Goal: Task Accomplishment & Management: Manage account settings

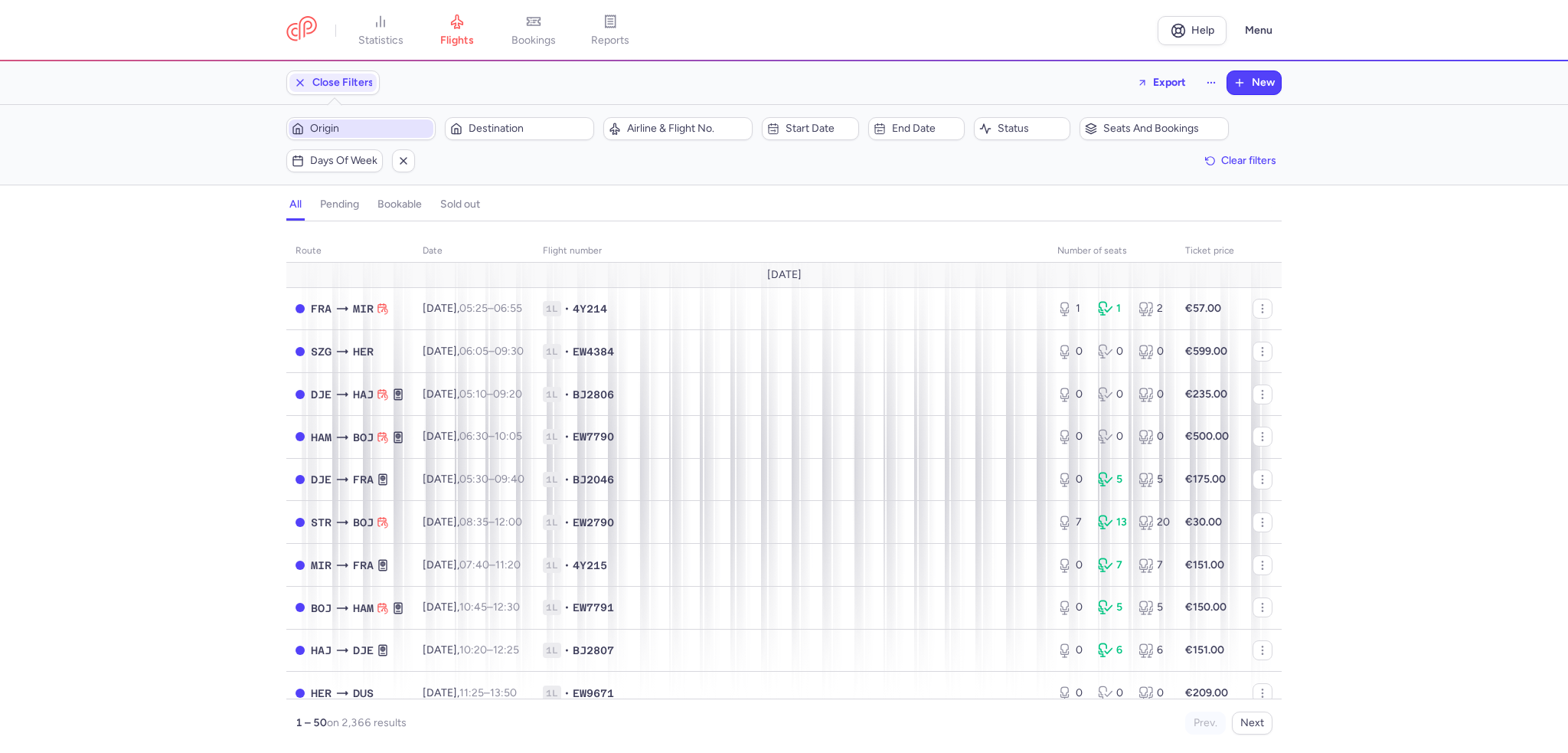
click at [336, 128] on span "Origin" at bounding box center [370, 128] width 120 height 12
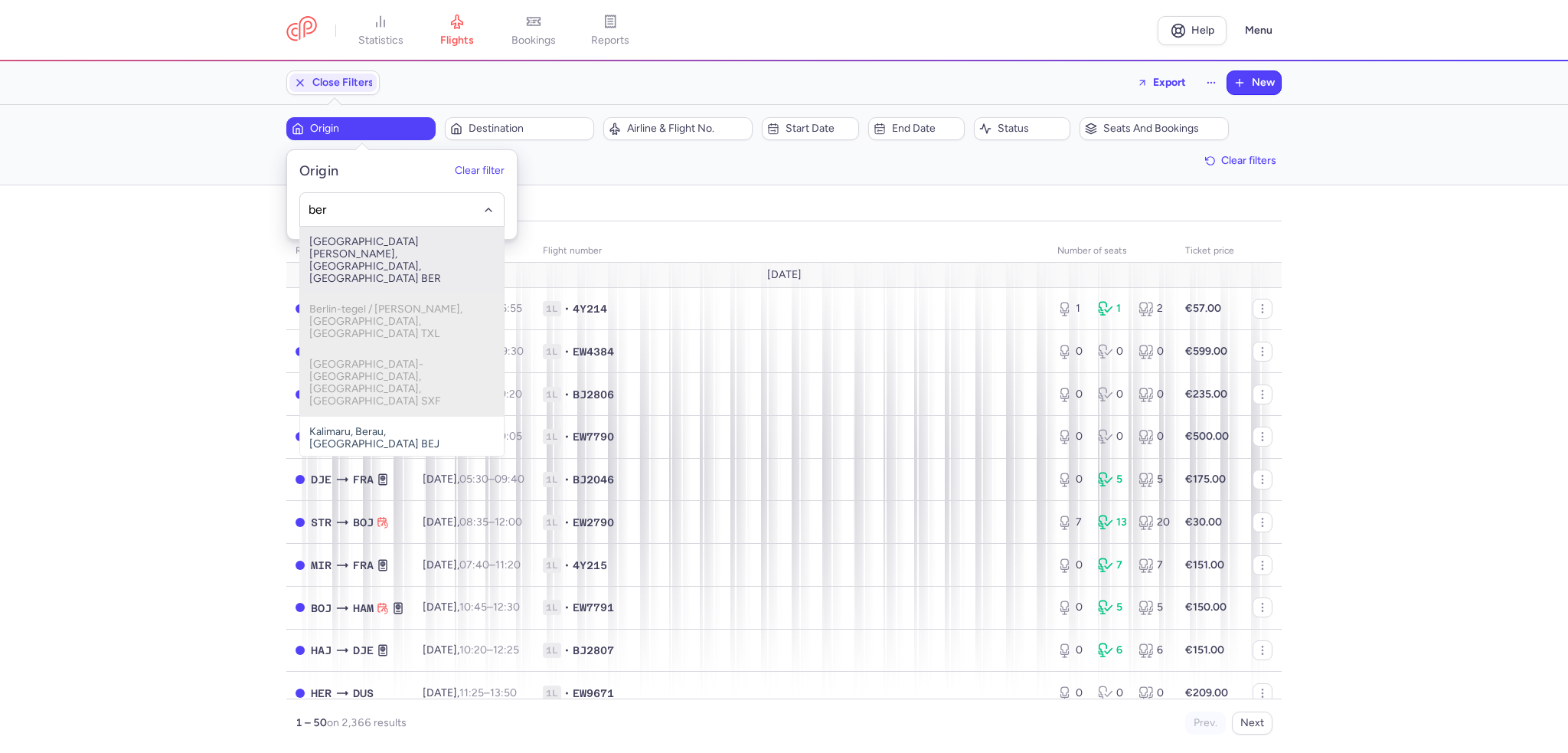
drag, startPoint x: 408, startPoint y: 241, endPoint x: 436, endPoint y: 238, distance: 28.2
click at [408, 241] on span "[GEOGRAPHIC_DATA][PERSON_NAME], [GEOGRAPHIC_DATA], [GEOGRAPHIC_DATA] BER" at bounding box center [402, 260] width 204 height 68
type input "ber"
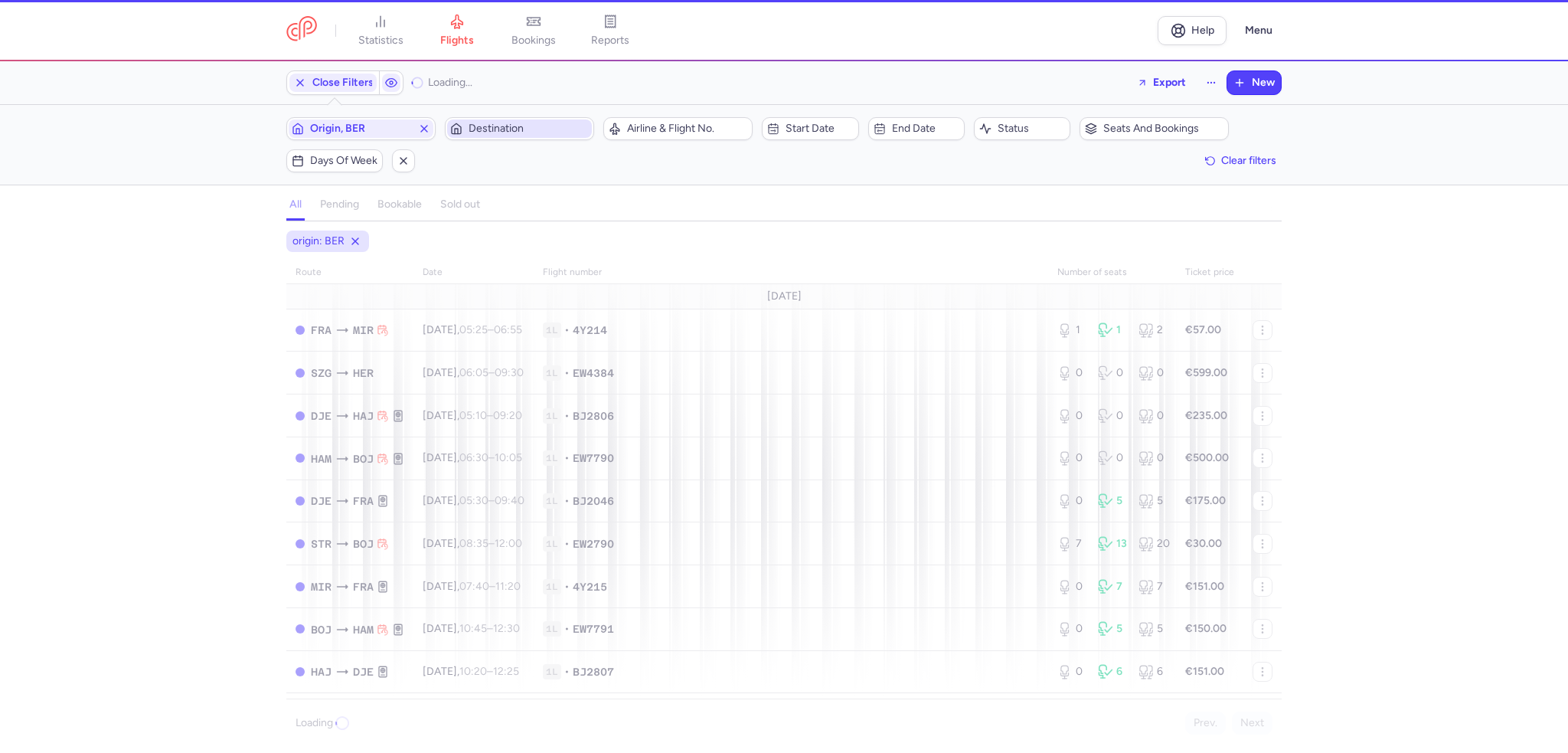
click at [533, 130] on span "Destination" at bounding box center [529, 128] width 120 height 12
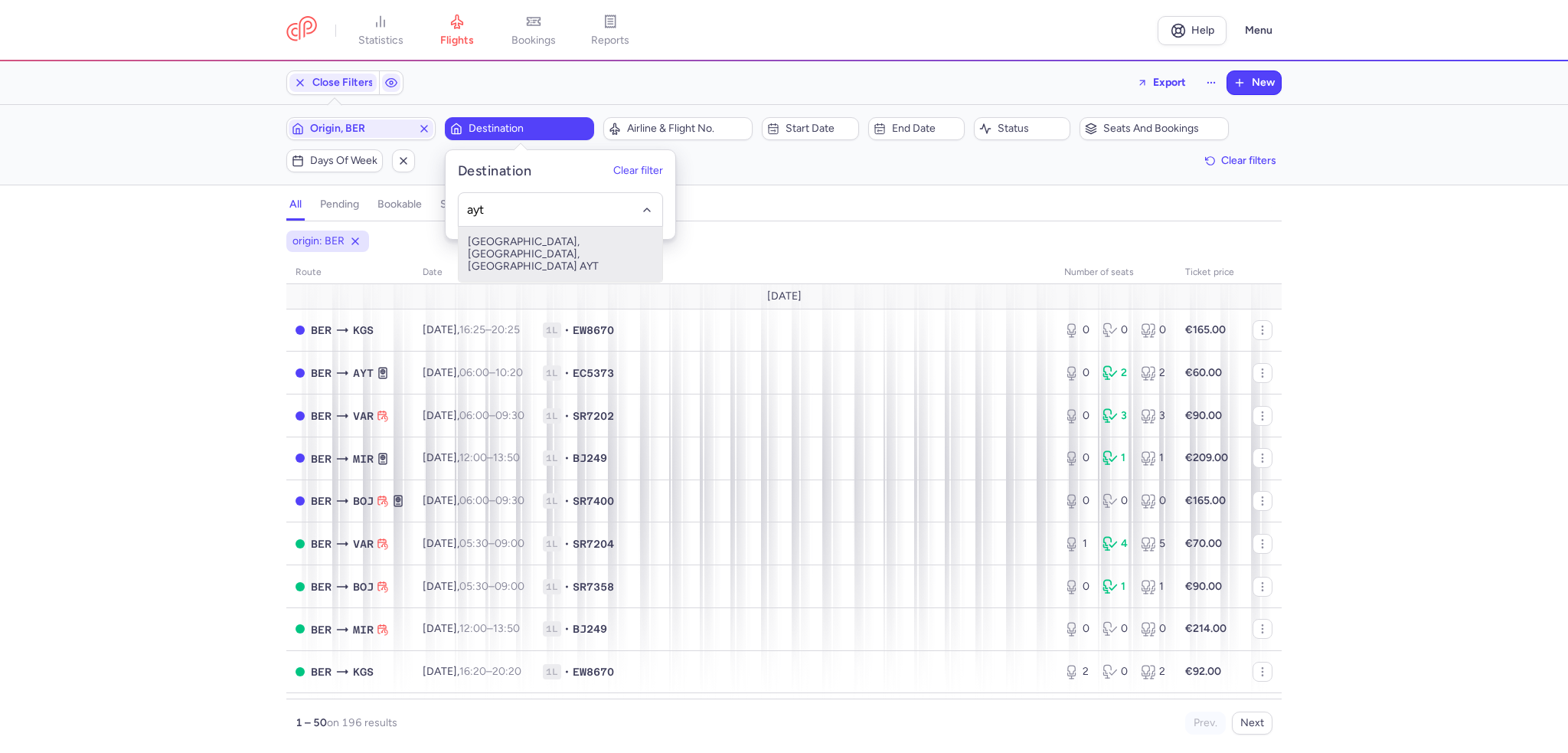
click at [540, 234] on span "[GEOGRAPHIC_DATA], [GEOGRAPHIC_DATA], [GEOGRAPHIC_DATA] AYT" at bounding box center [561, 254] width 204 height 55
type input "ayt"
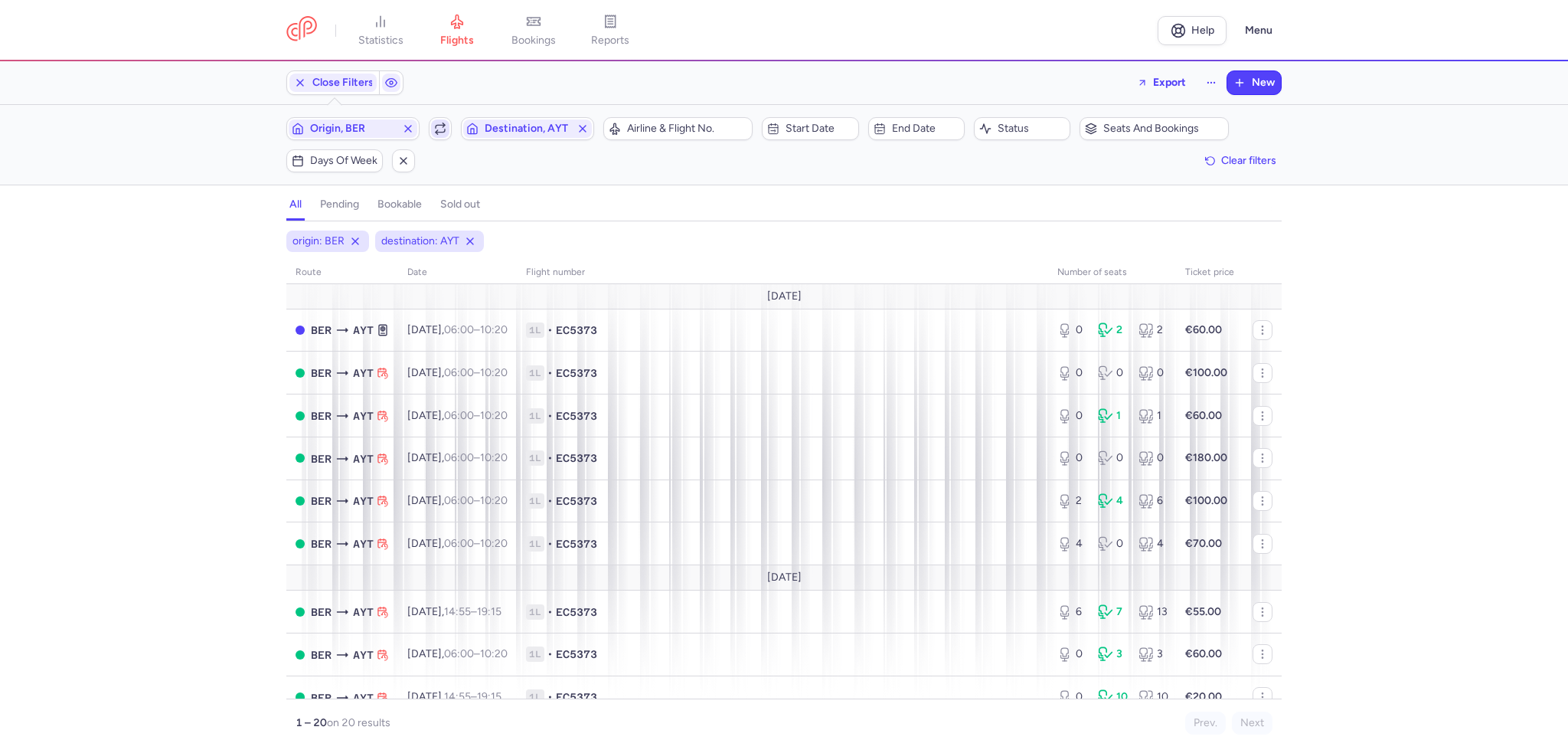
click at [440, 123] on icon "button" at bounding box center [441, 128] width 12 height 12
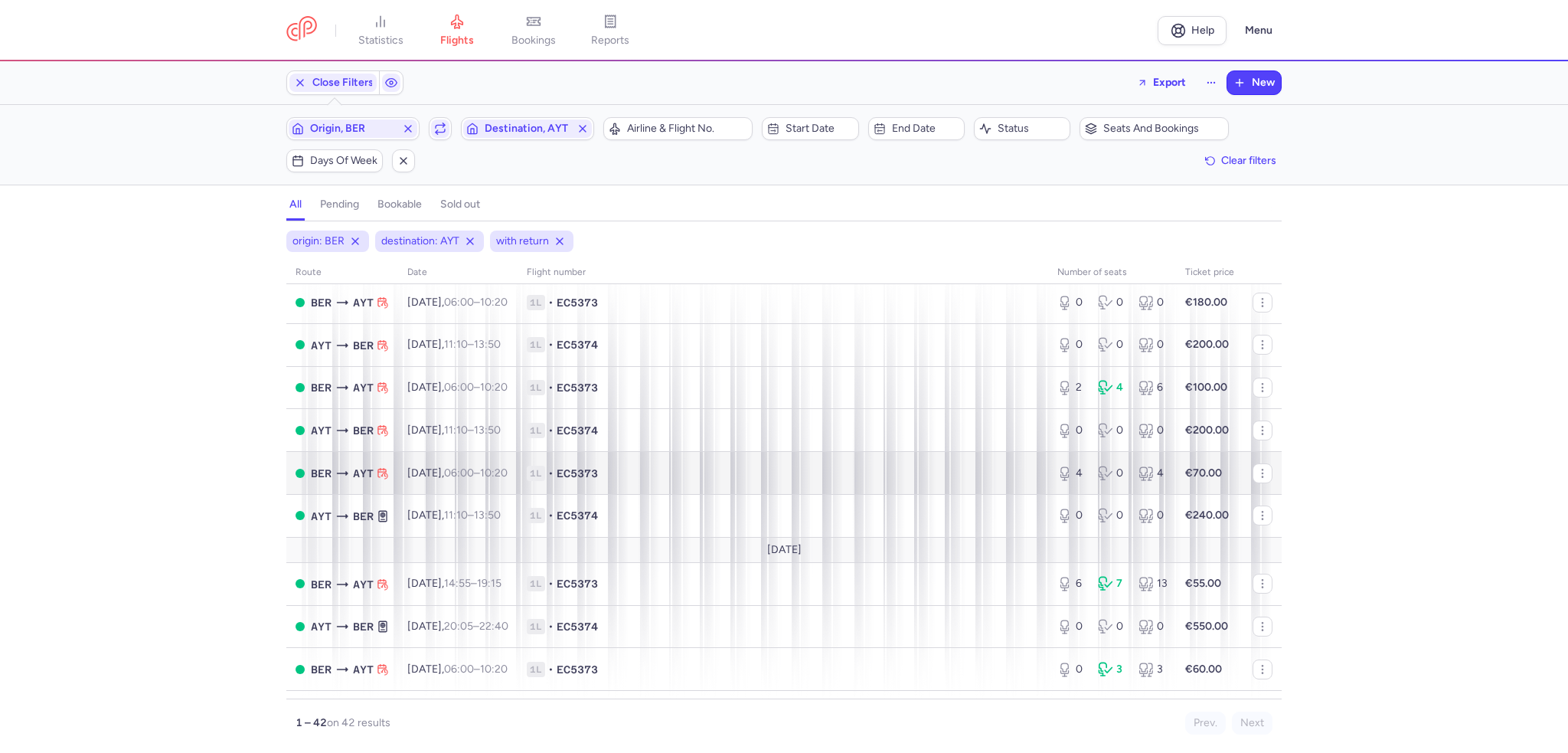
scroll to position [306, 0]
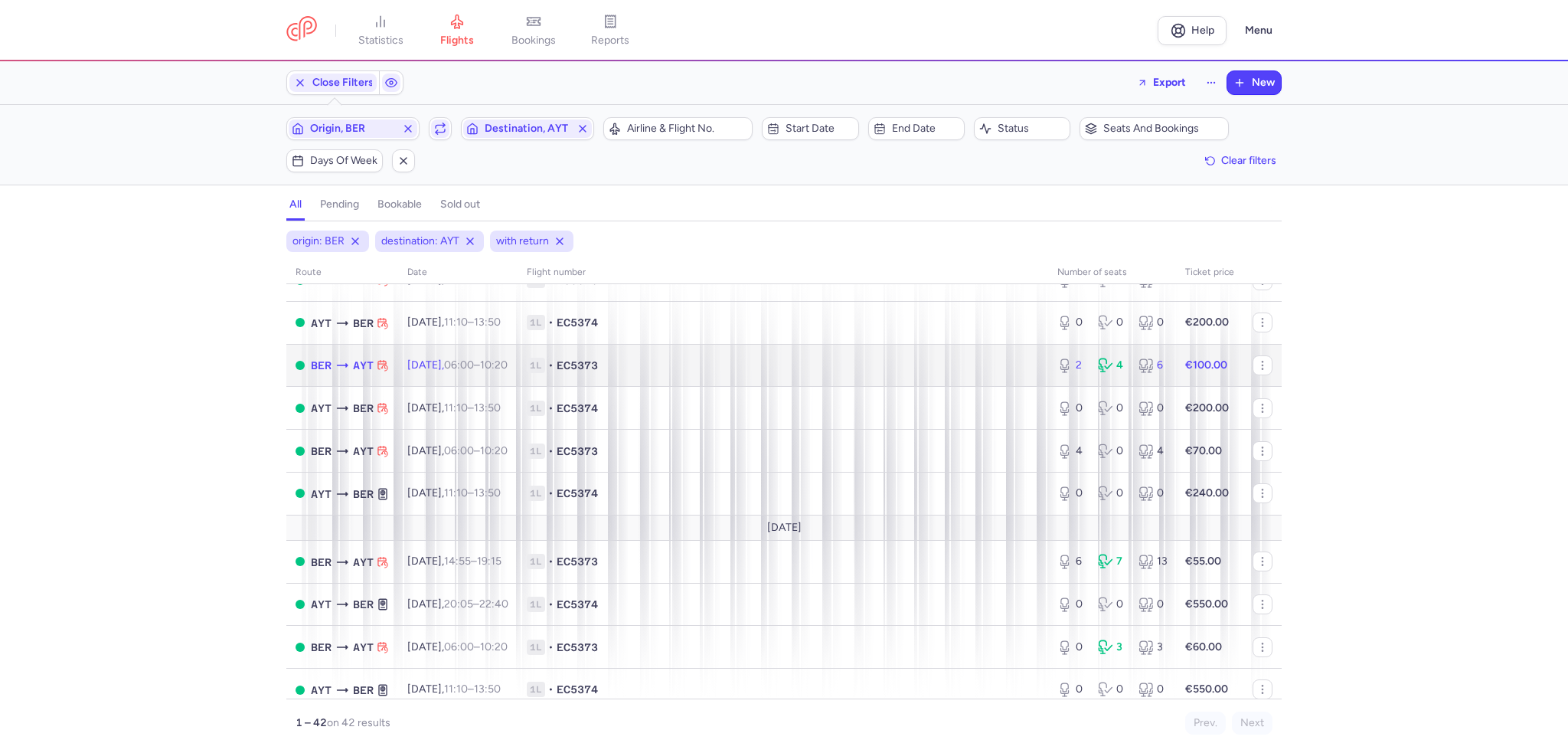
click at [808, 387] on td "1L • EC5373" at bounding box center [782, 365] width 530 height 43
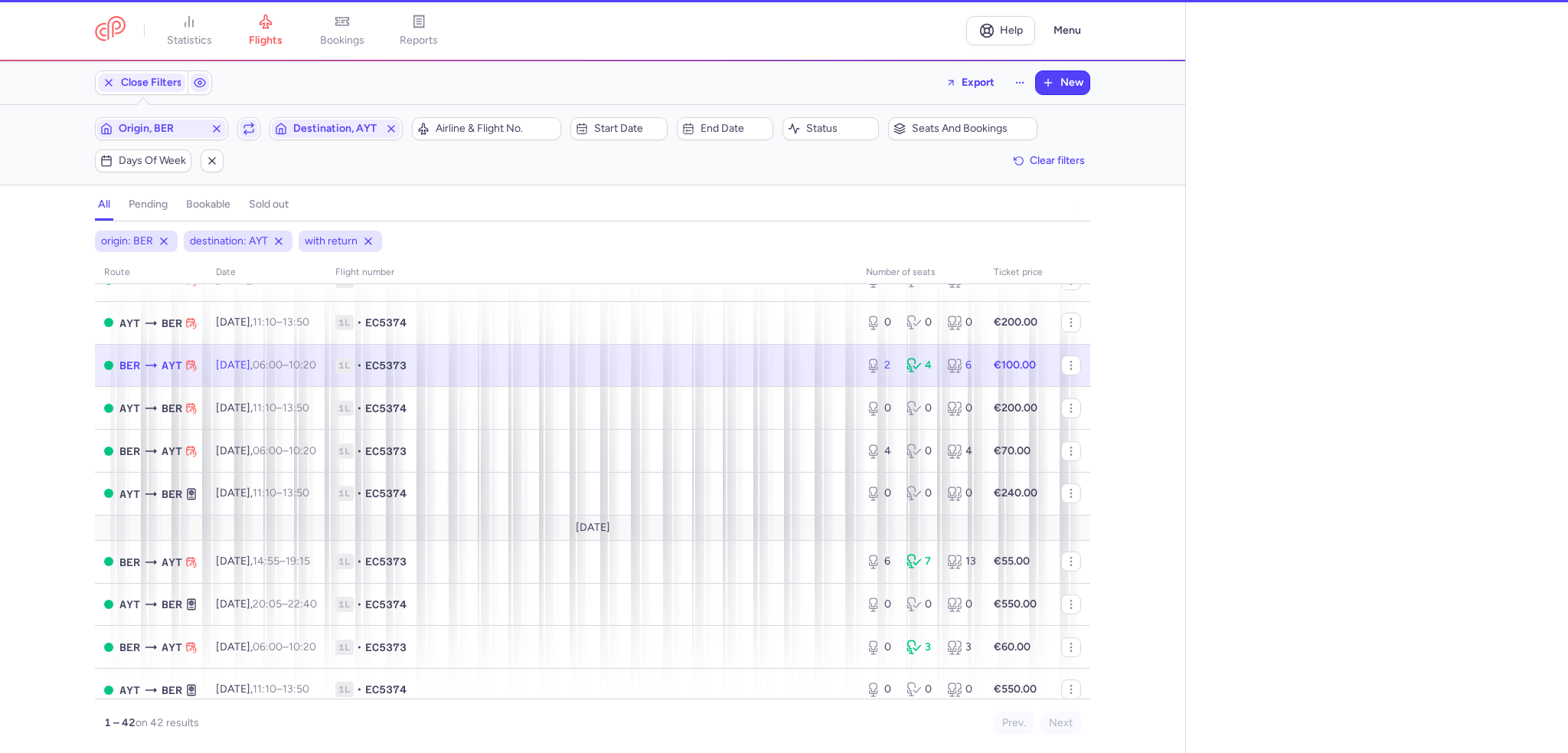
select select "days"
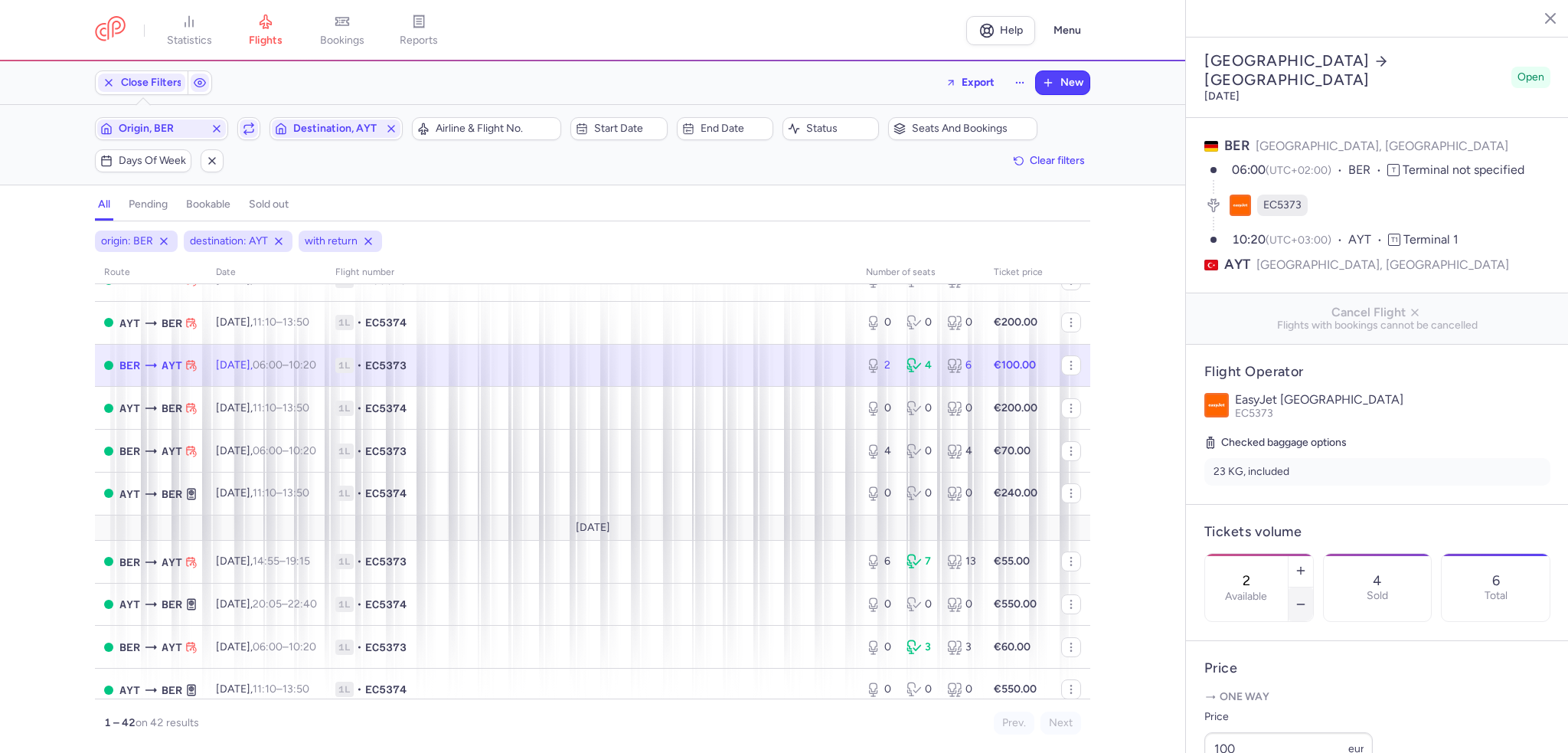
click at [1307, 598] on icon "button" at bounding box center [1301, 604] width 12 height 12
click at [1282, 708] on button "Save changes" at bounding box center [1255, 723] width 102 height 33
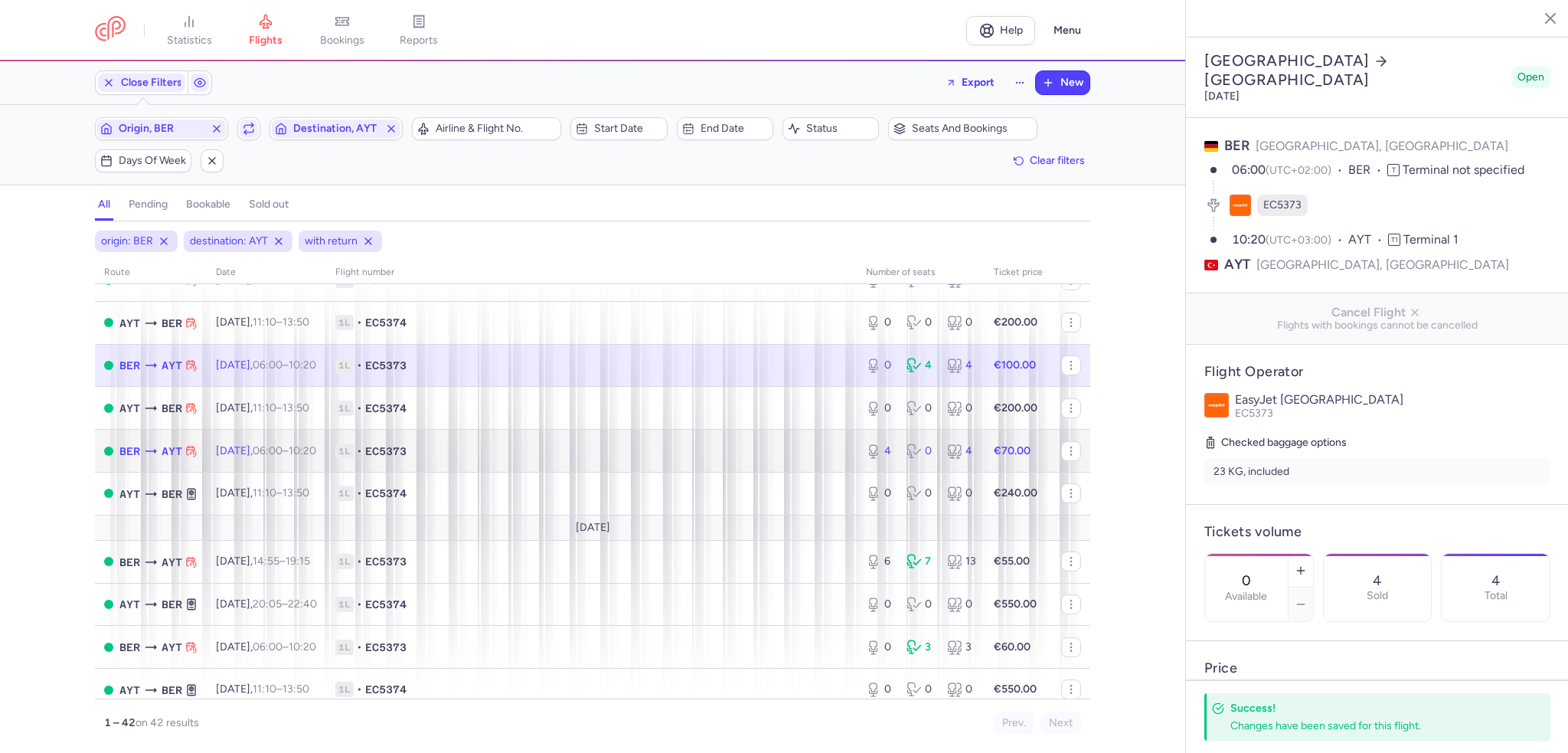
click at [647, 452] on span "1L • EC5373" at bounding box center [592, 451] width 512 height 16
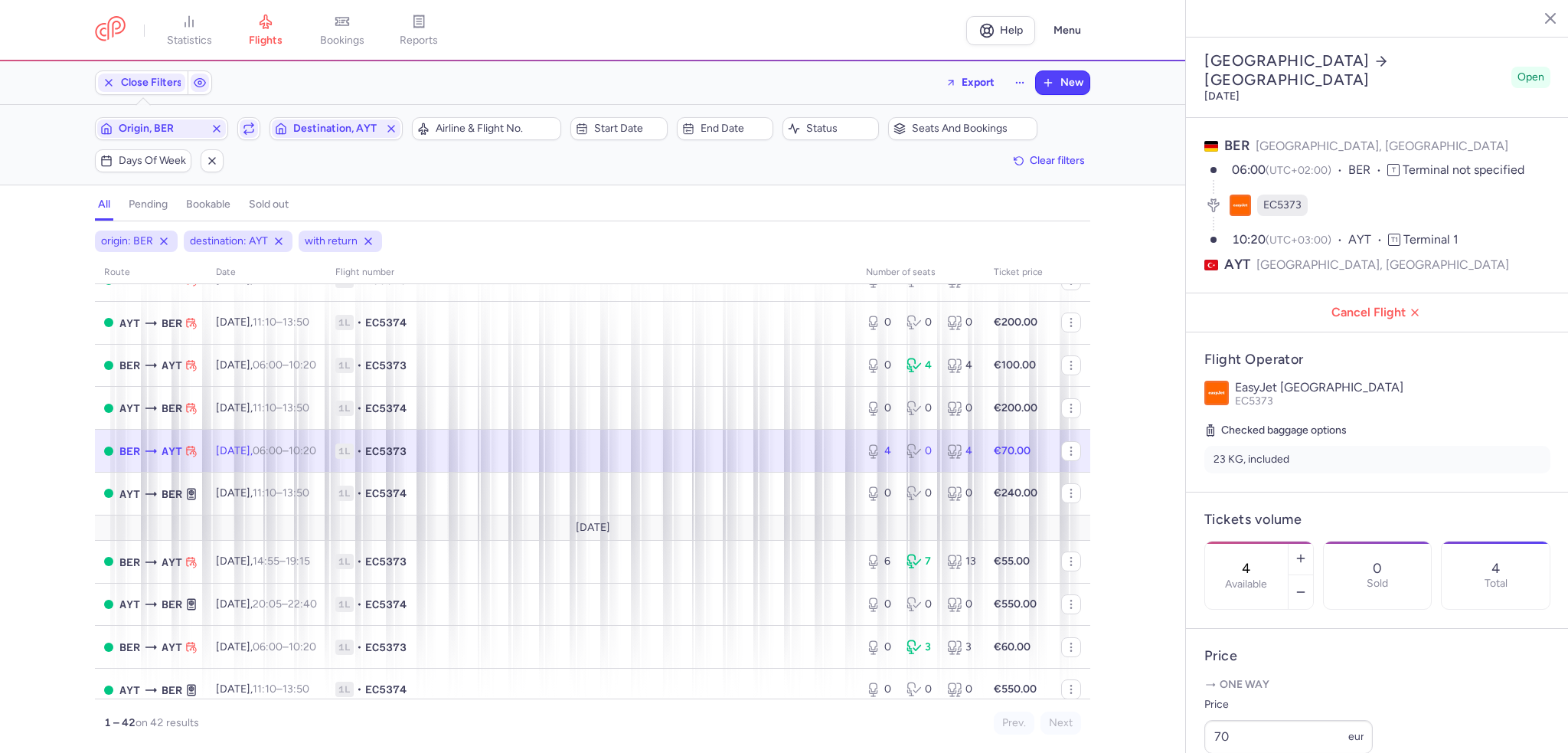
click at [1366, 550] on section "4 Available 0 Sold 4 Total" at bounding box center [1377, 575] width 346 height 69
click at [1313, 575] on button "button" at bounding box center [1300, 592] width 24 height 33
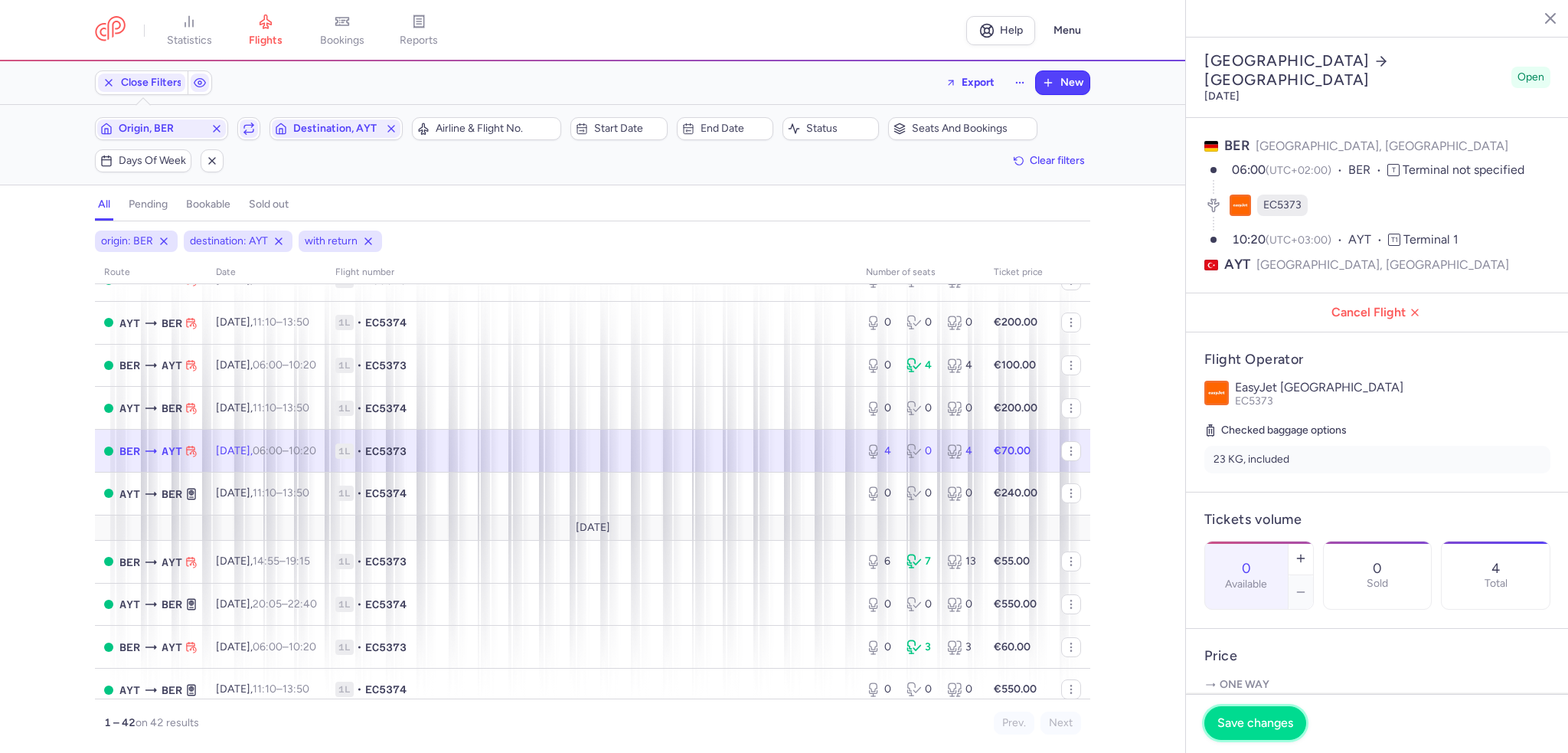
click at [1245, 722] on span "Save changes" at bounding box center [1255, 723] width 76 height 14
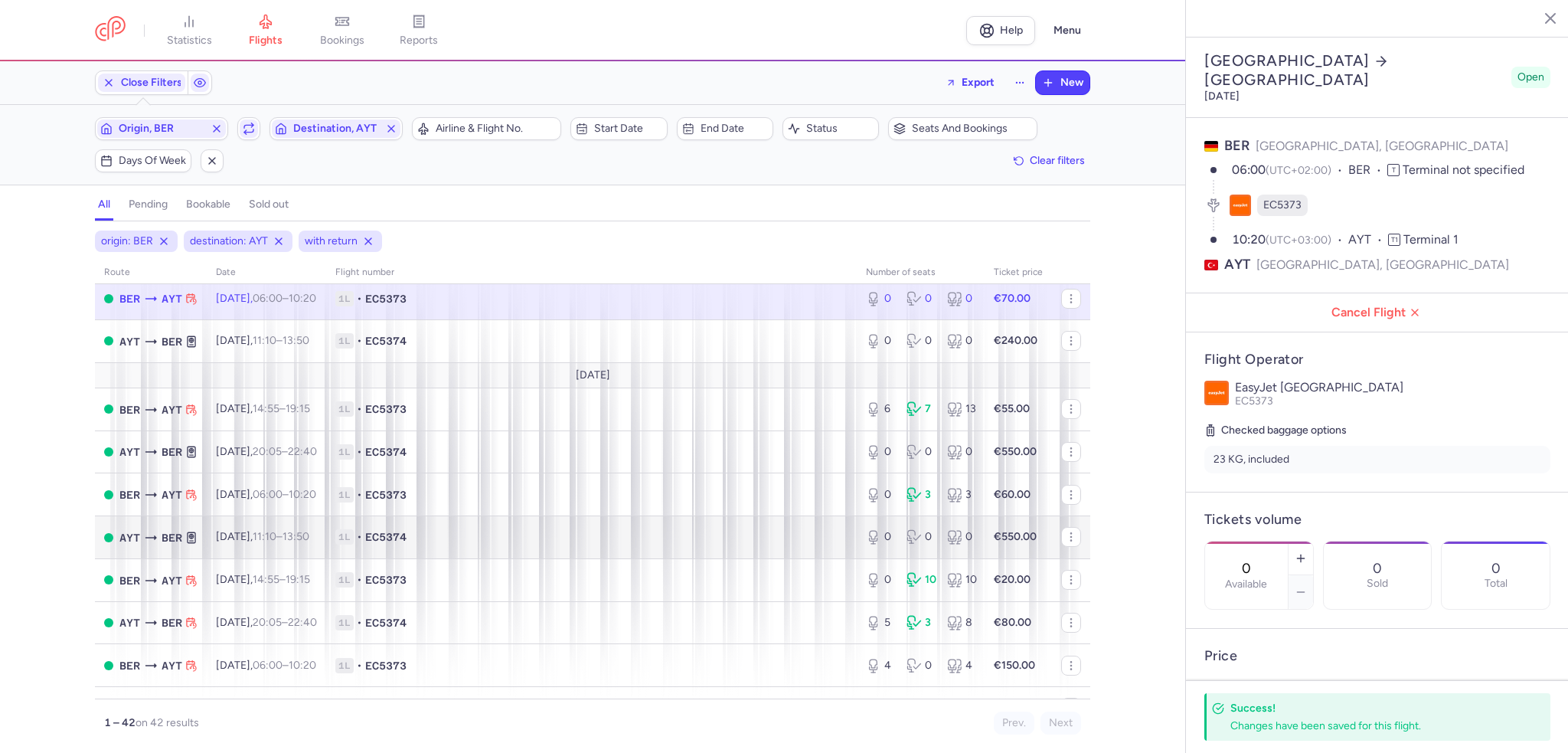
scroll to position [536, 0]
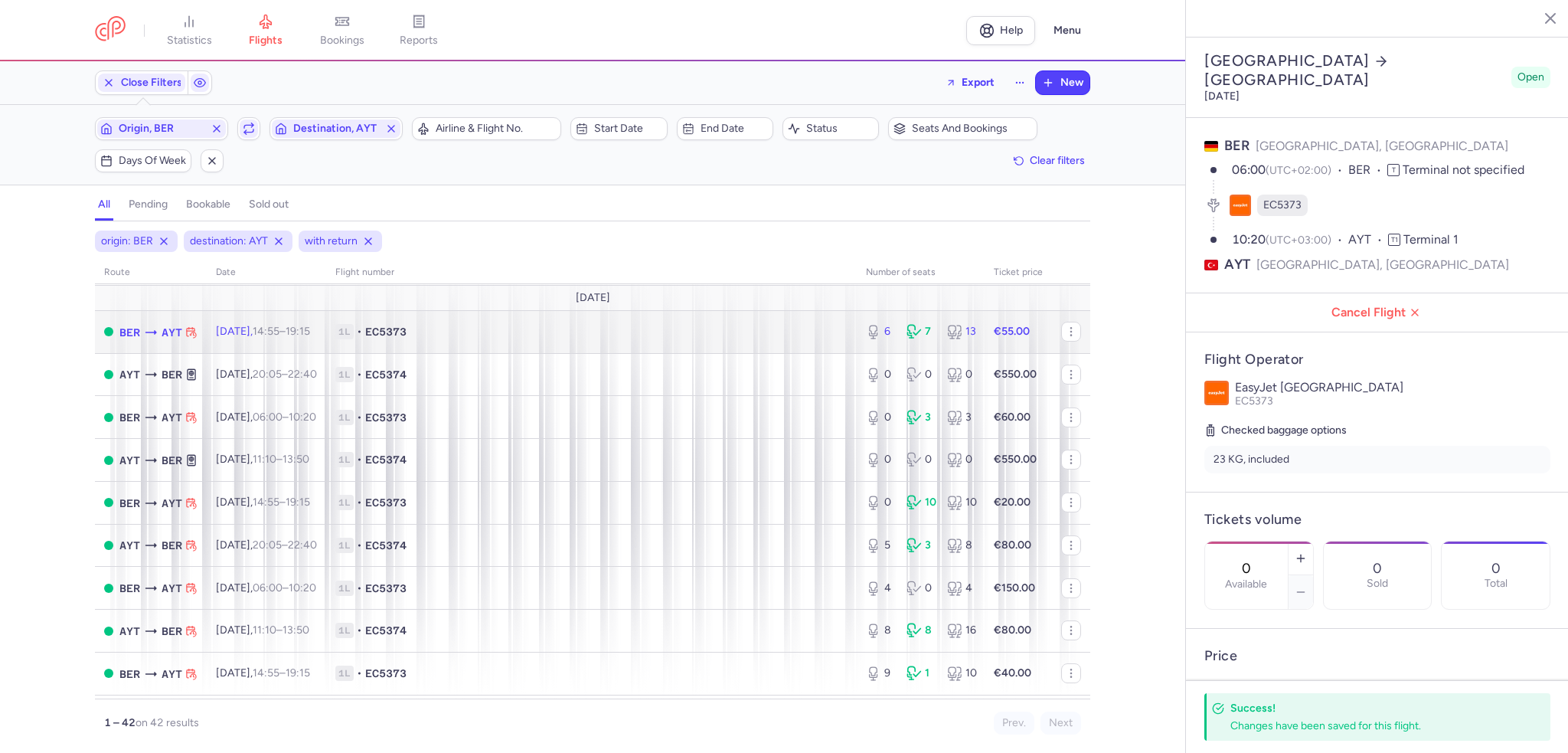
click at [655, 340] on span "1L • EC5373" at bounding box center [592, 332] width 512 height 16
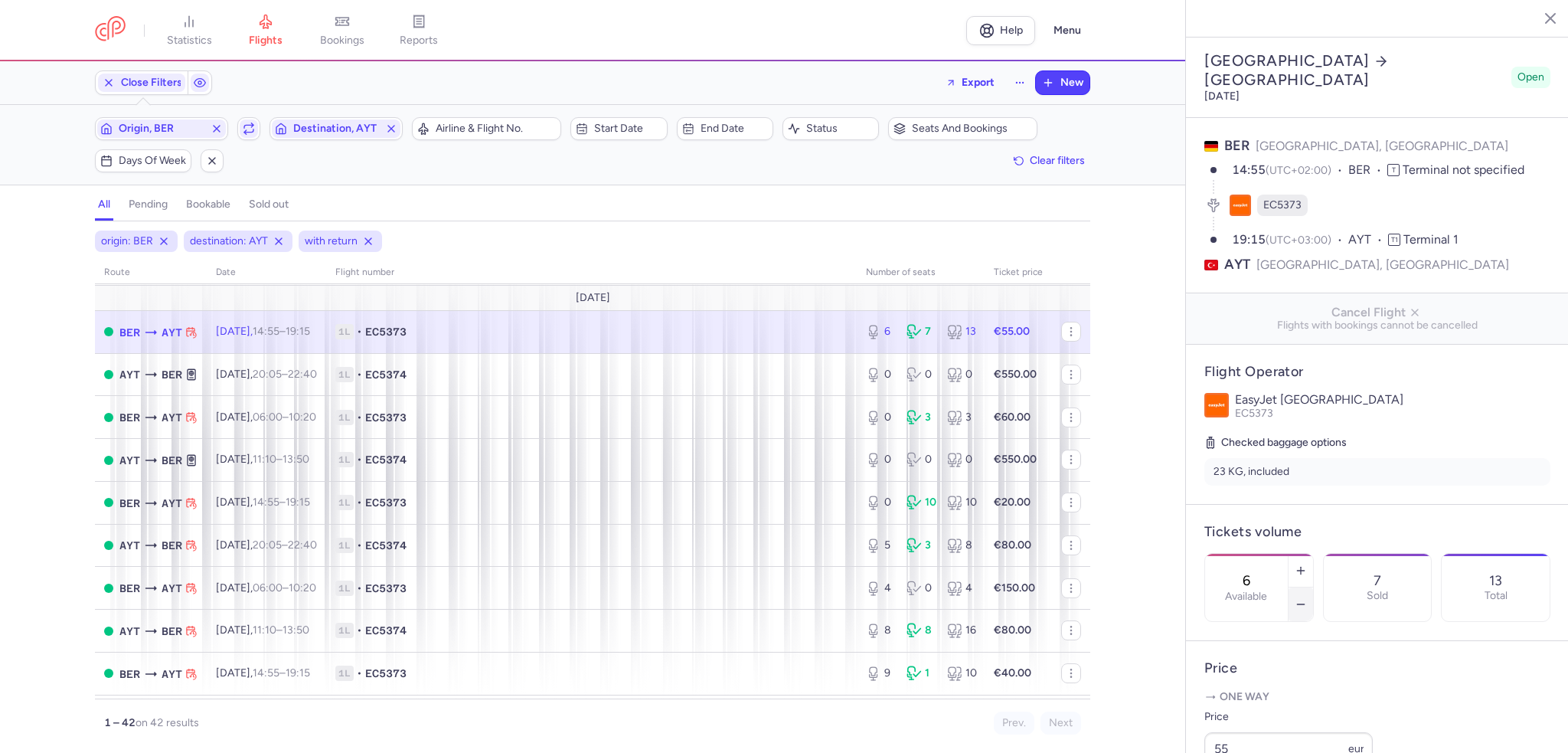
click at [1307, 598] on icon "button" at bounding box center [1301, 604] width 12 height 12
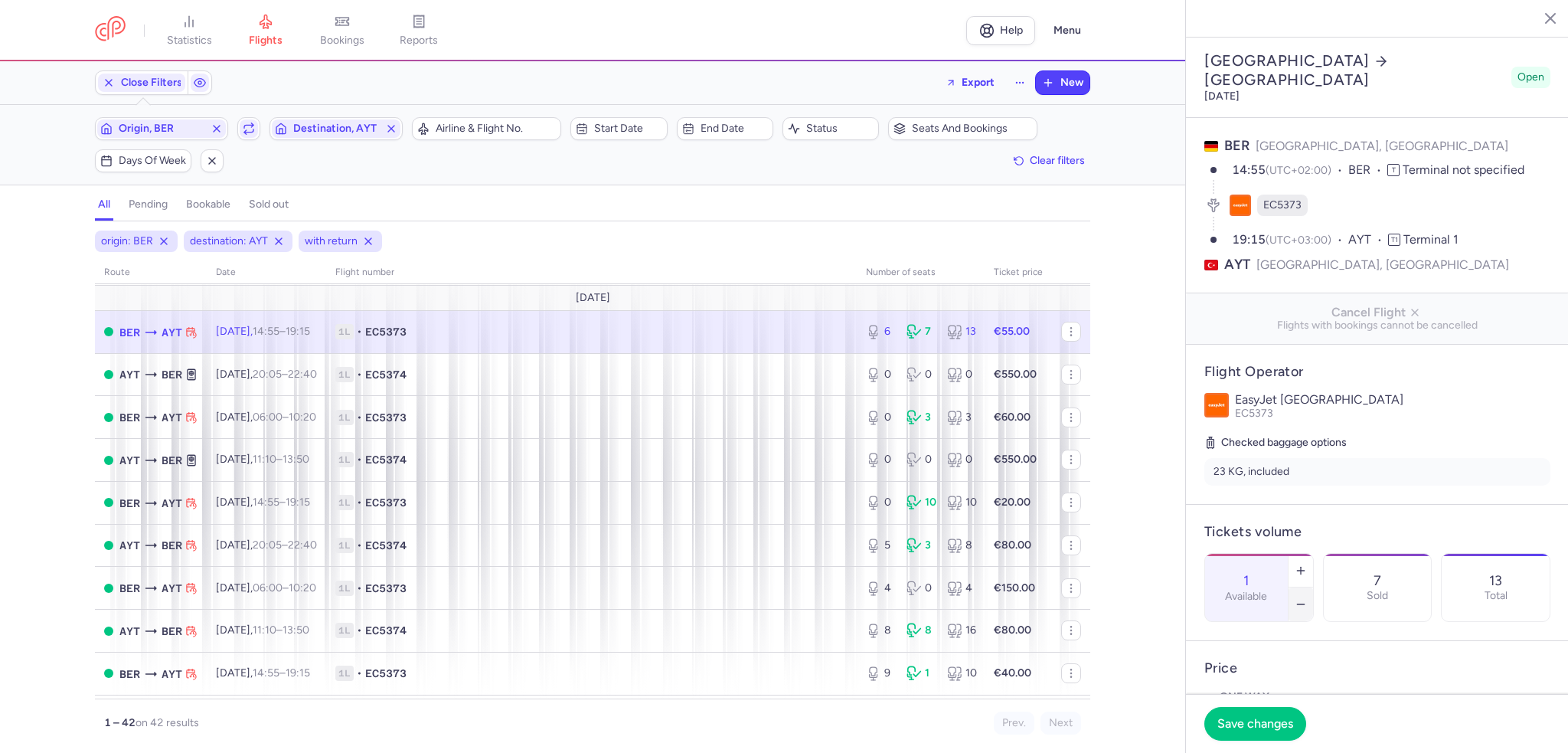
click at [1307, 598] on icon "button" at bounding box center [1301, 604] width 12 height 12
click at [1260, 737] on button "Save changes" at bounding box center [1255, 723] width 102 height 33
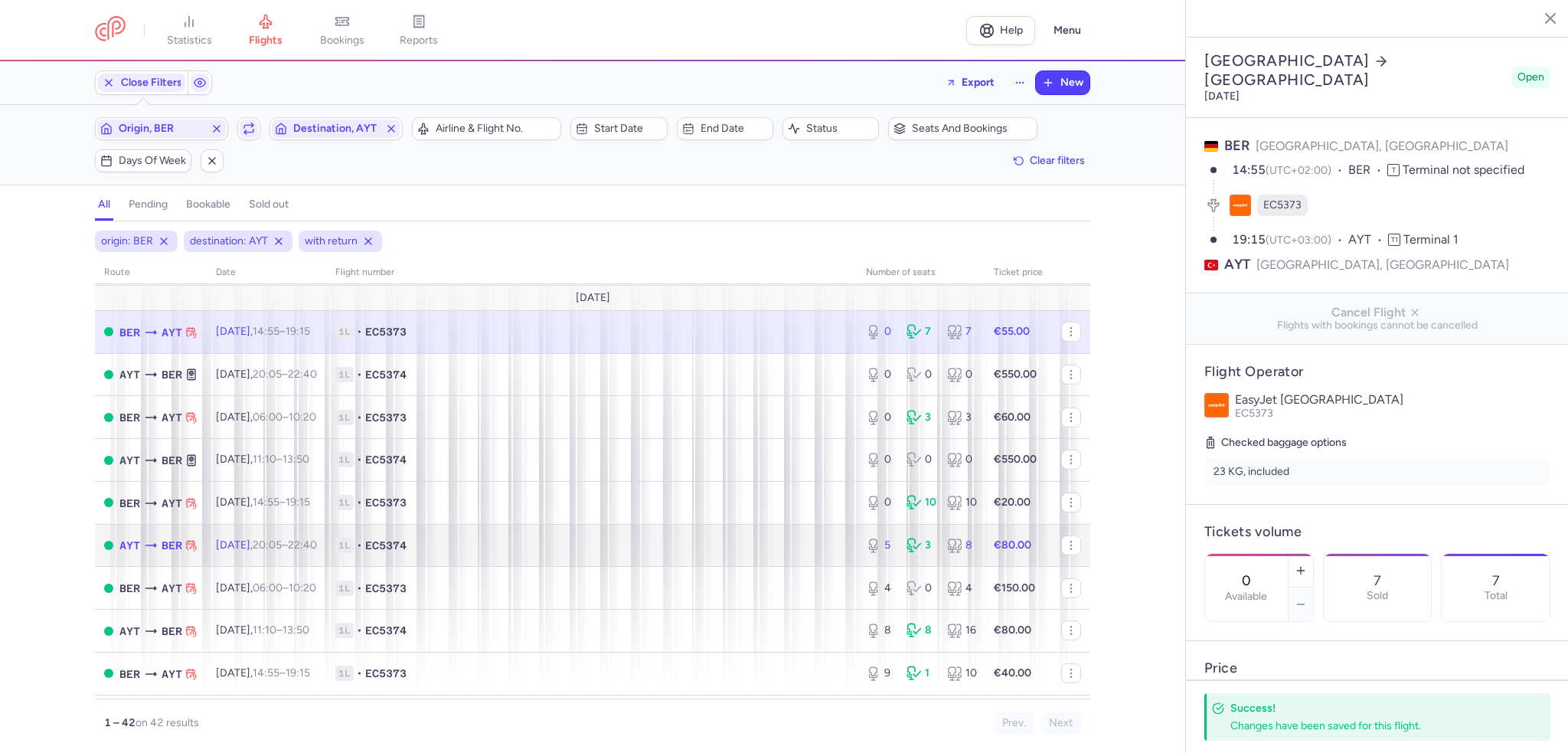
click at [603, 553] on span "1L • EC5374" at bounding box center [592, 545] width 512 height 16
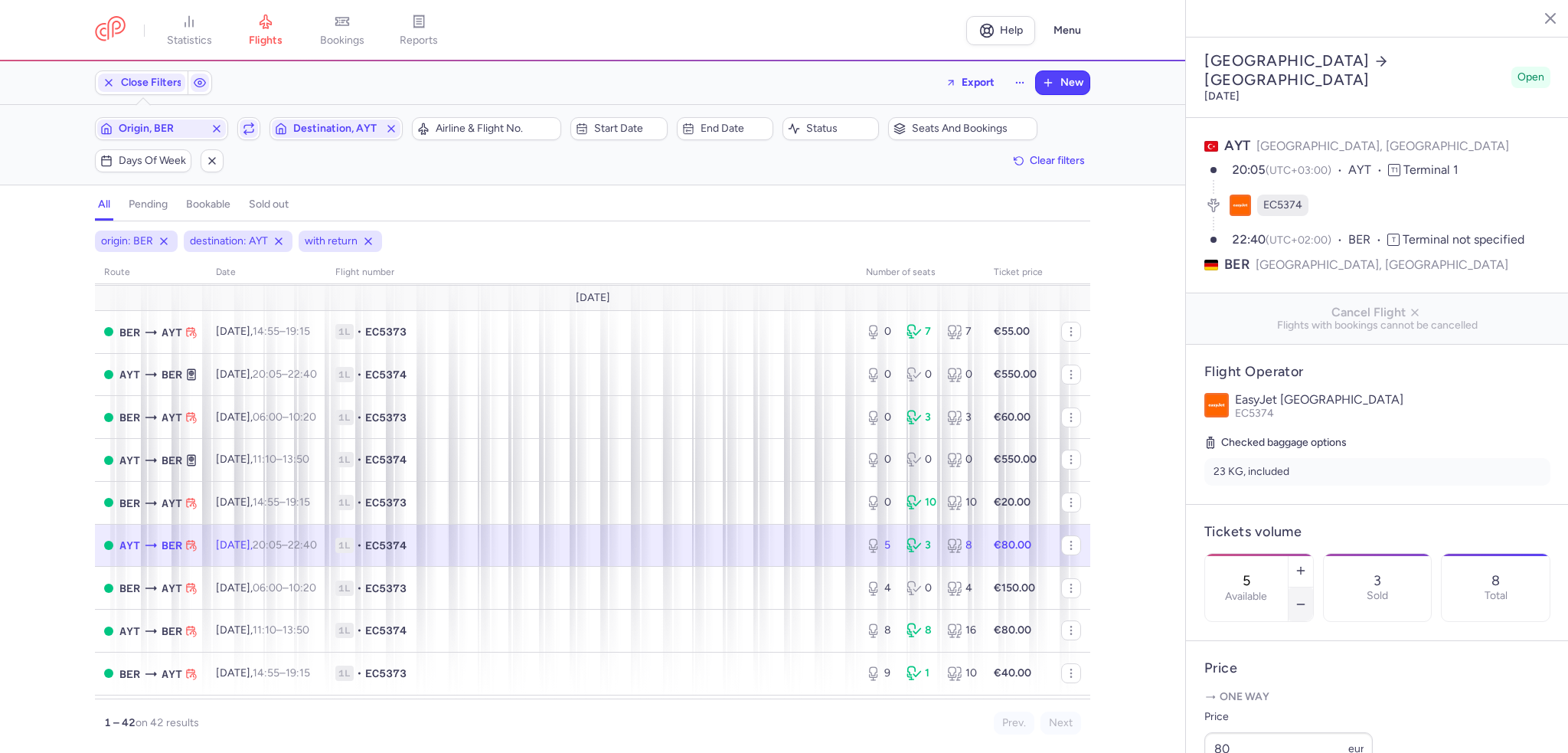
click at [1313, 587] on button "button" at bounding box center [1300, 603] width 24 height 33
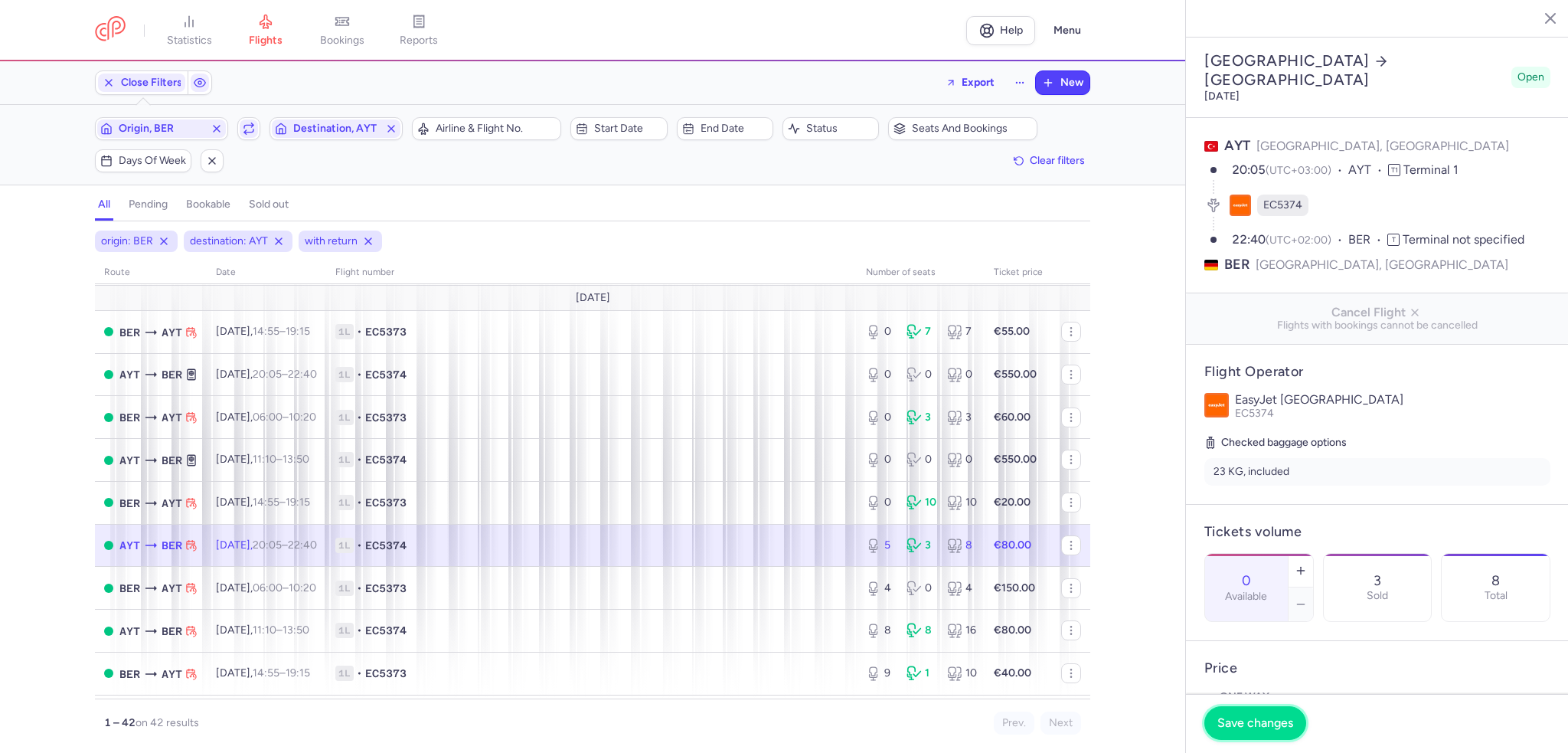
click at [1262, 734] on button "Save changes" at bounding box center [1255, 723] width 102 height 33
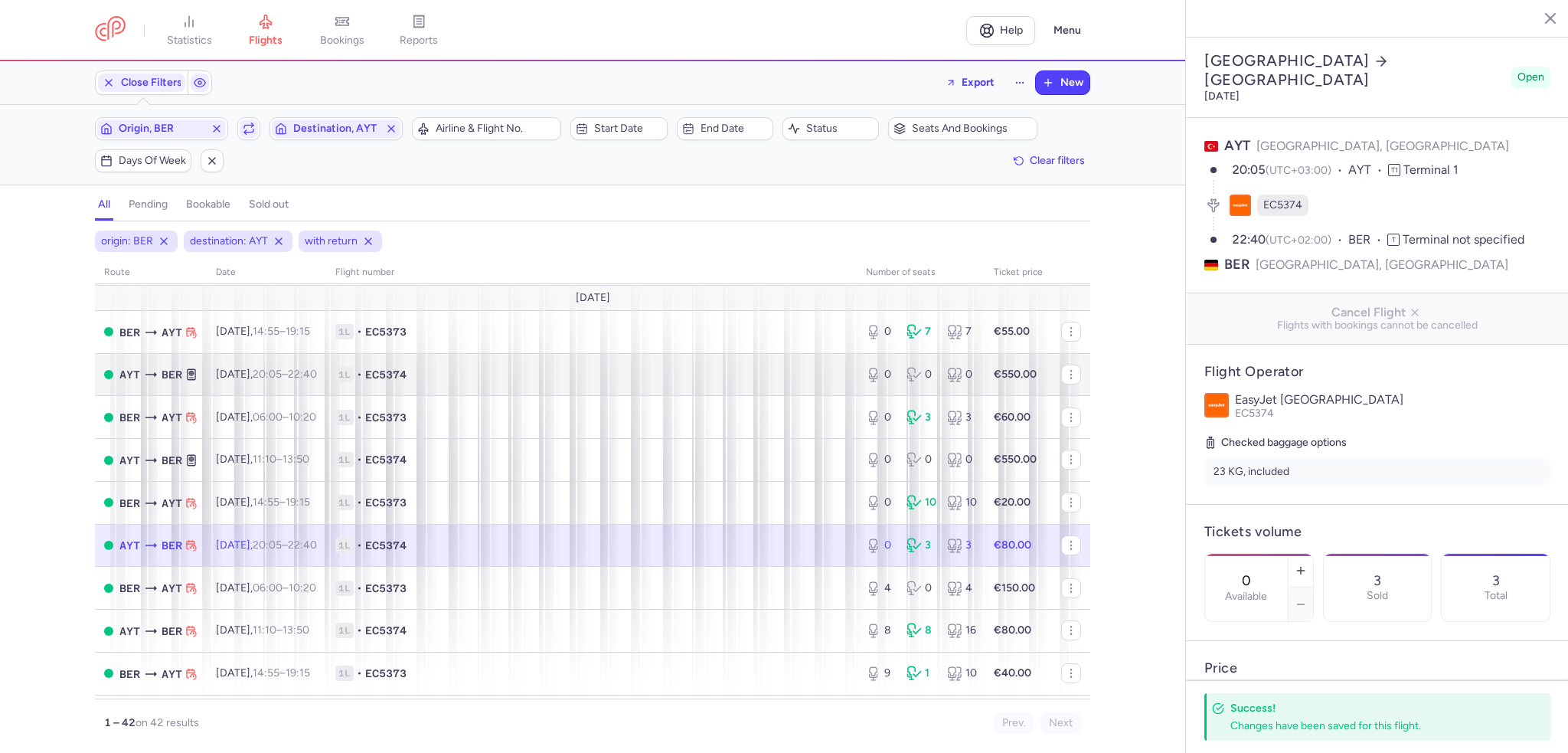
scroll to position [765, 0]
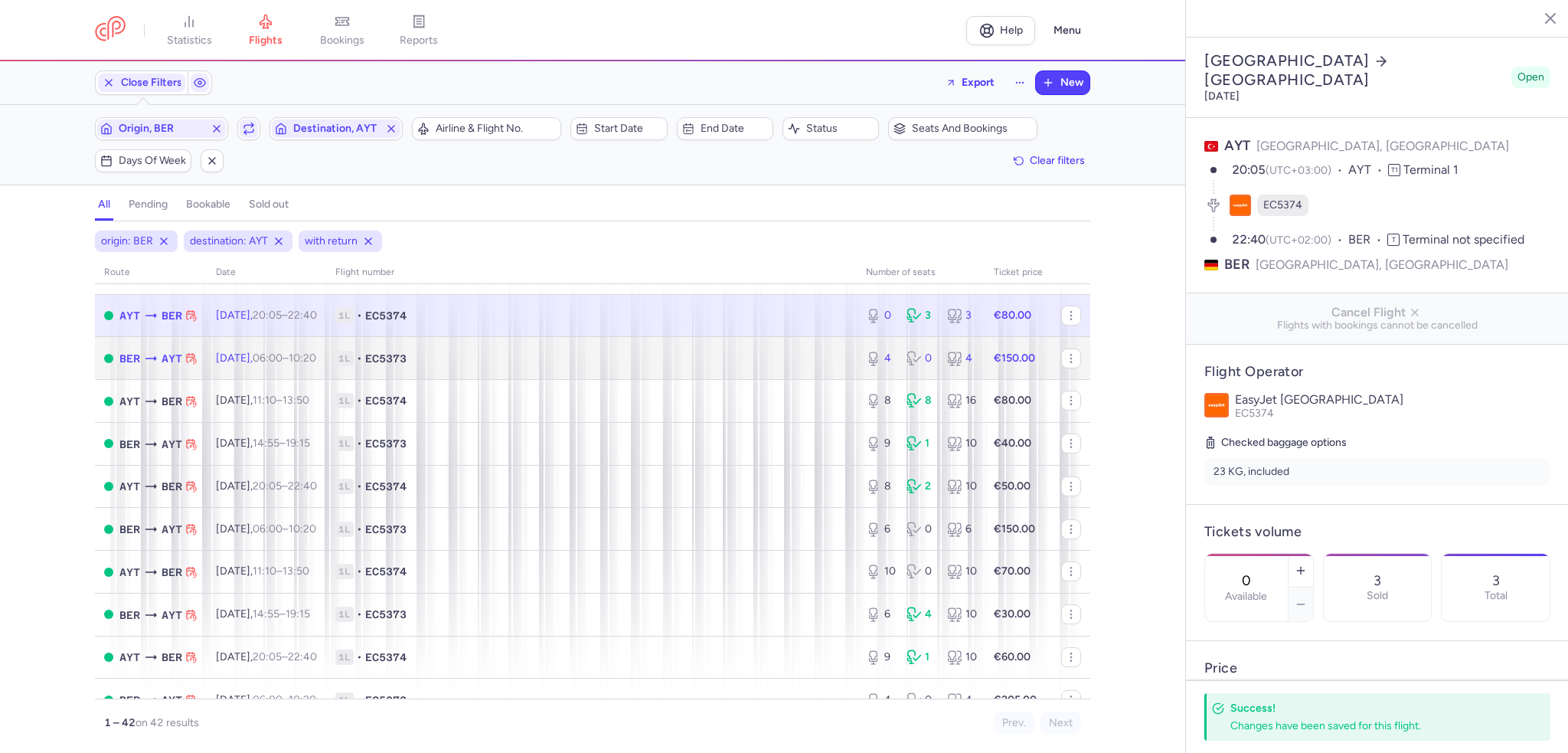
click at [721, 366] on span "1L • EC5373" at bounding box center [592, 358] width 512 height 16
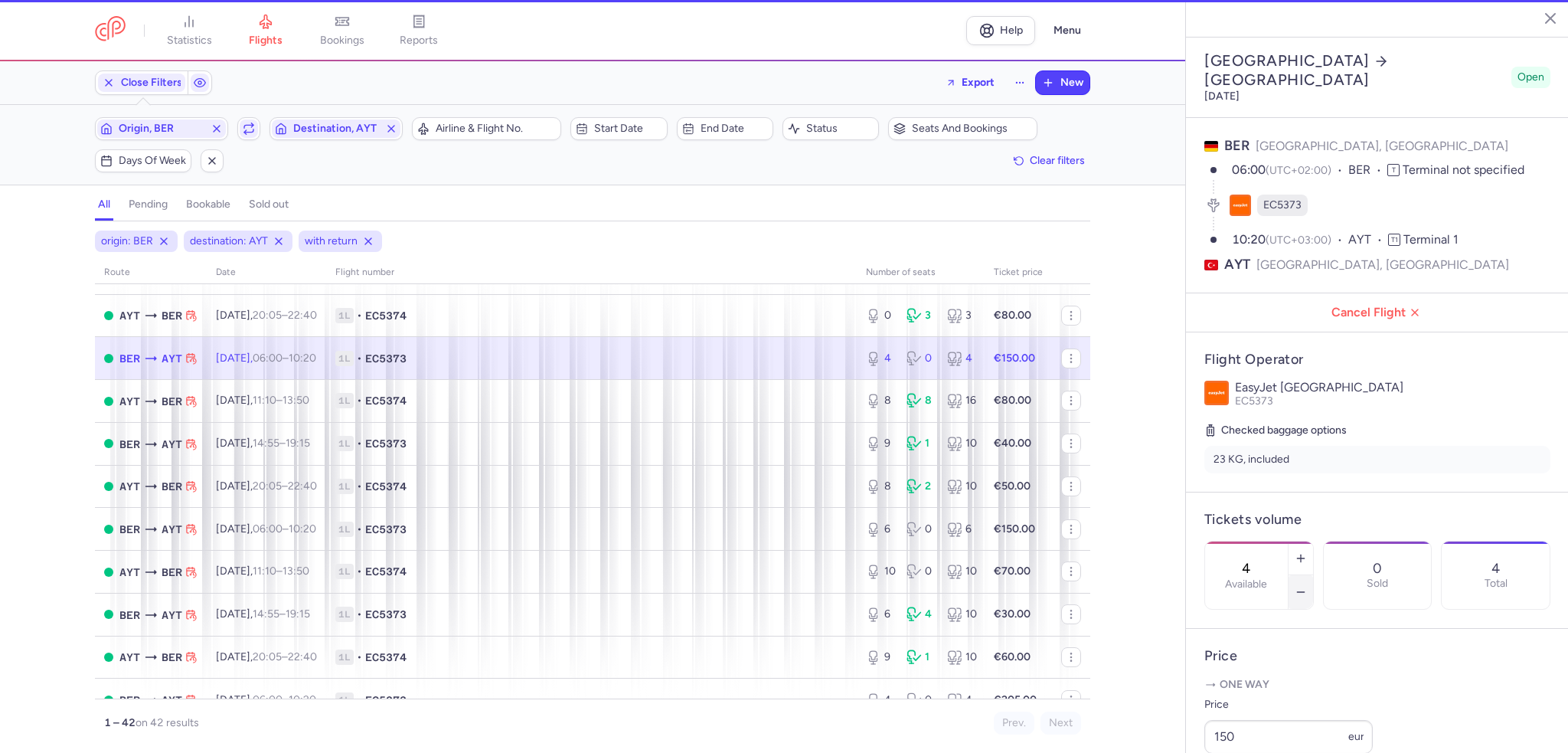
click at [1307, 586] on icon "button" at bounding box center [1301, 592] width 12 height 12
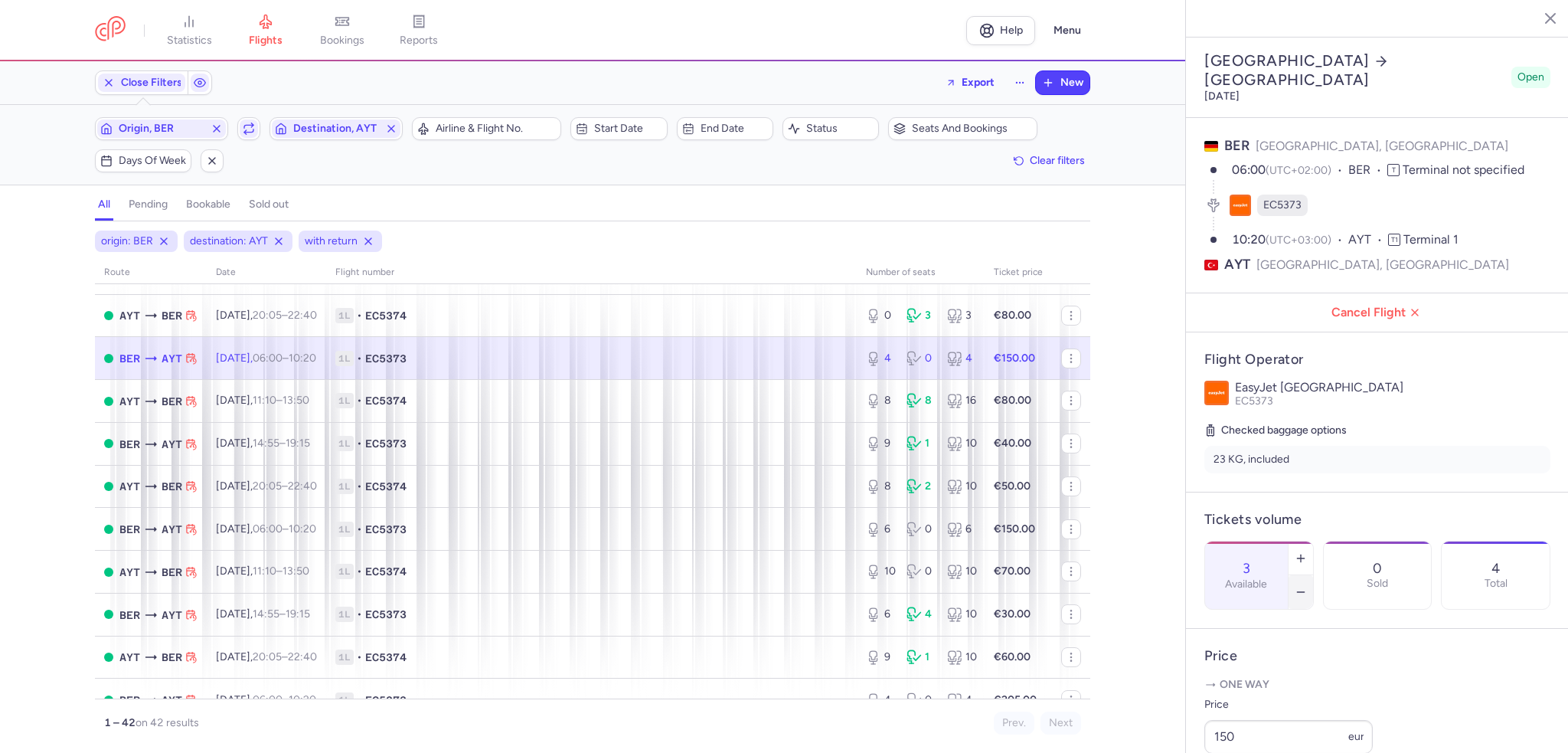
click at [1307, 586] on icon "button" at bounding box center [1301, 592] width 12 height 12
click at [1225, 730] on span "Save changes" at bounding box center [1255, 723] width 76 height 14
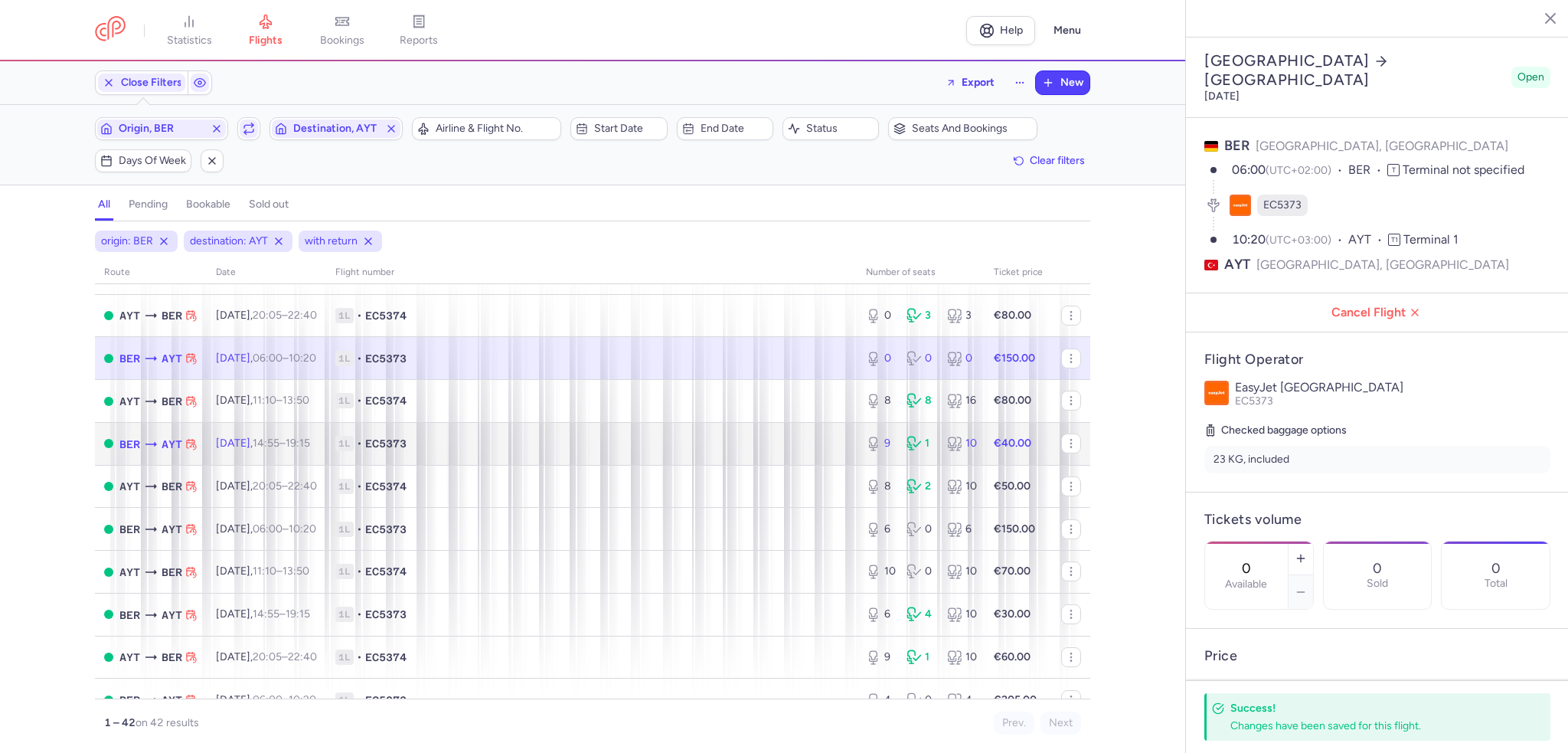
click at [587, 443] on td "1L • EC5373" at bounding box center [591, 443] width 530 height 43
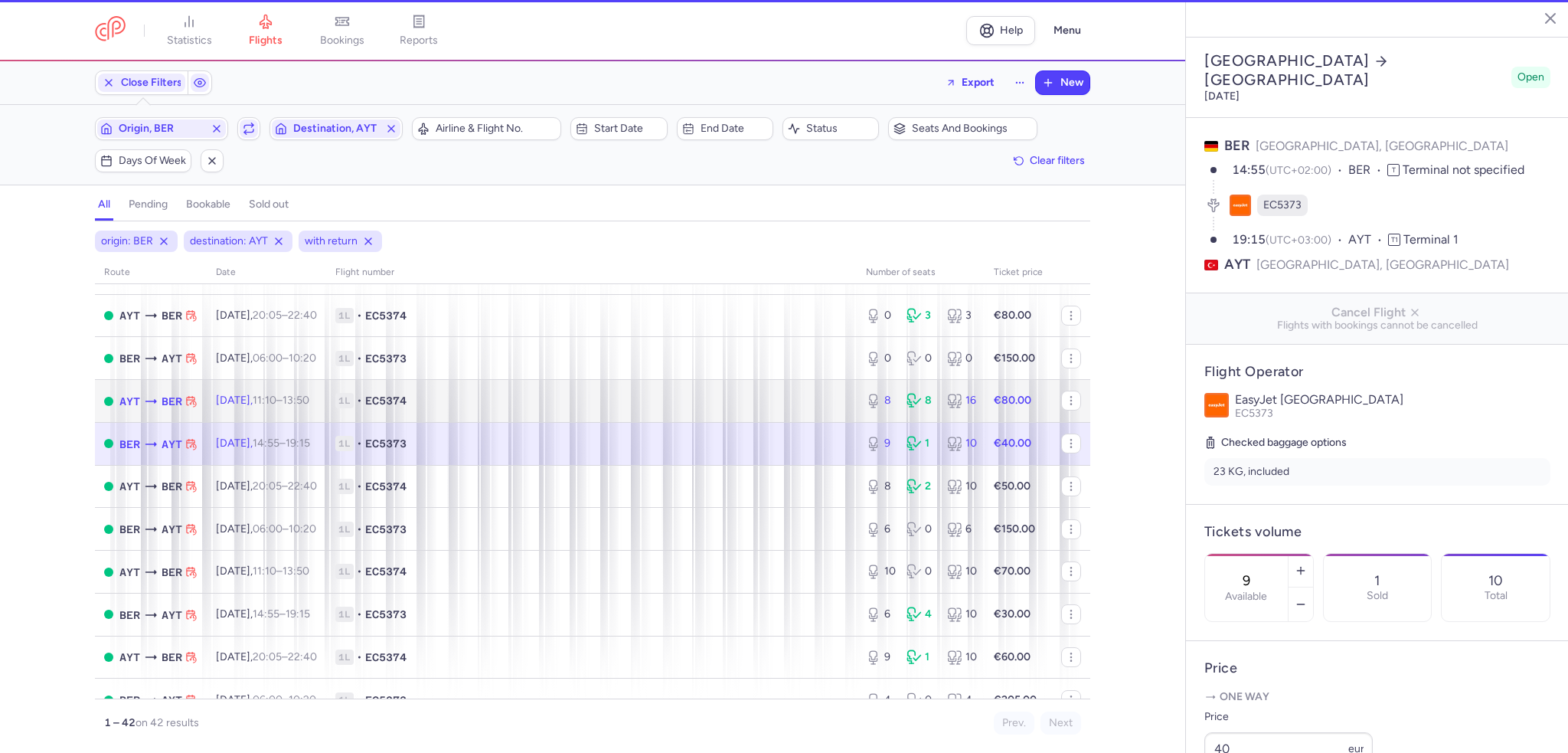
click at [593, 423] on td "1L • EC5374" at bounding box center [591, 401] width 530 height 43
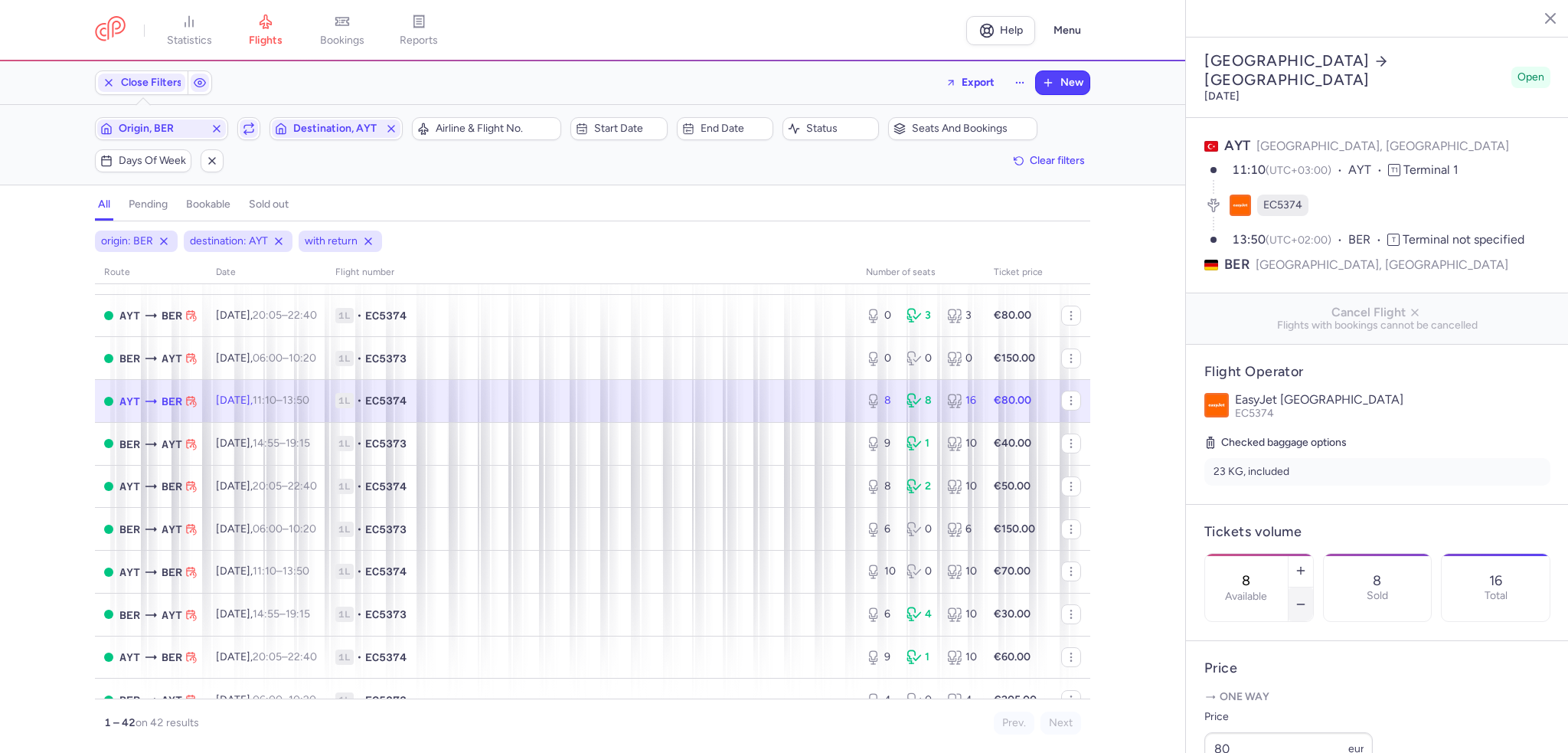
click at [1307, 598] on icon "button" at bounding box center [1301, 604] width 12 height 12
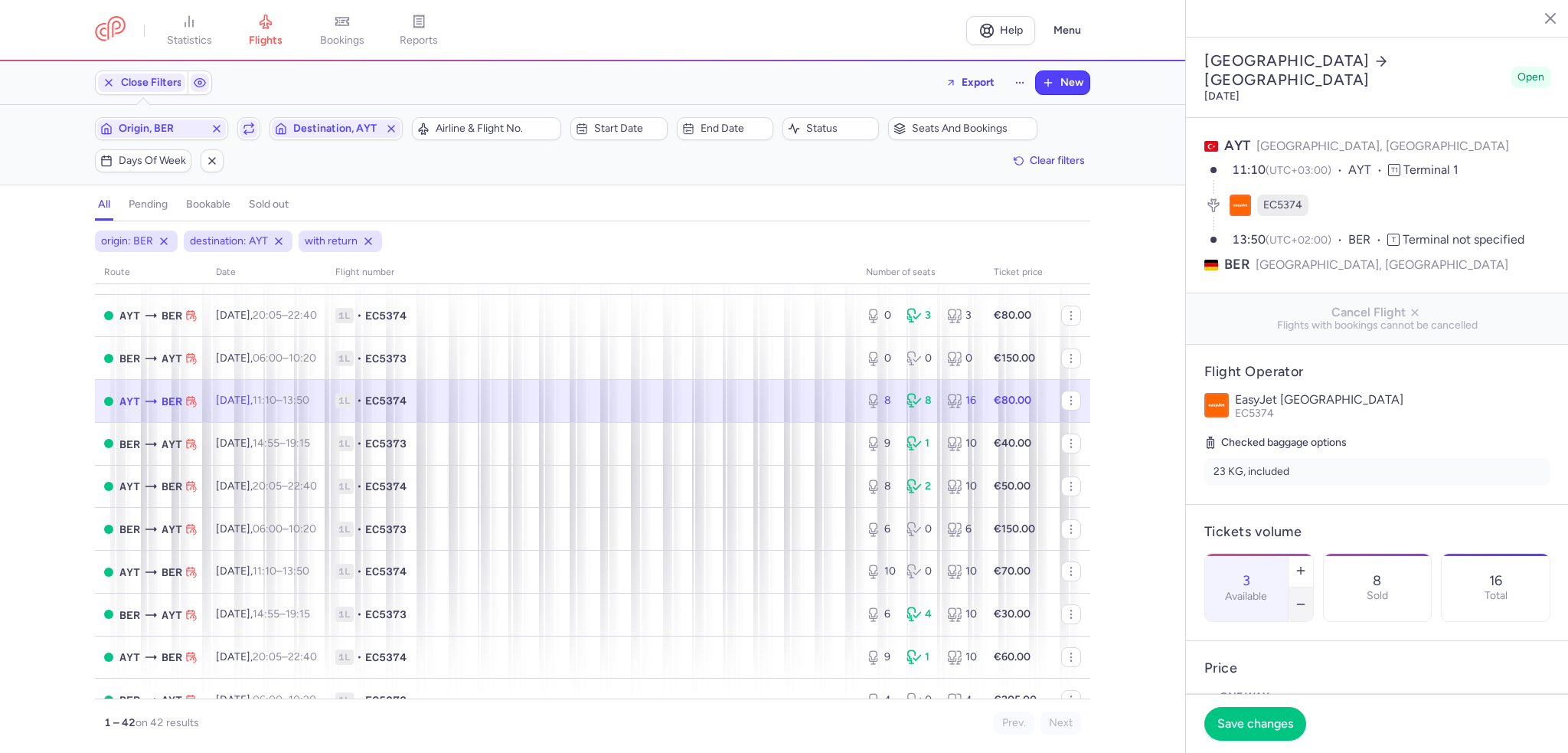
click at [1307, 598] on icon "button" at bounding box center [1301, 604] width 12 height 12
click at [1289, 722] on span "Save changes" at bounding box center [1255, 723] width 76 height 14
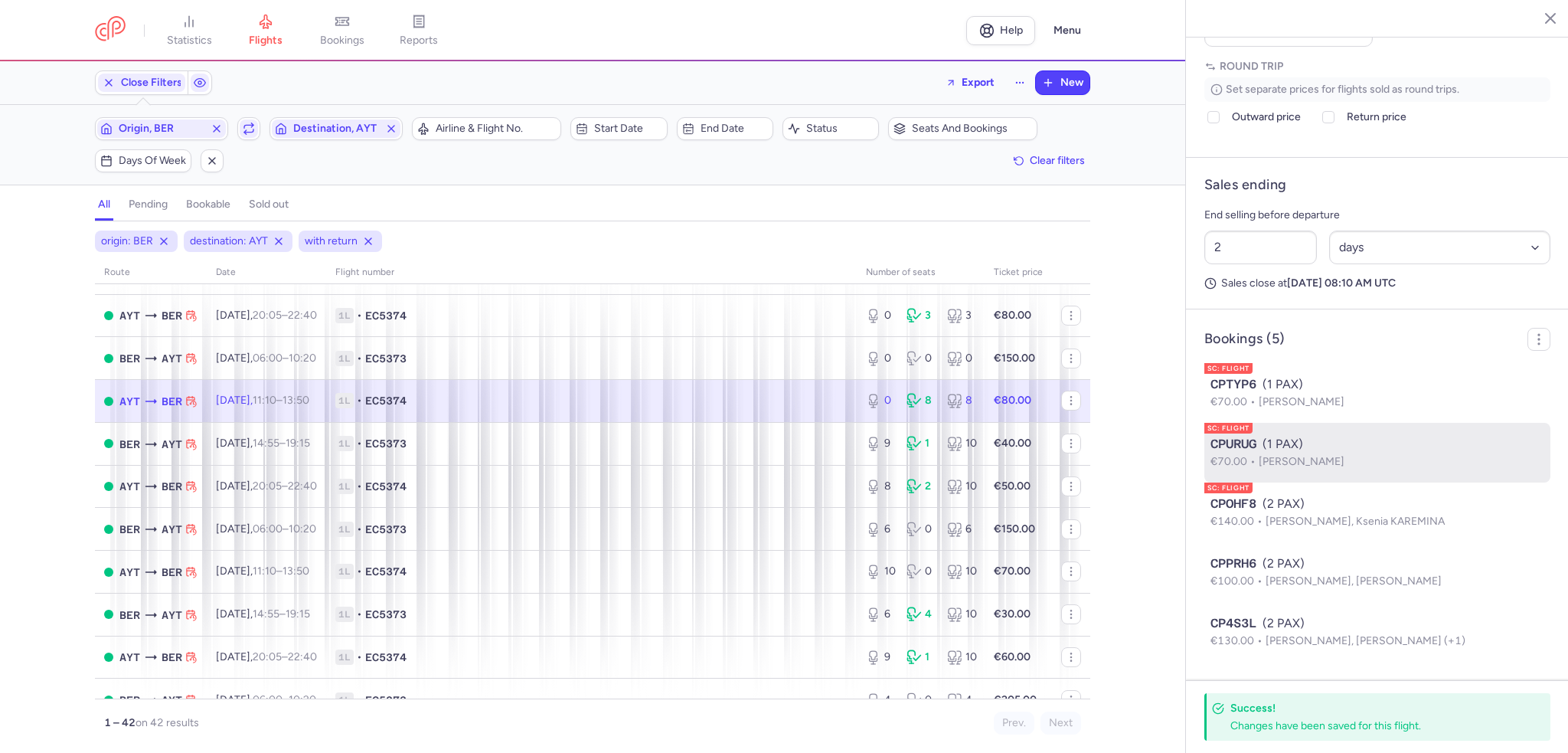
scroll to position [740, 0]
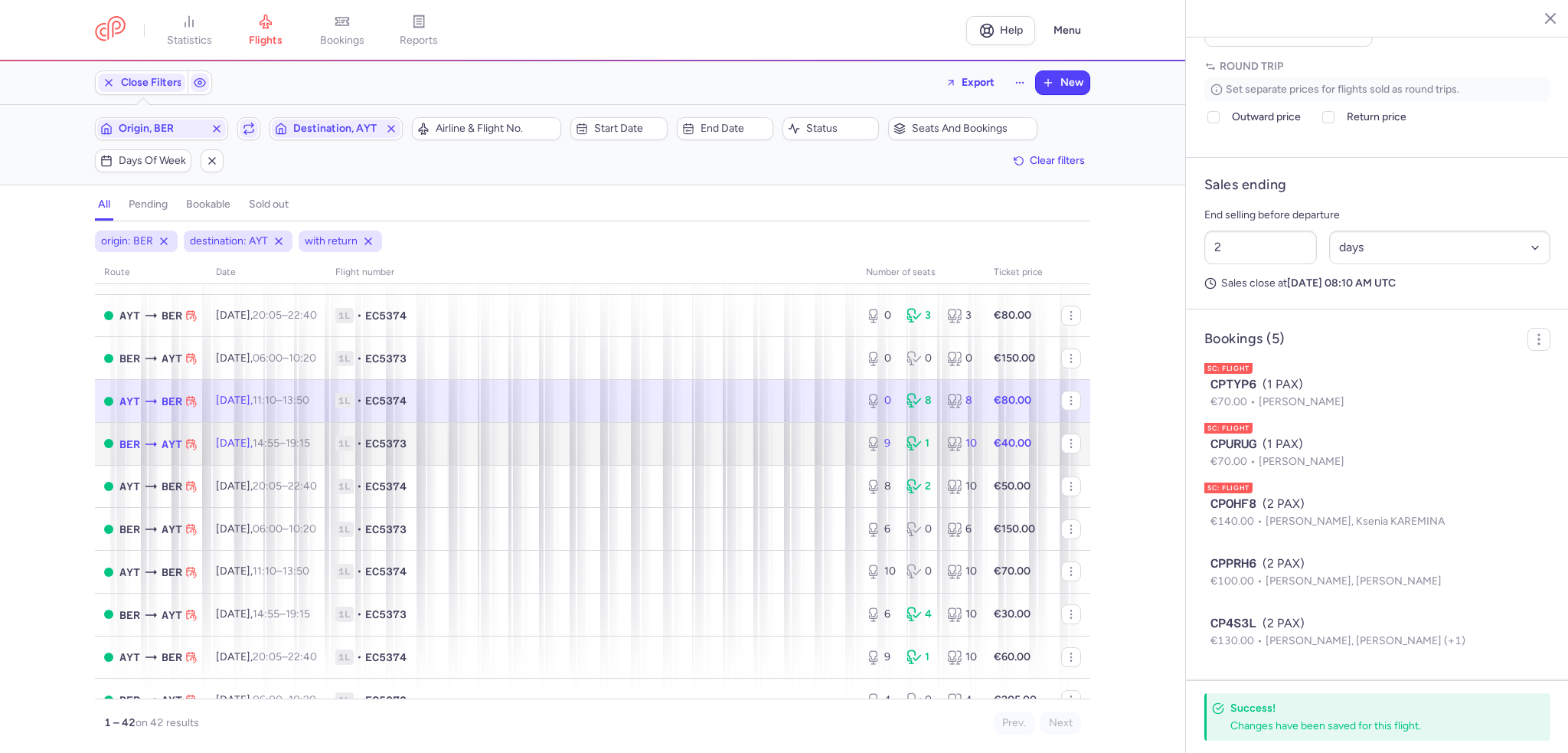
click at [613, 465] on td "1L • EC5373" at bounding box center [591, 443] width 530 height 43
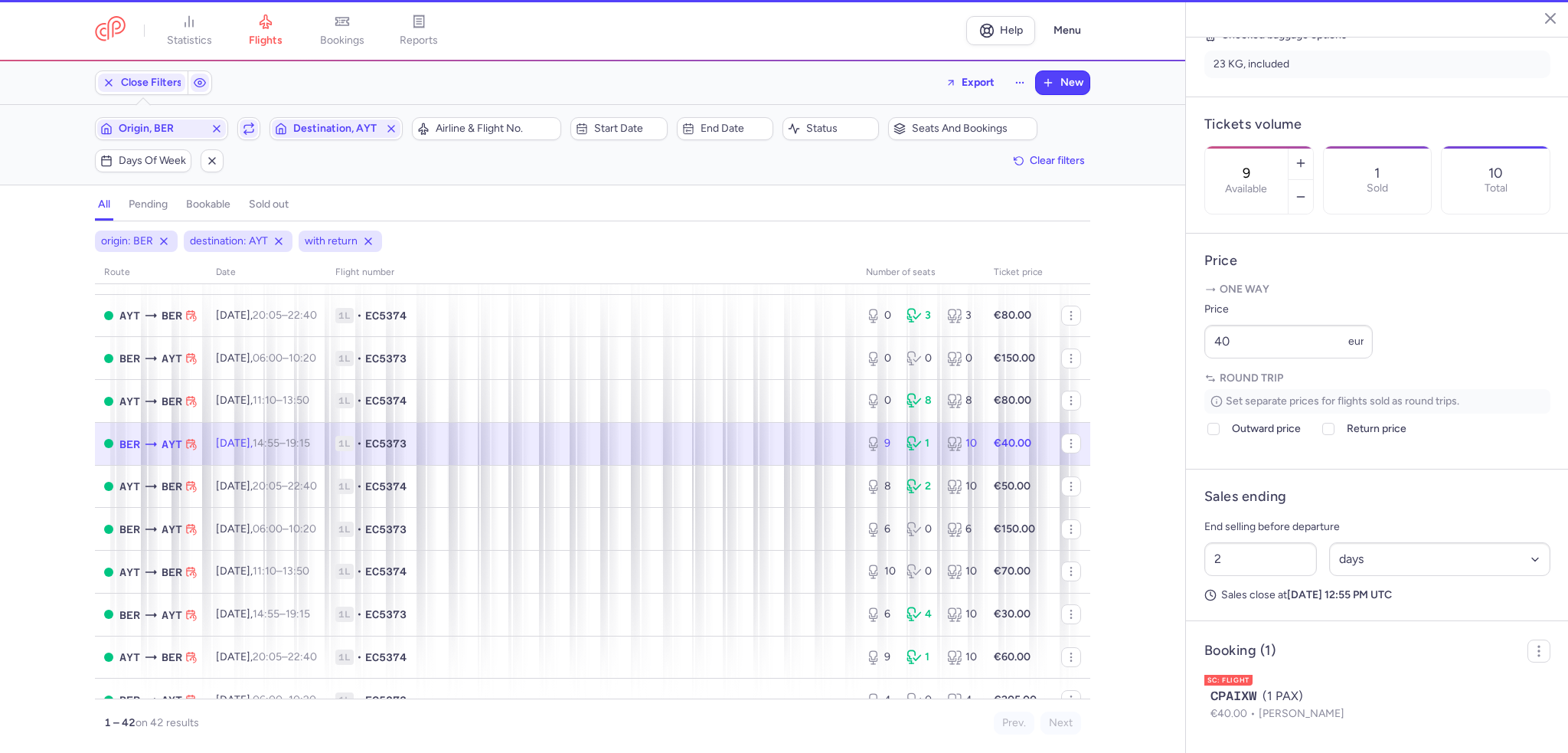
scroll to position [428, 0]
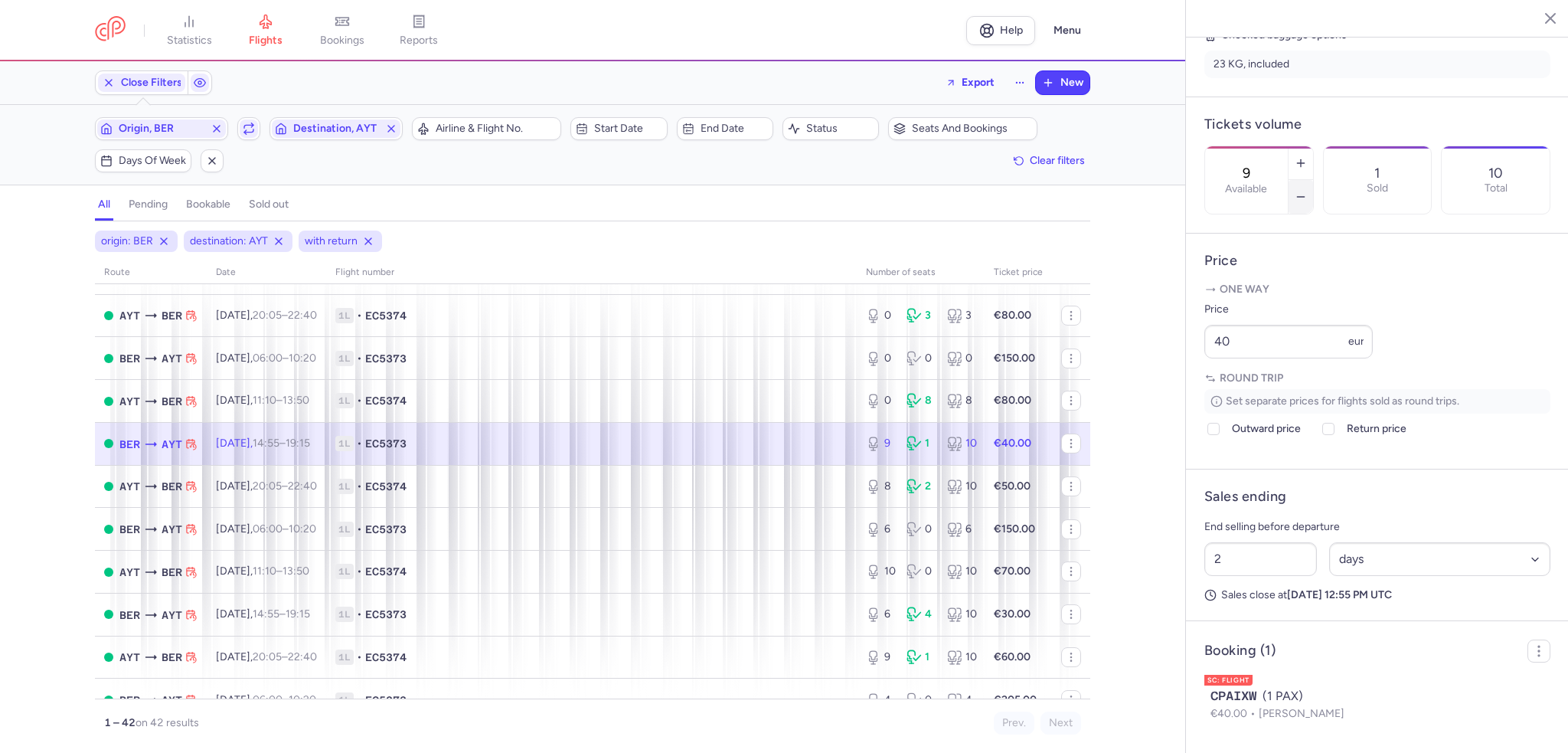
click at [1313, 180] on button "button" at bounding box center [1300, 196] width 24 height 33
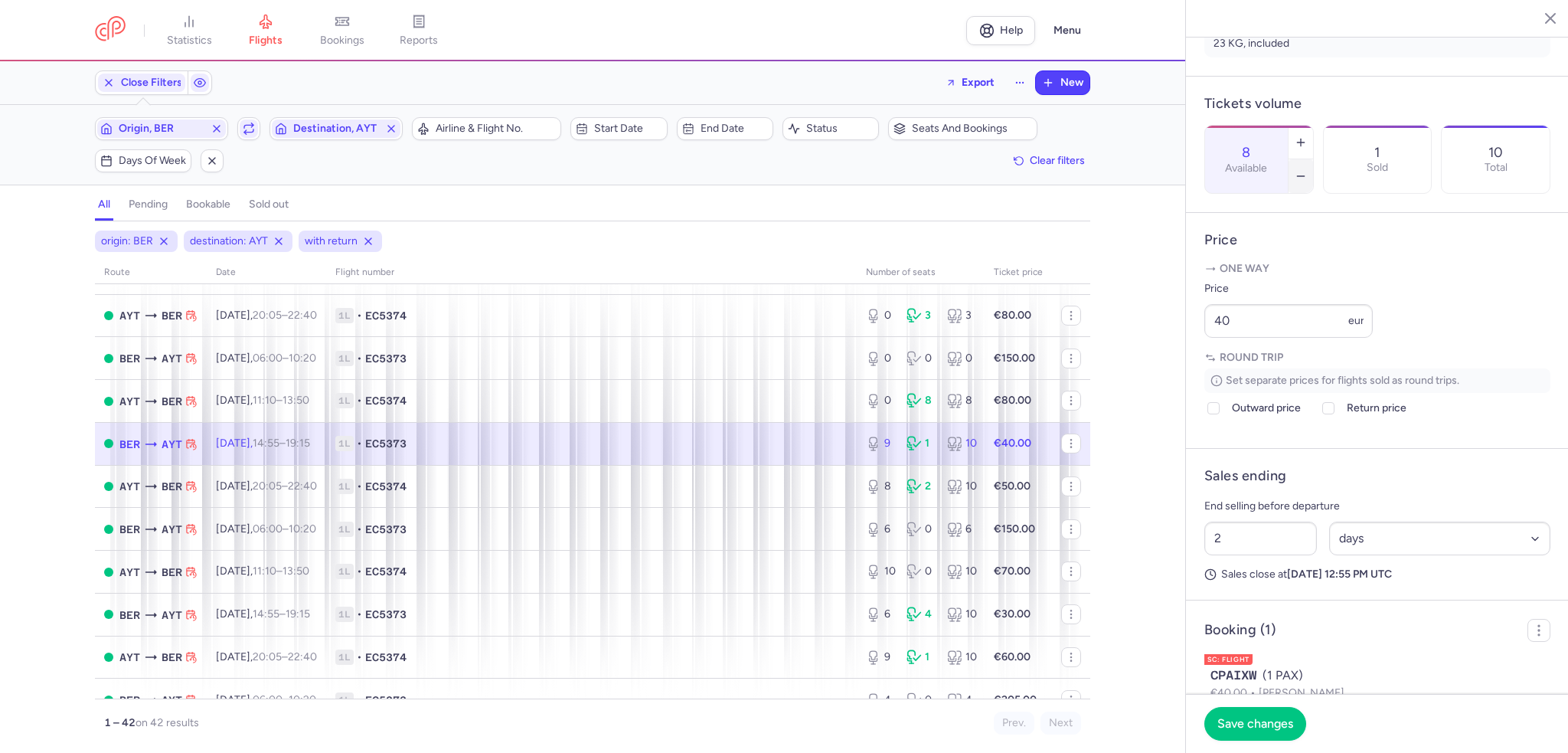
click at [1313, 160] on button "button" at bounding box center [1300, 176] width 24 height 33
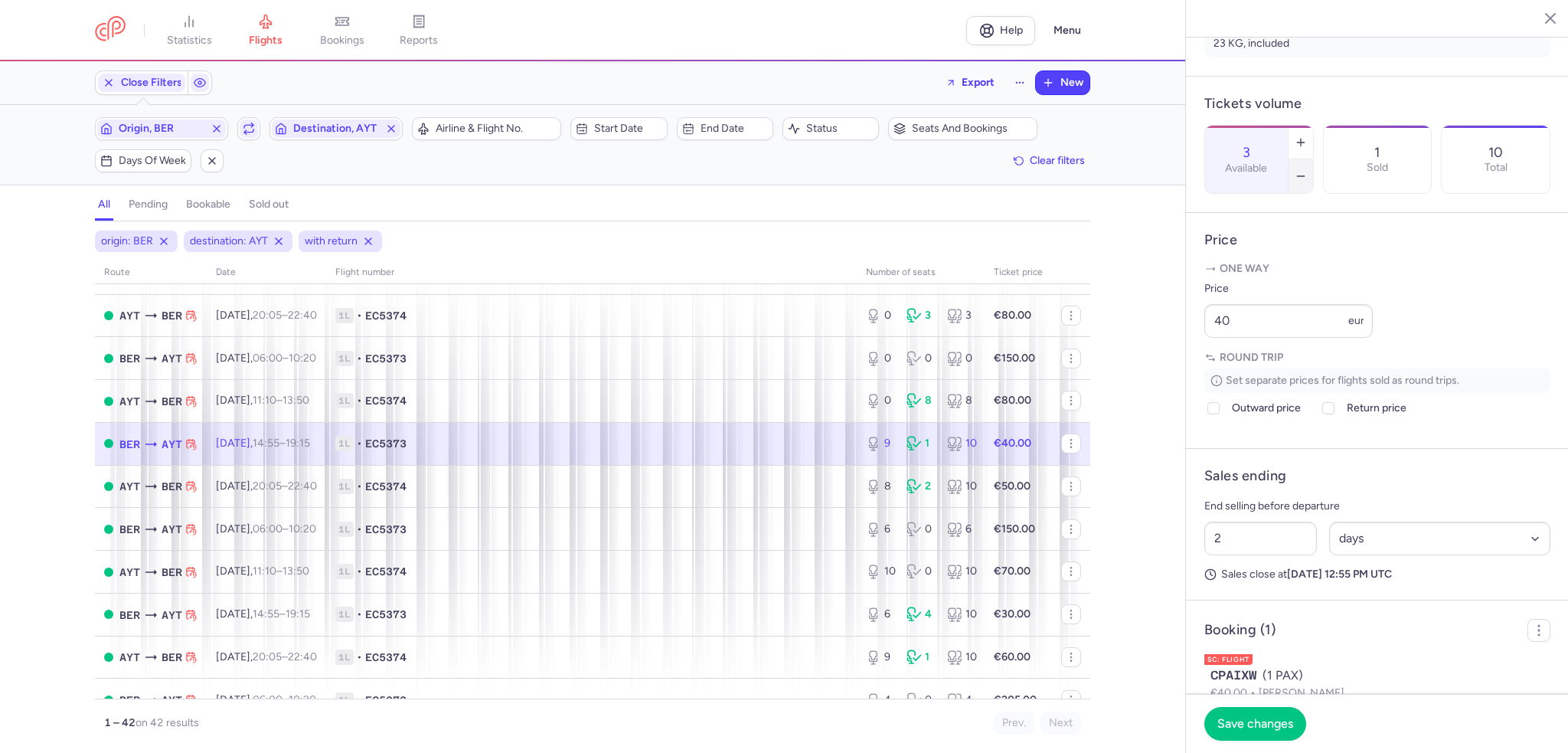
click at [1313, 160] on button "button" at bounding box center [1300, 176] width 24 height 33
click at [1259, 707] on button "Save changes" at bounding box center [1255, 723] width 102 height 33
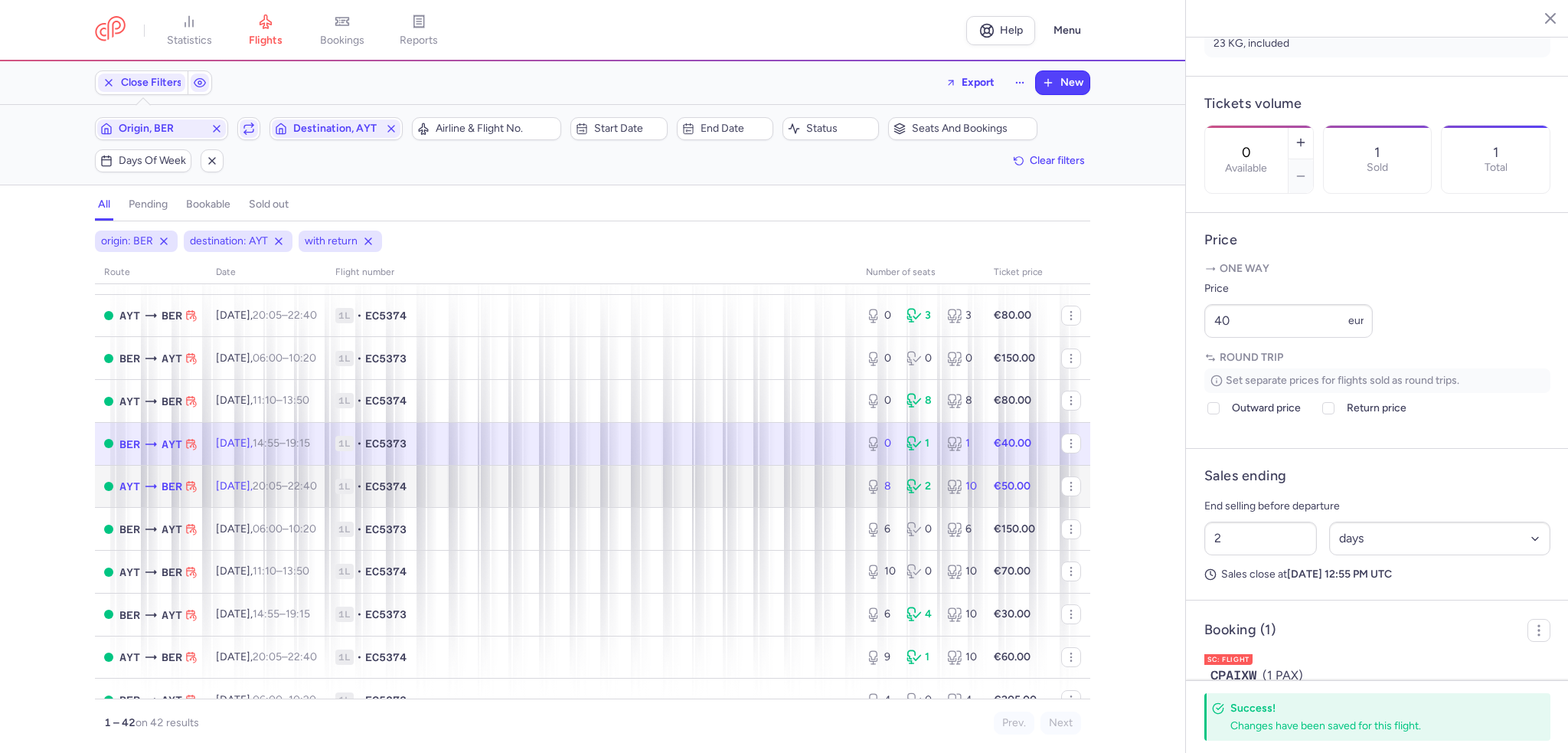
click at [788, 508] on td "1L • EC5374" at bounding box center [591, 486] width 530 height 43
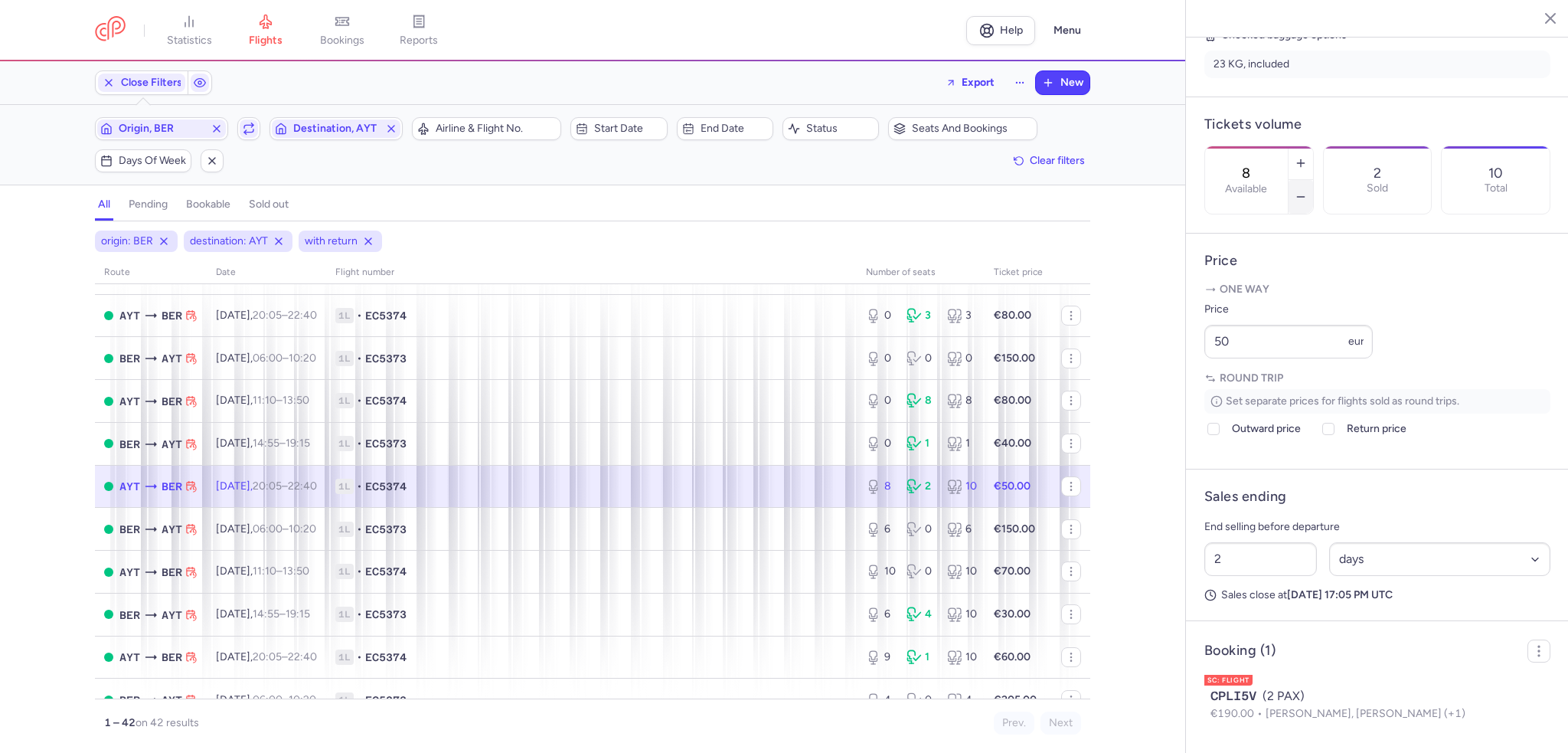
click at [1304, 197] on line "button" at bounding box center [1300, 197] width 7 height 0
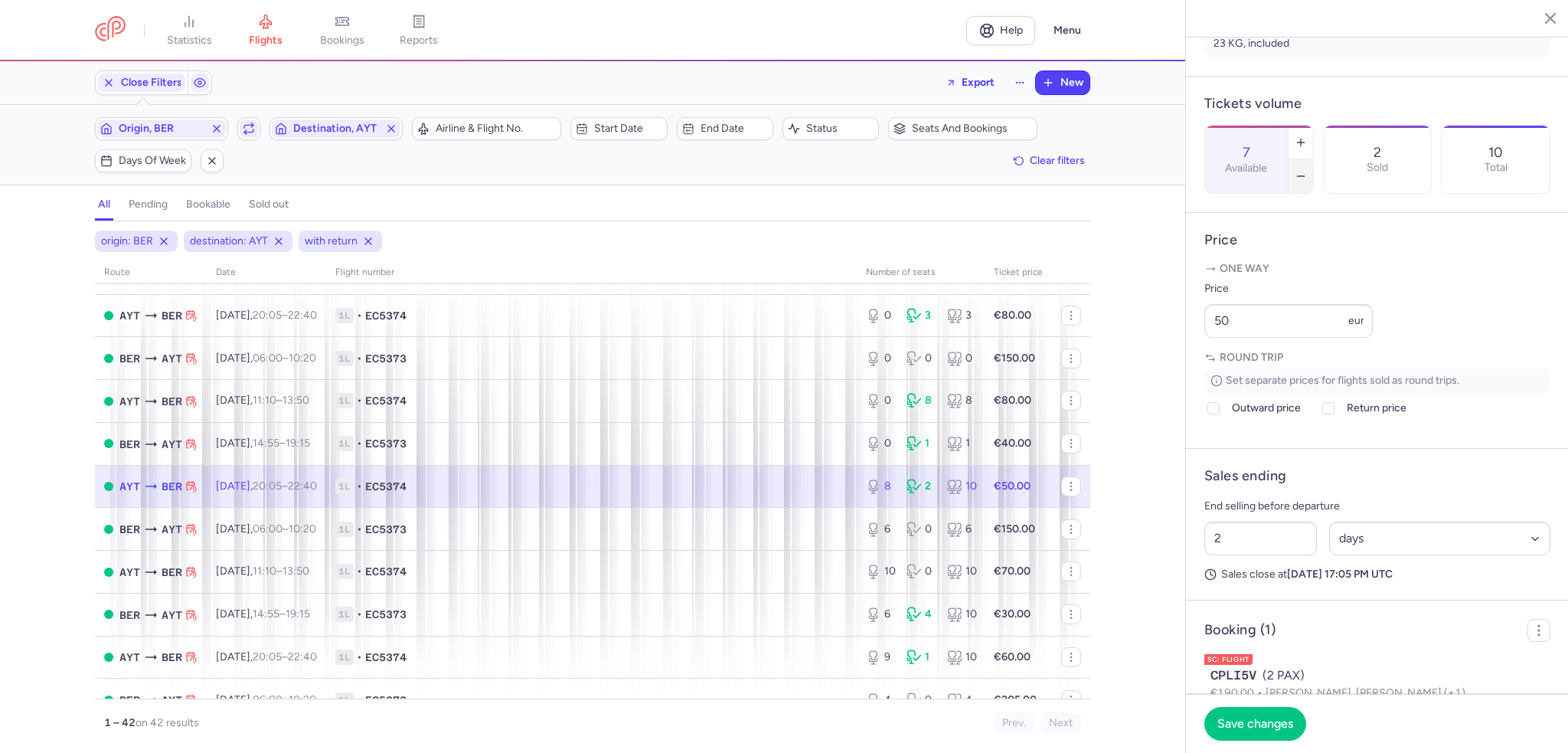
click at [1304, 176] on line "button" at bounding box center [1300, 176] width 7 height 0
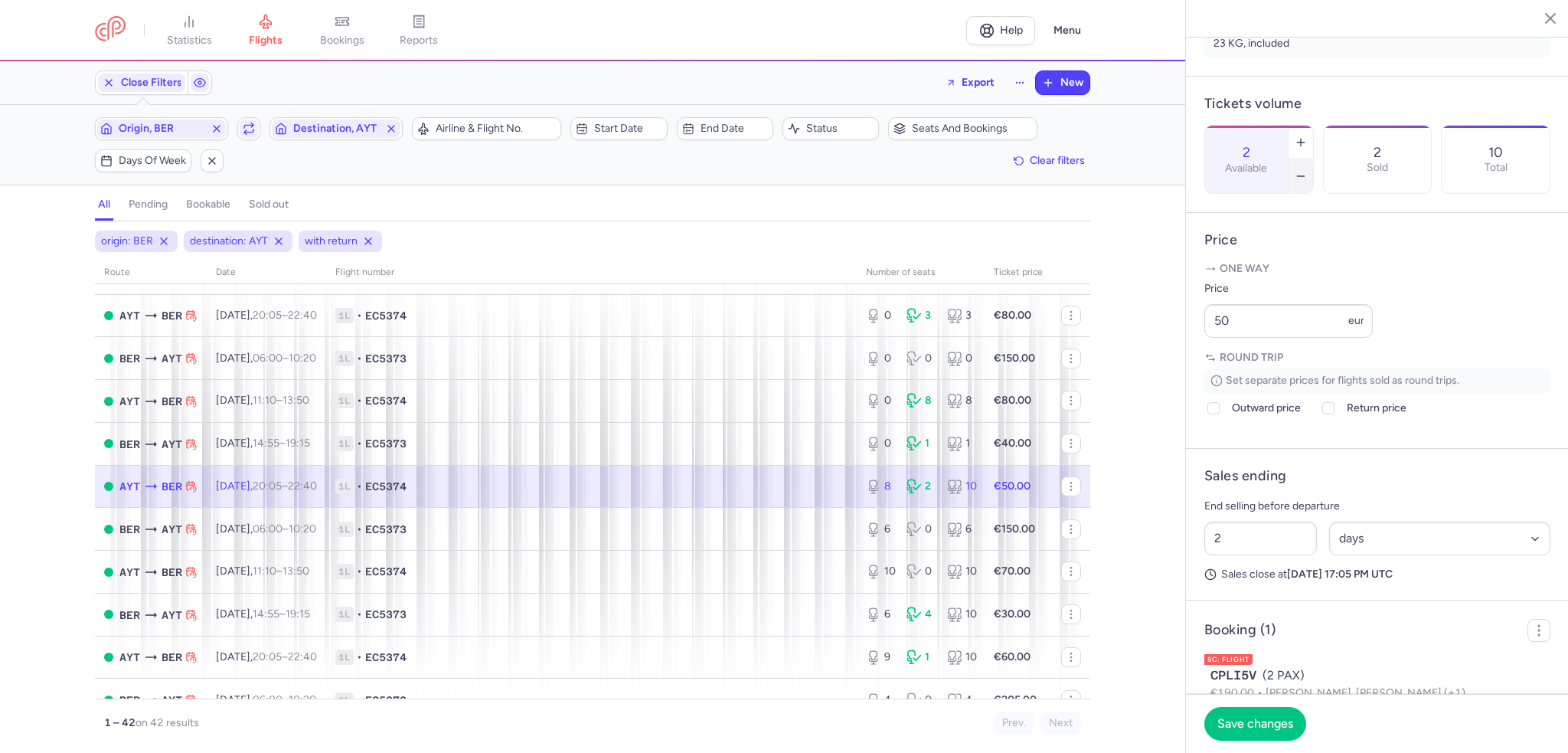
click at [1304, 176] on line "button" at bounding box center [1300, 176] width 7 height 0
click at [1251, 718] on span "Save changes" at bounding box center [1255, 723] width 76 height 14
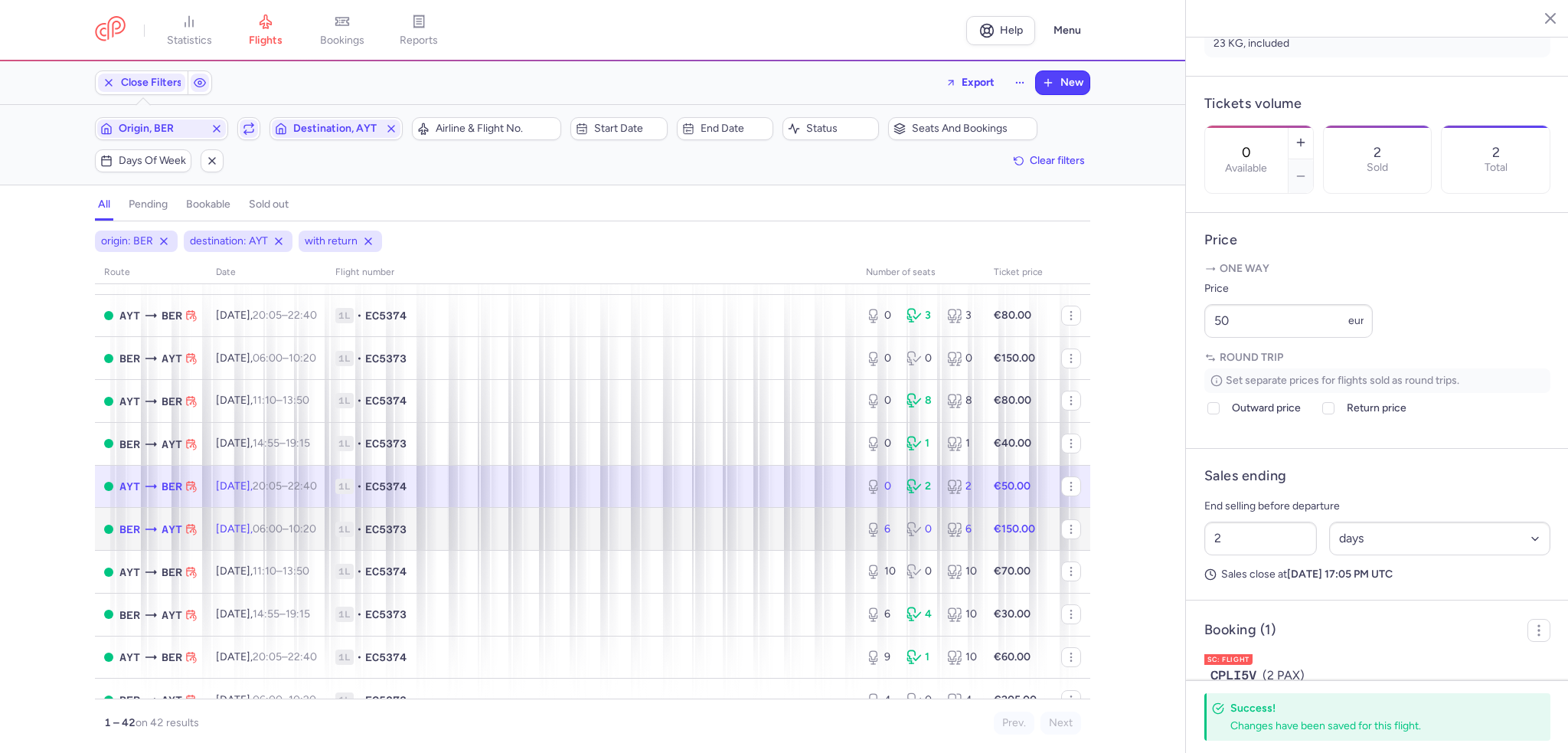
click at [729, 537] on span "1L • EC5373" at bounding box center [592, 530] width 512 height 16
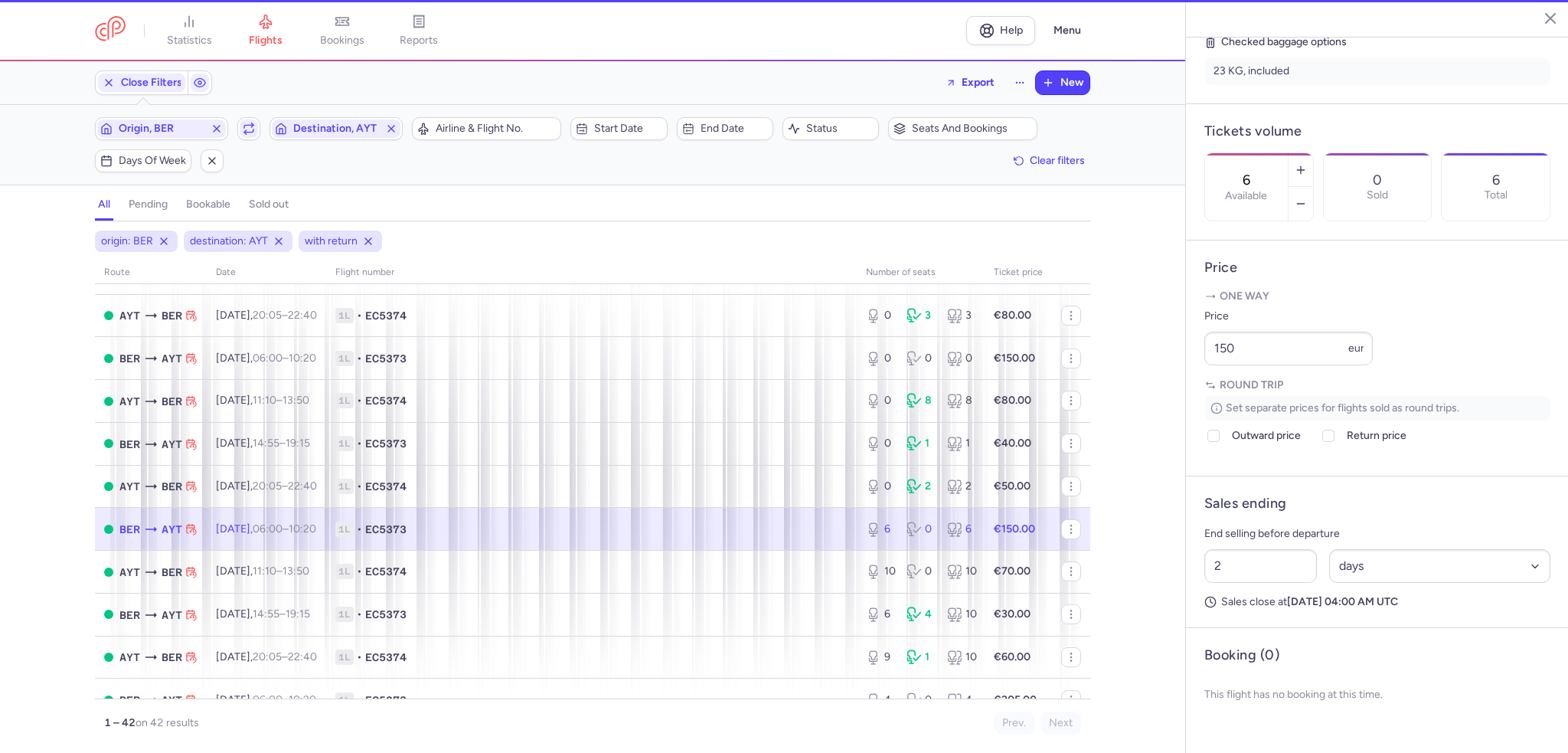
scroll to position [389, 0]
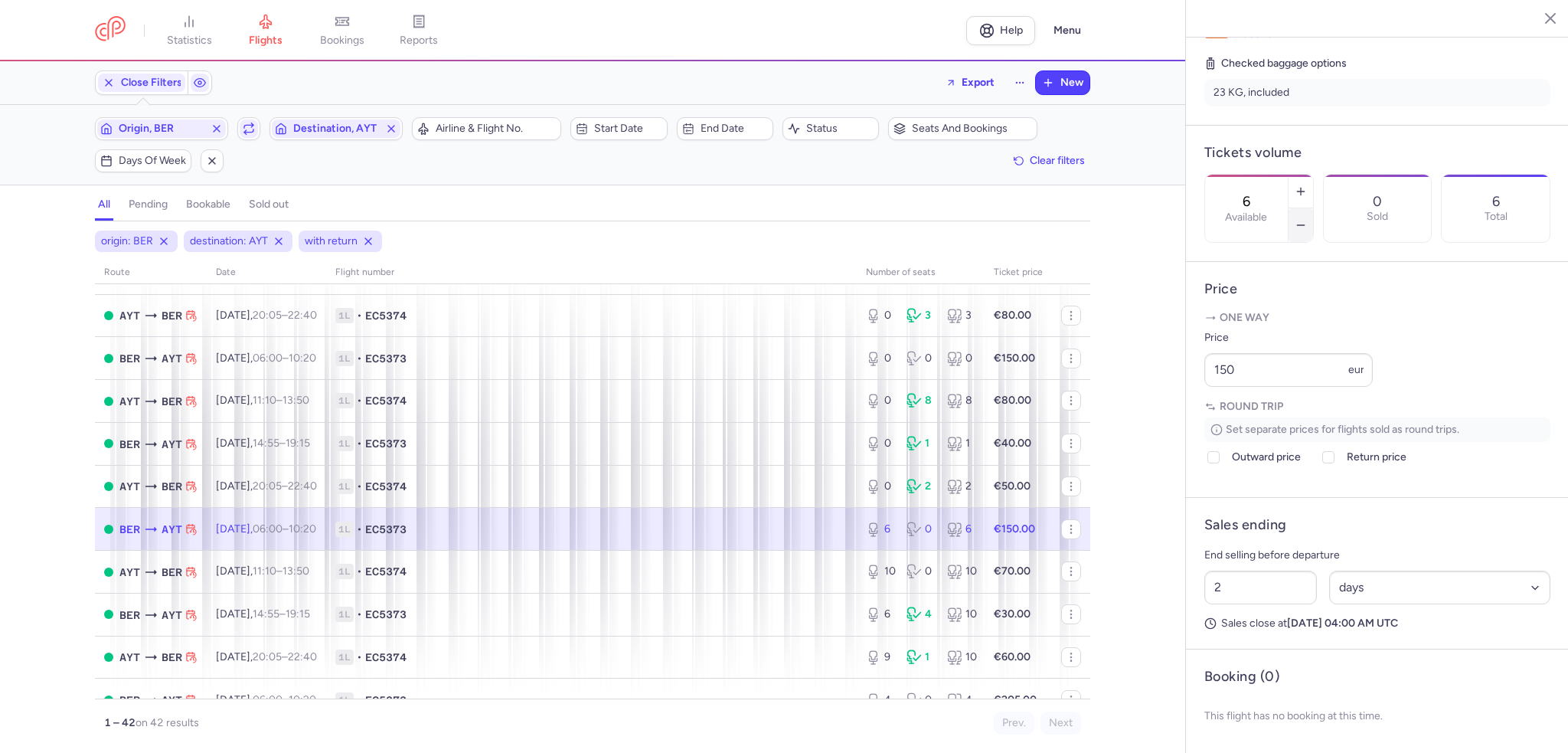
click at [1313, 208] on button "button" at bounding box center [1300, 224] width 24 height 33
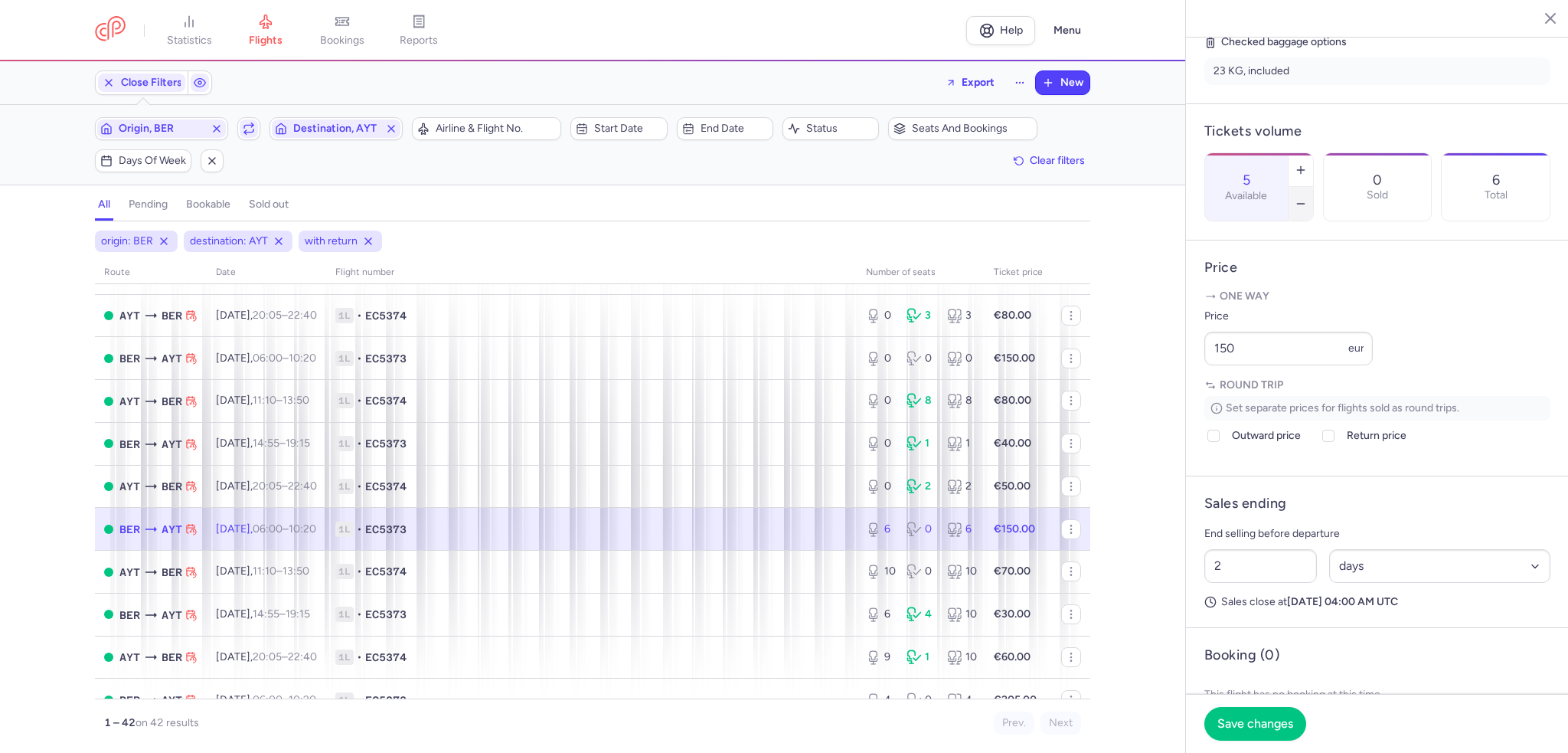
click at [1313, 187] on button "button" at bounding box center [1300, 203] width 24 height 33
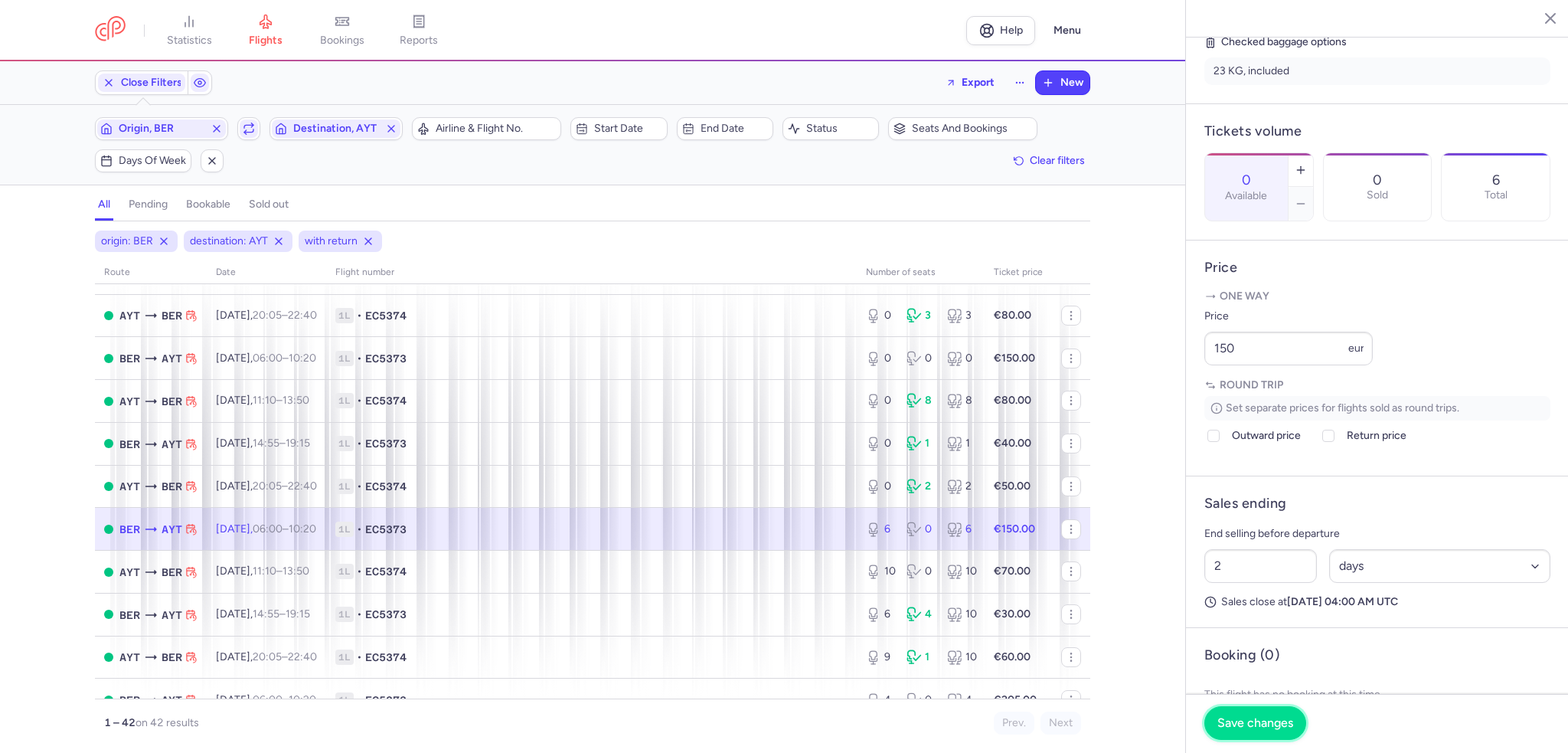
click at [1264, 735] on button "Save changes" at bounding box center [1255, 723] width 102 height 33
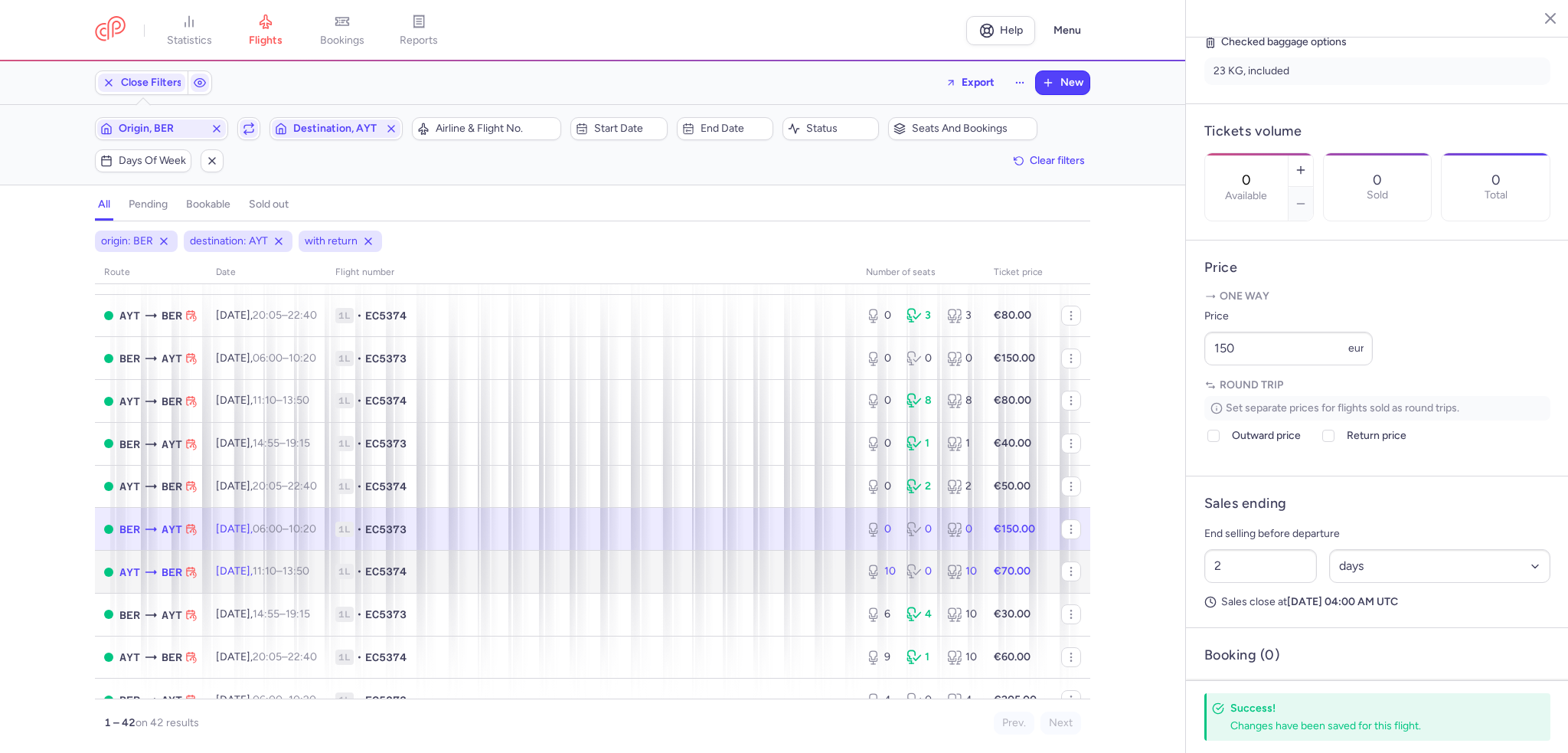
click at [810, 593] on td "1L • EC5374" at bounding box center [591, 572] width 530 height 43
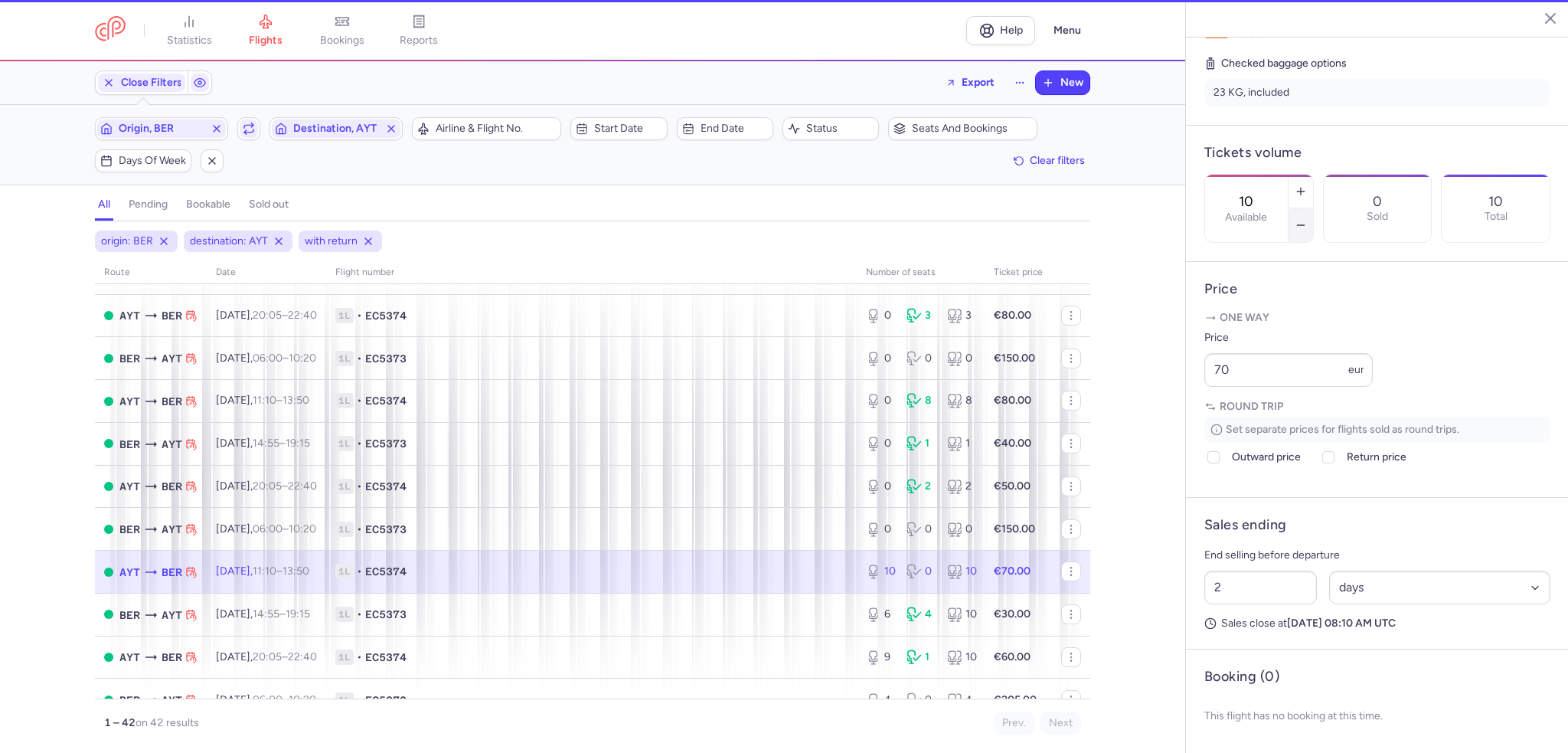
click at [1307, 219] on icon "button" at bounding box center [1301, 225] width 12 height 12
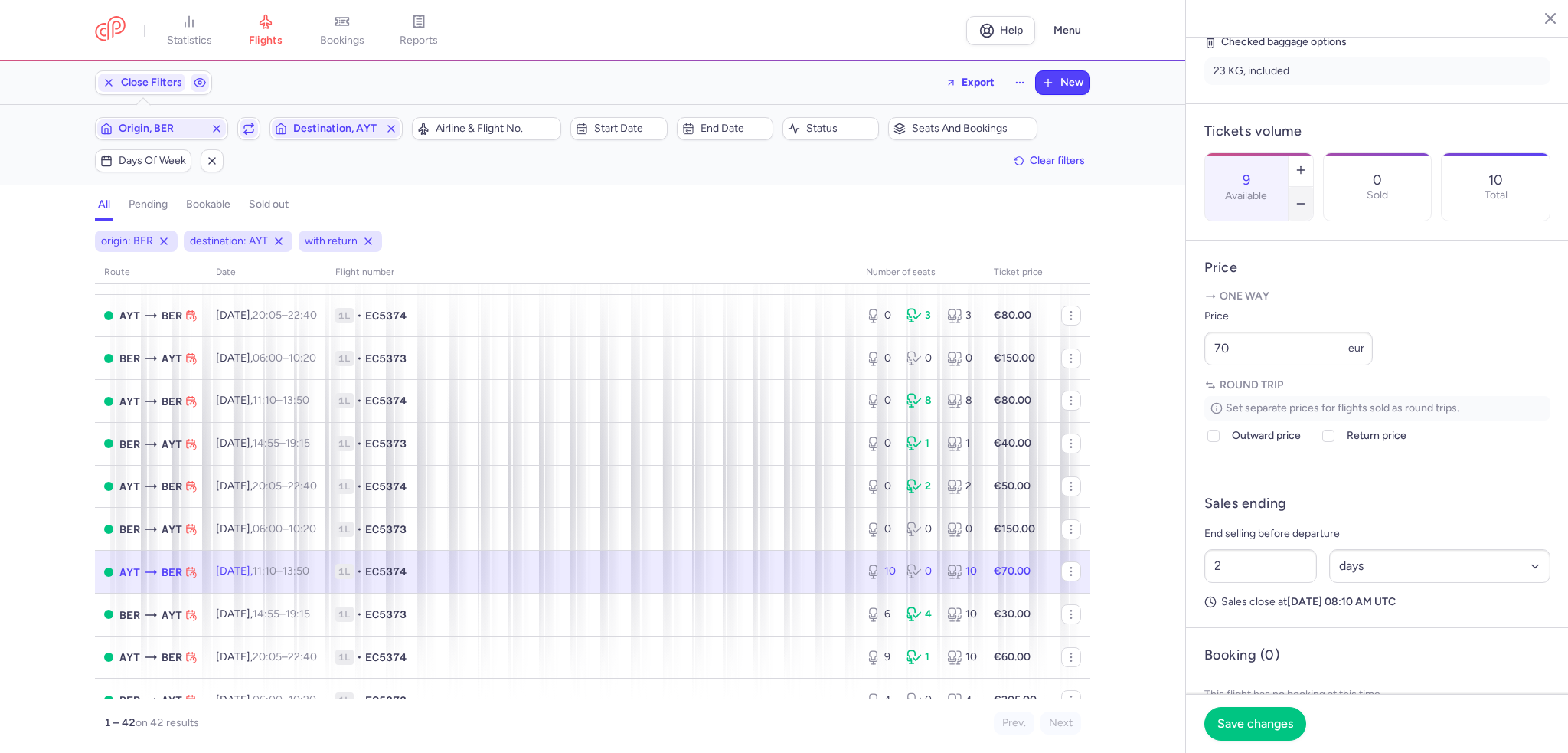
click at [1307, 198] on icon "button" at bounding box center [1301, 204] width 12 height 12
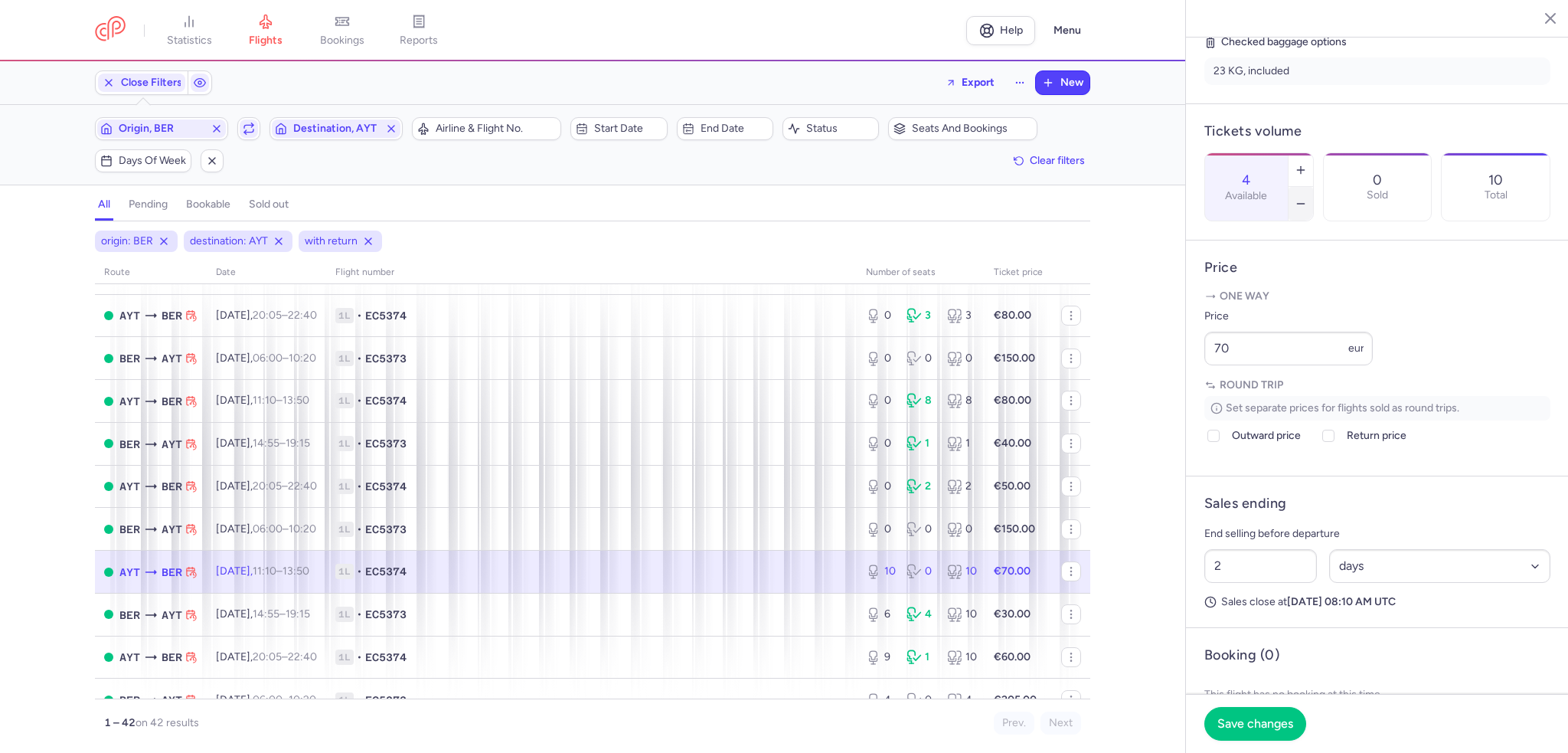
click at [1307, 198] on icon "button" at bounding box center [1301, 204] width 12 height 12
click at [1271, 725] on span "Save changes" at bounding box center [1255, 723] width 76 height 14
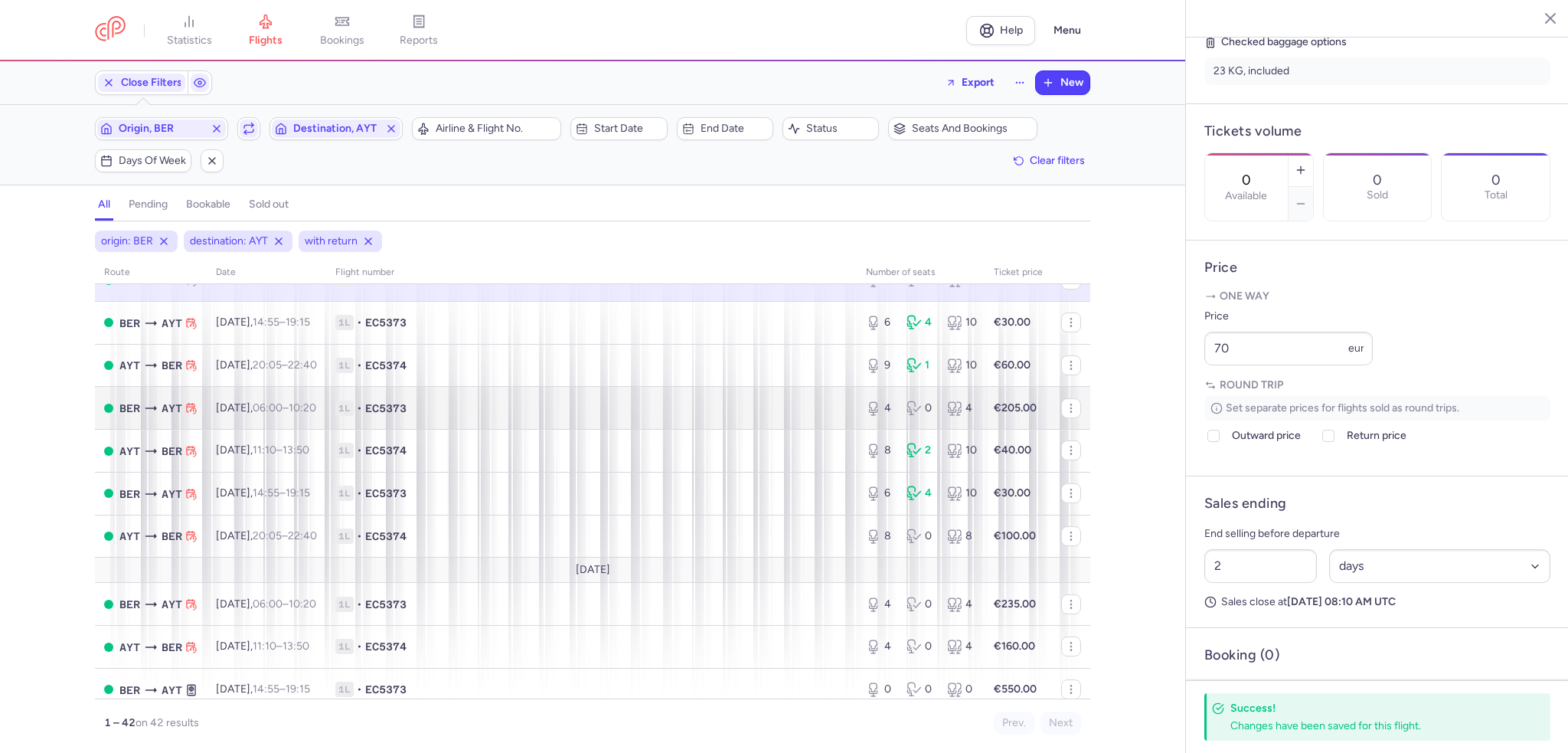
scroll to position [1072, 0]
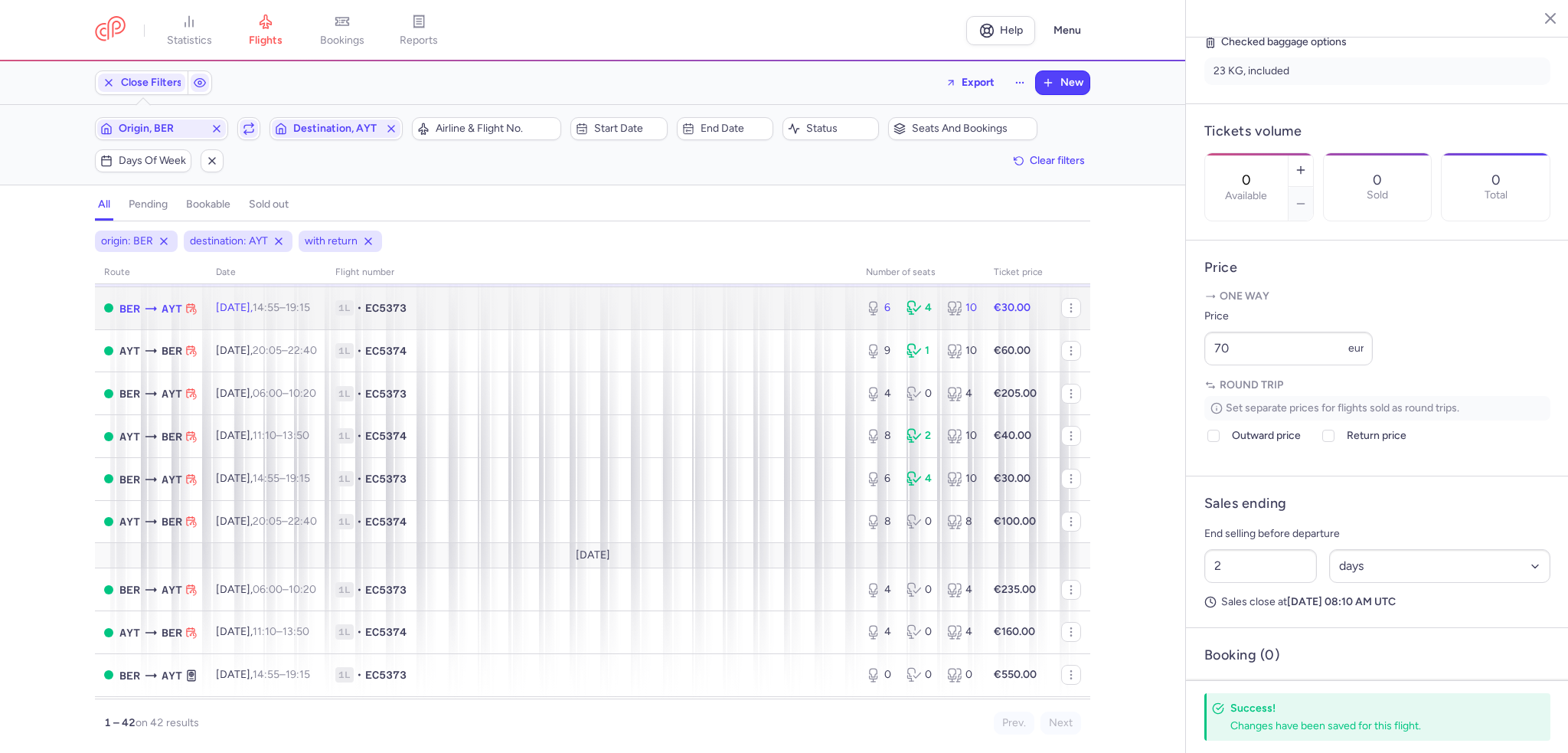
click at [768, 315] on span "1L • EC5373" at bounding box center [592, 308] width 512 height 16
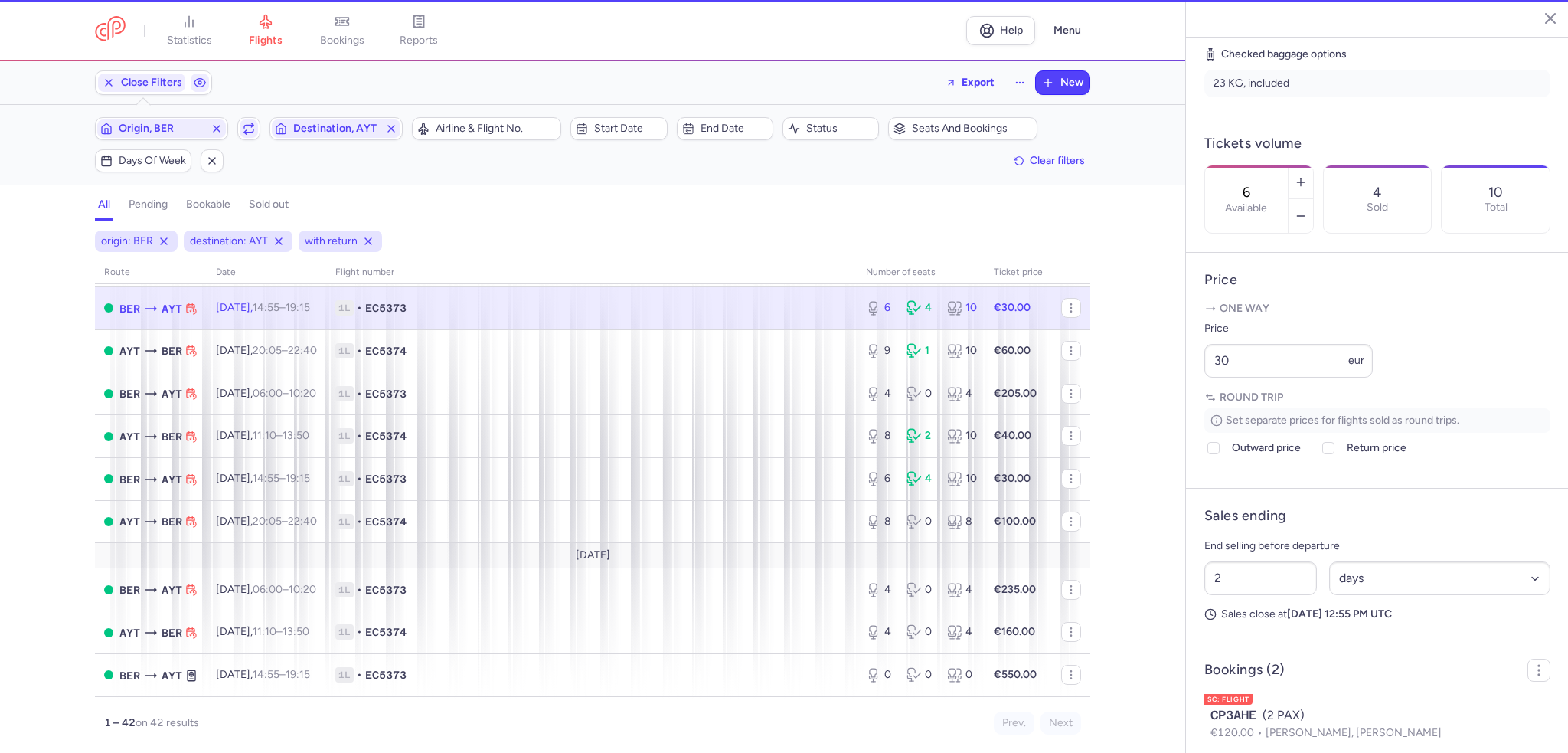
scroll to position [400, 0]
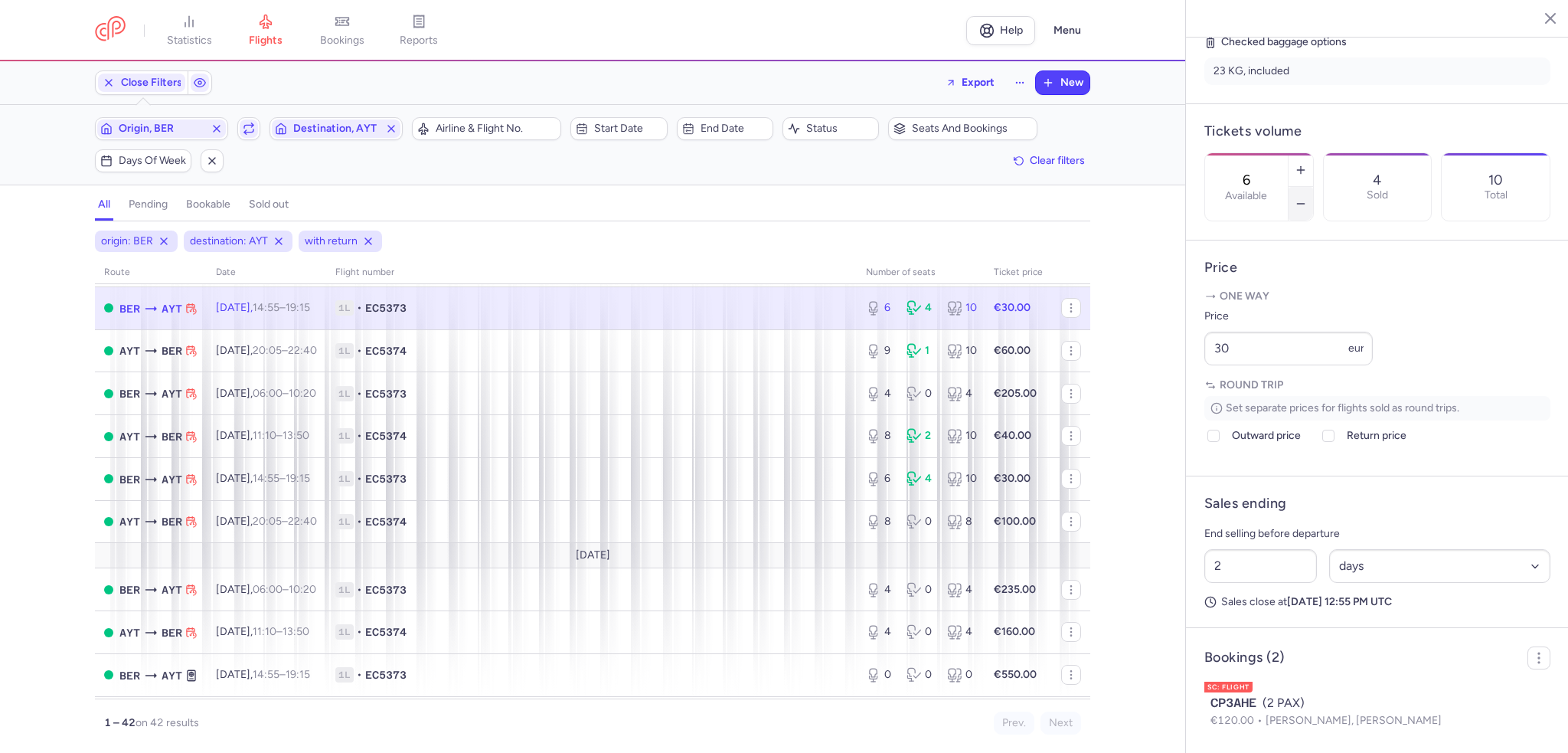
click at [1313, 187] on button "button" at bounding box center [1300, 203] width 24 height 33
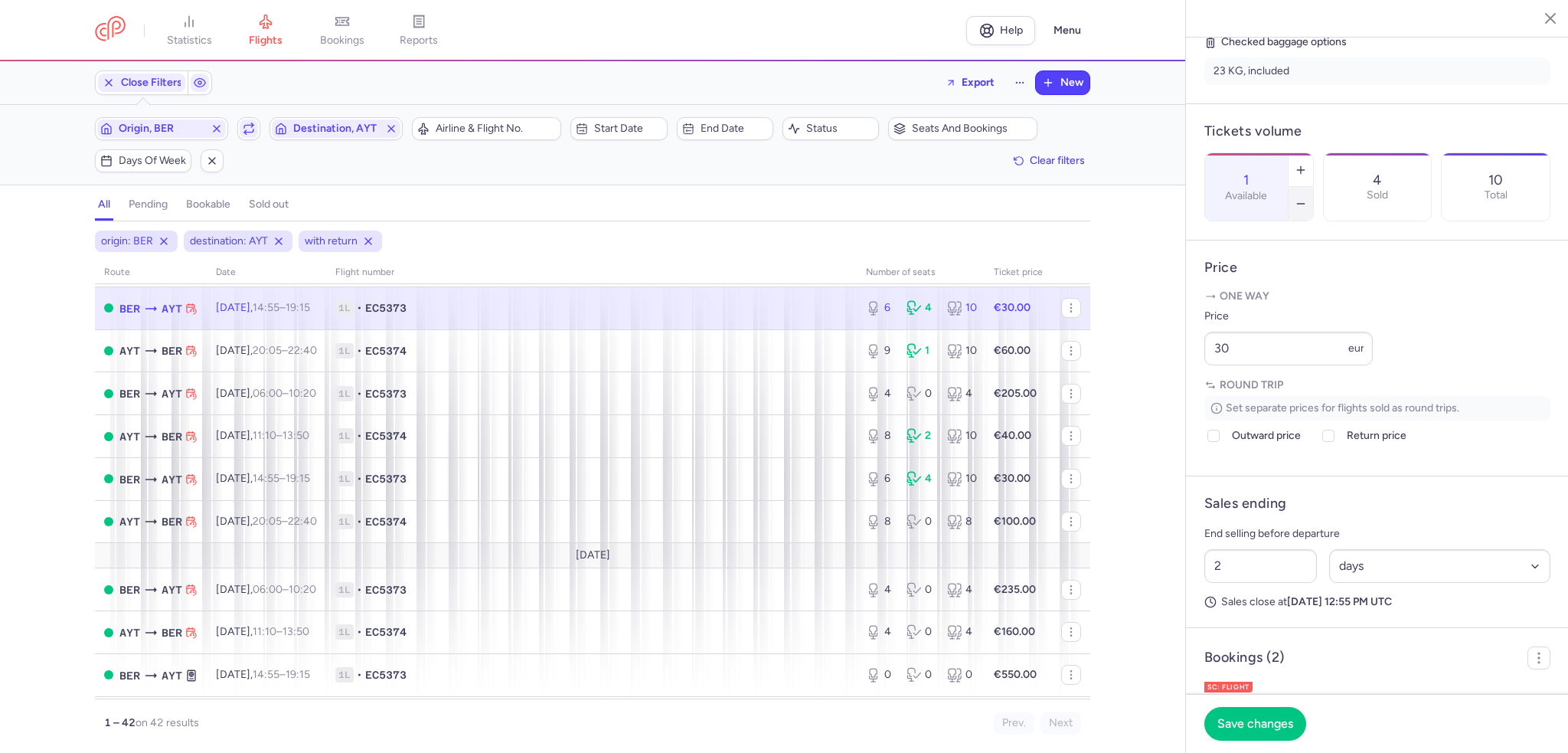
click at [1313, 187] on button "button" at bounding box center [1300, 203] width 24 height 33
click at [1231, 716] on span "Save changes" at bounding box center [1255, 723] width 76 height 14
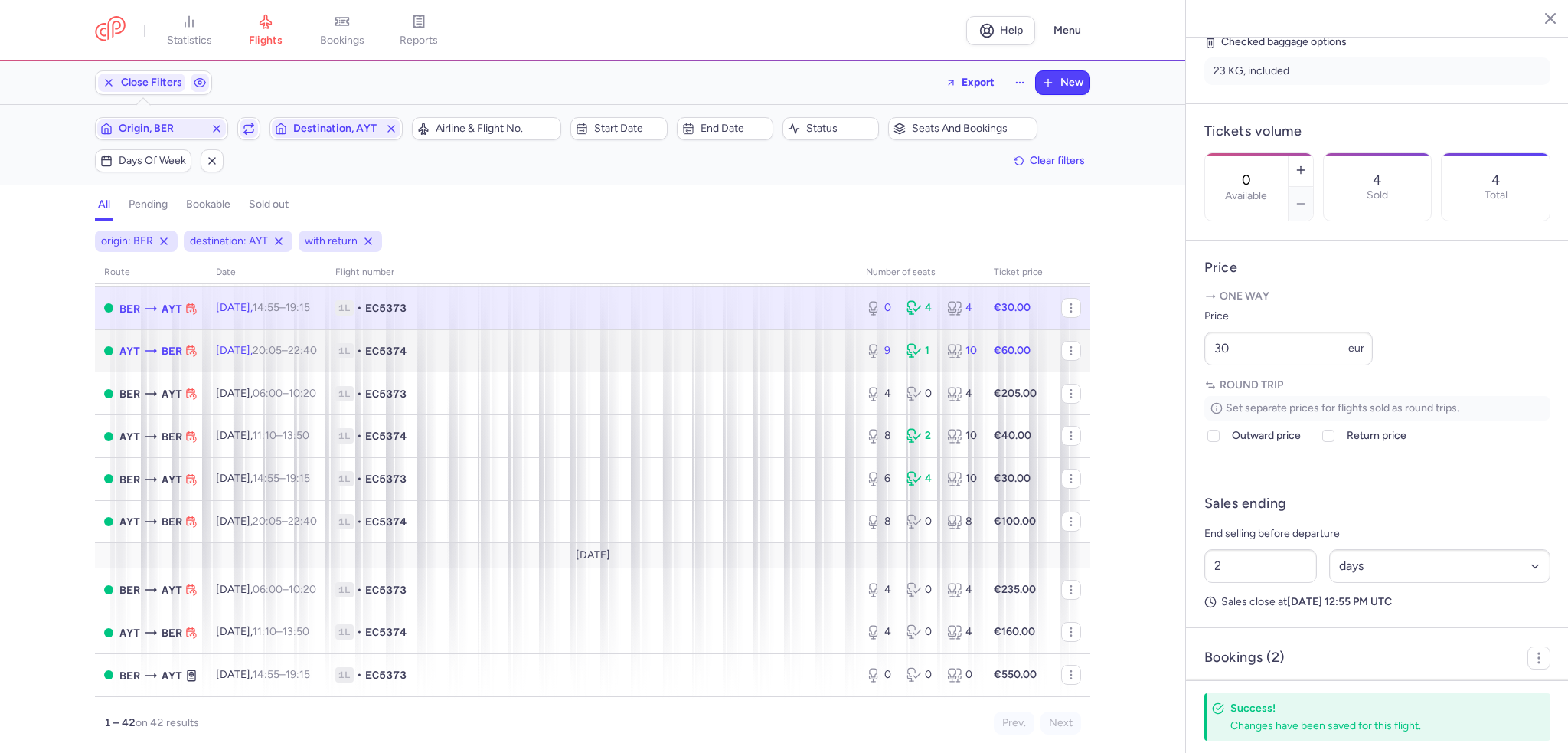
click at [765, 358] on span "1L • EC5374" at bounding box center [592, 351] width 512 height 16
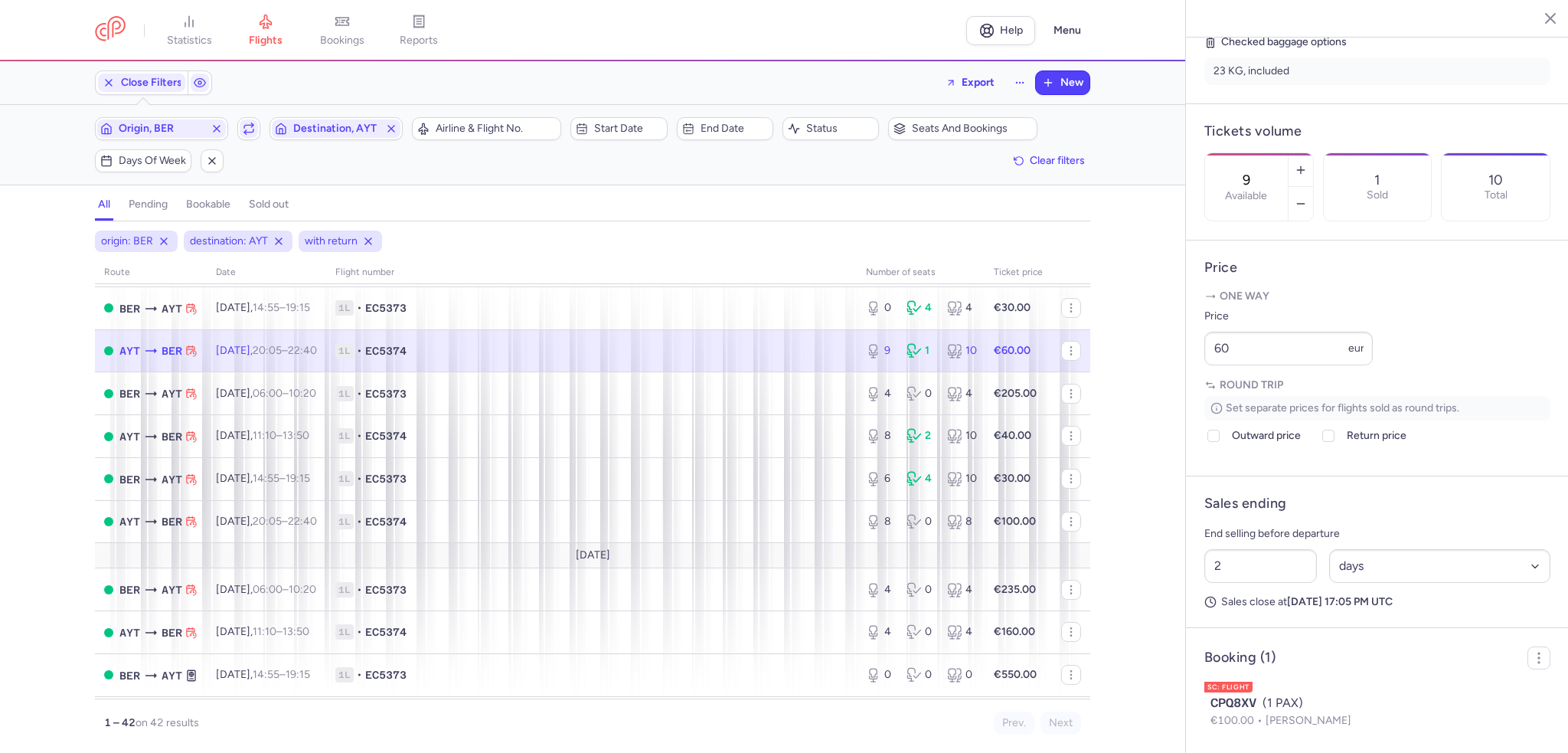
click at [1288, 153] on div "9 Available" at bounding box center [1246, 187] width 83 height 68
click at [1229, 708] on button "Save changes" at bounding box center [1255, 723] width 102 height 33
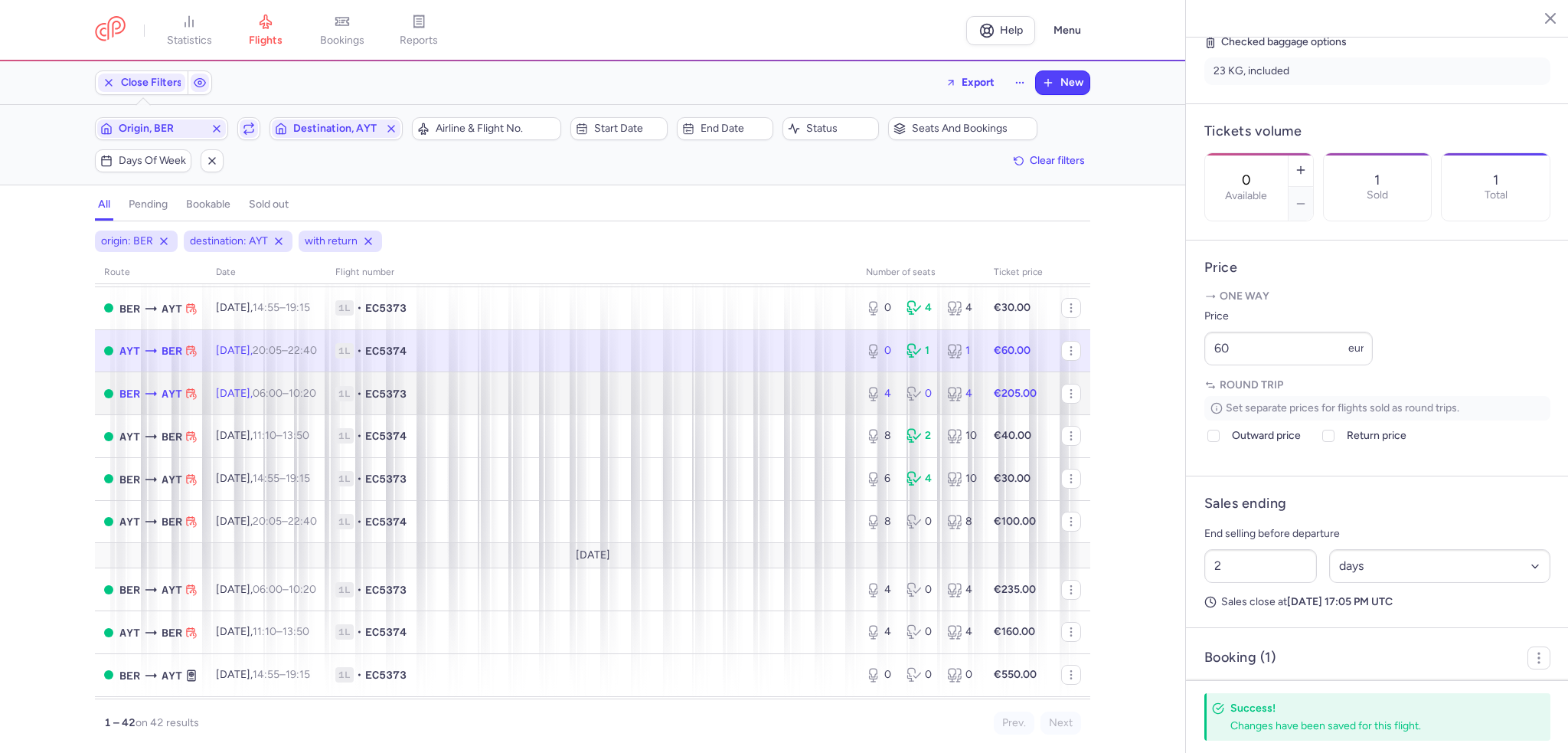
click at [759, 401] on span "1L • EC5373" at bounding box center [592, 394] width 512 height 16
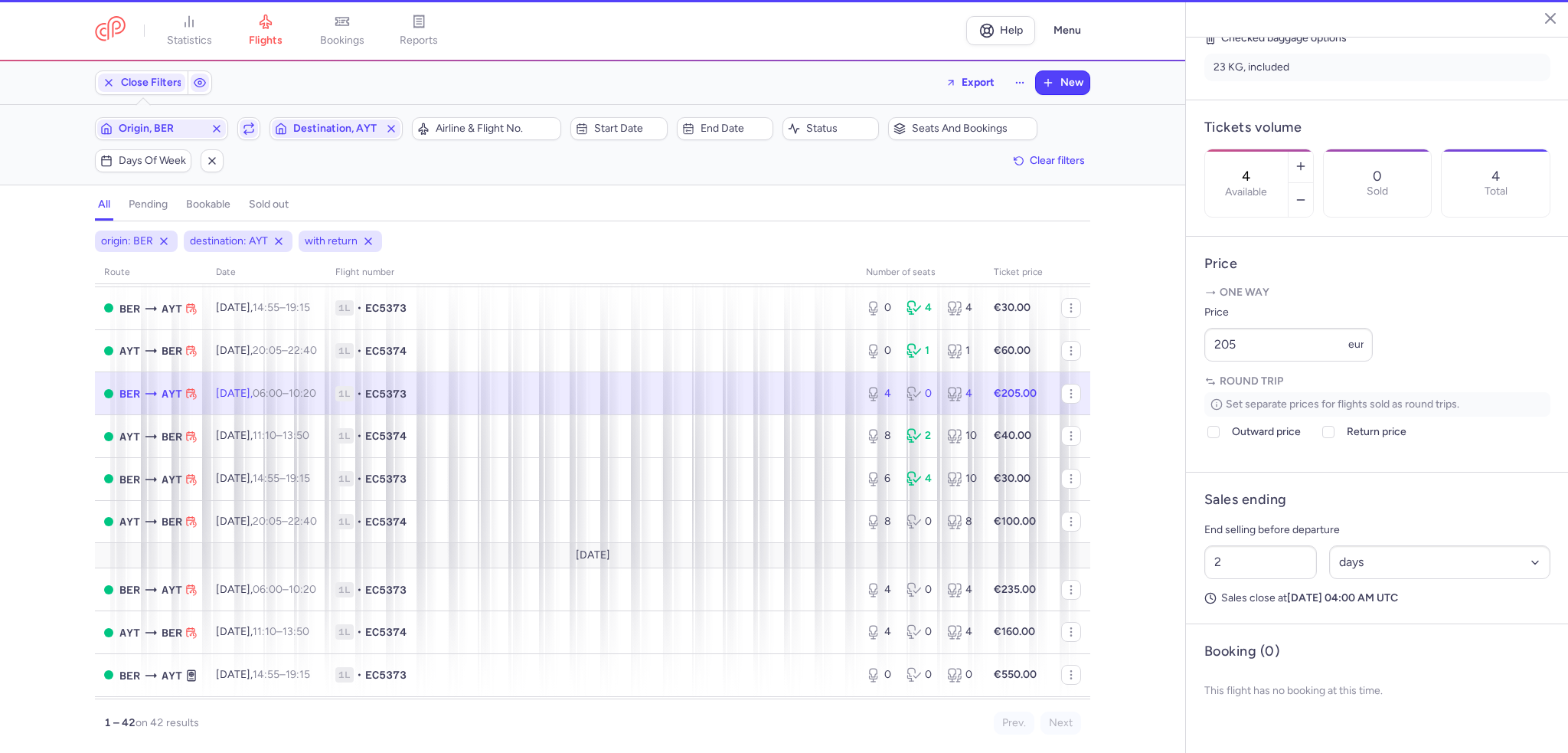
scroll to position [389, 0]
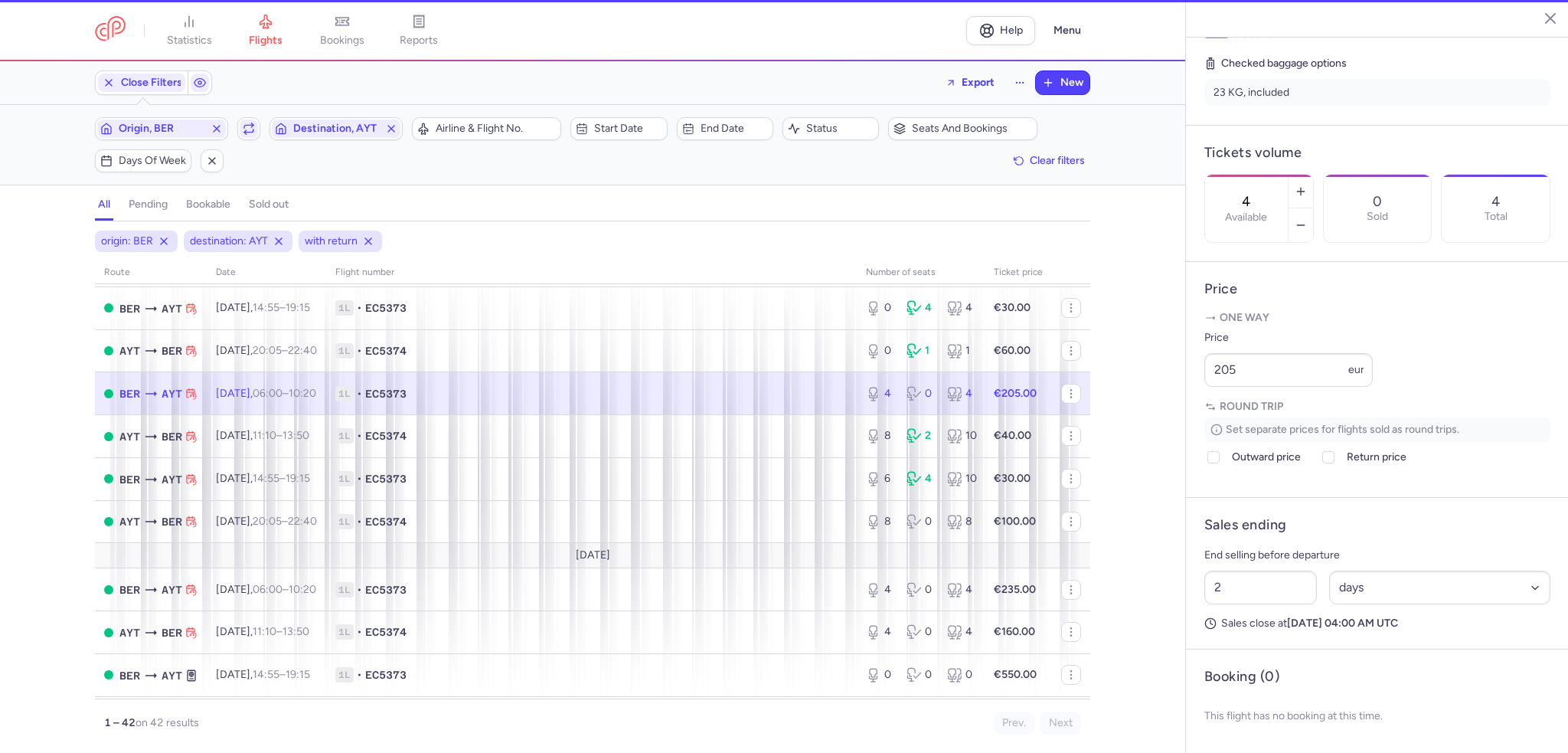
click at [1286, 174] on div "4 Available" at bounding box center [1246, 208] width 83 height 68
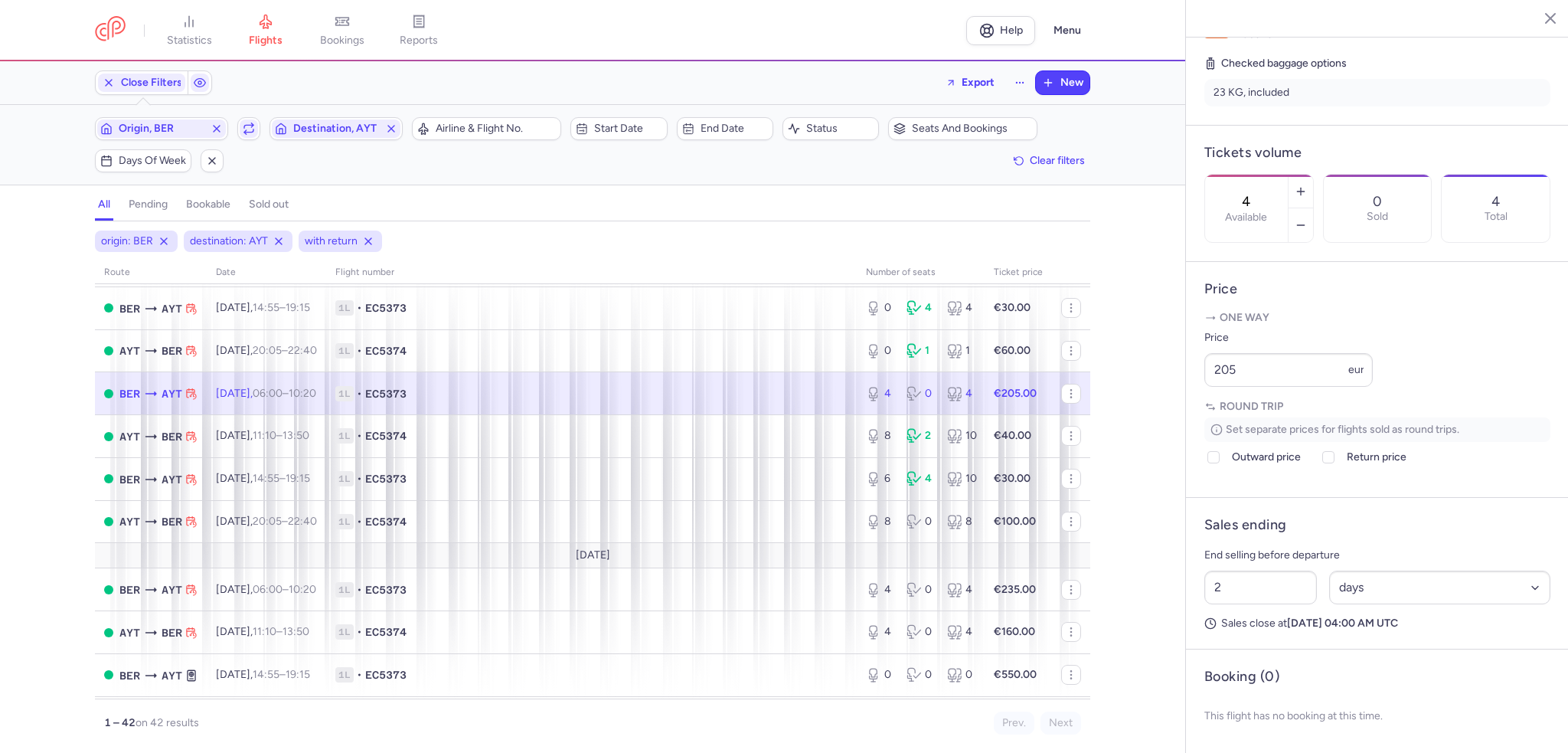
click at [1286, 174] on div "4 Available" at bounding box center [1246, 208] width 83 height 68
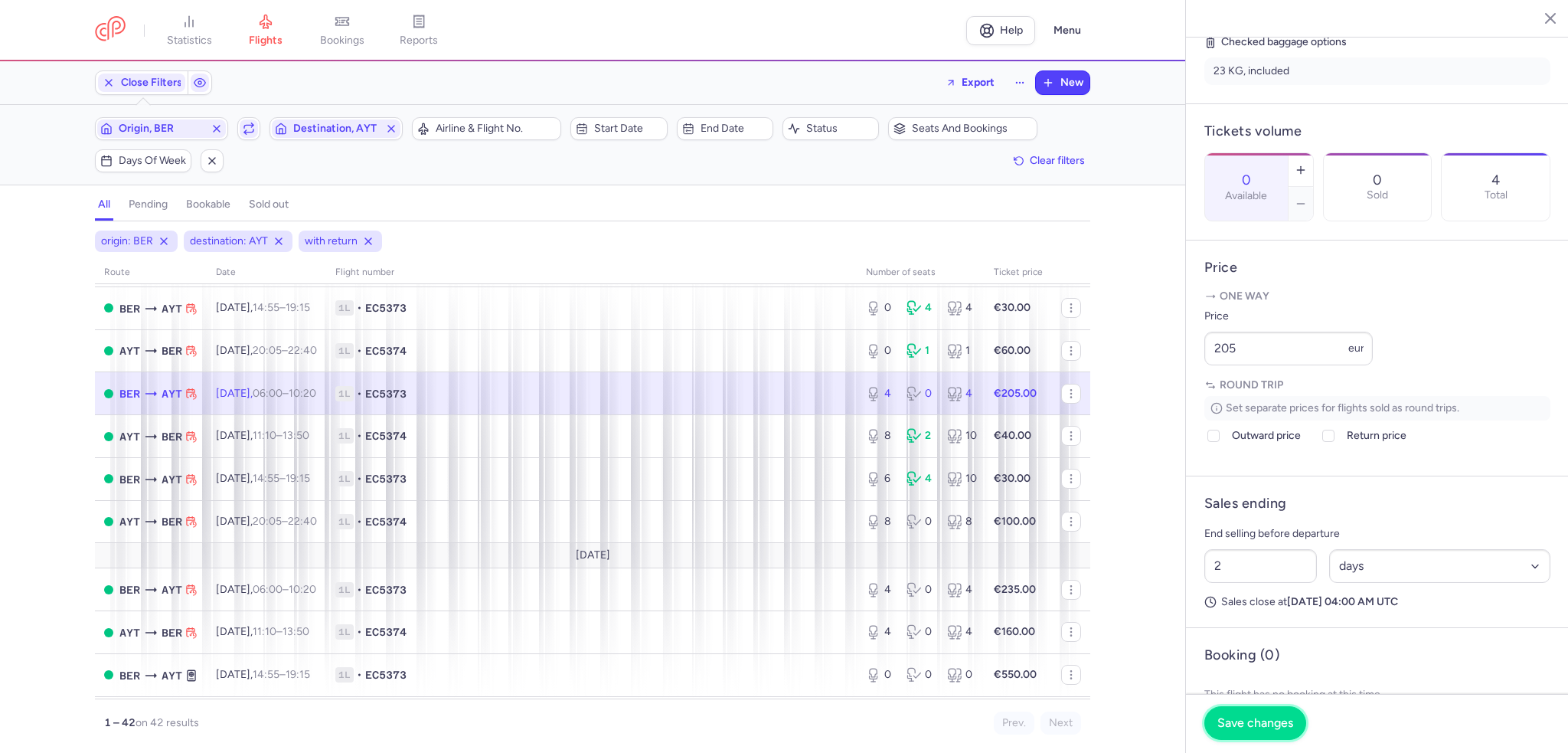
click at [1229, 728] on span "Save changes" at bounding box center [1255, 723] width 76 height 14
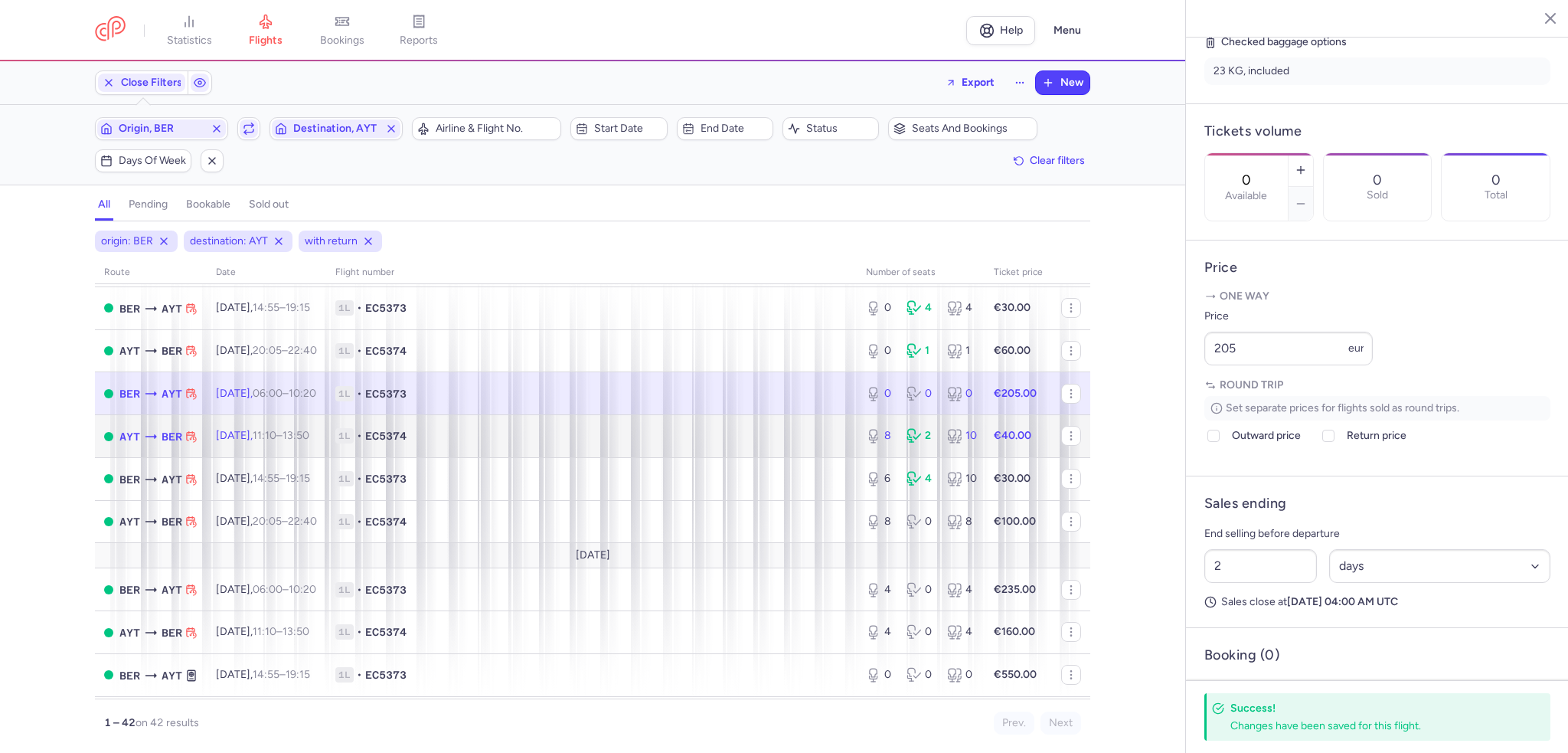
click at [835, 458] on td "1L • EC5374" at bounding box center [591, 436] width 530 height 43
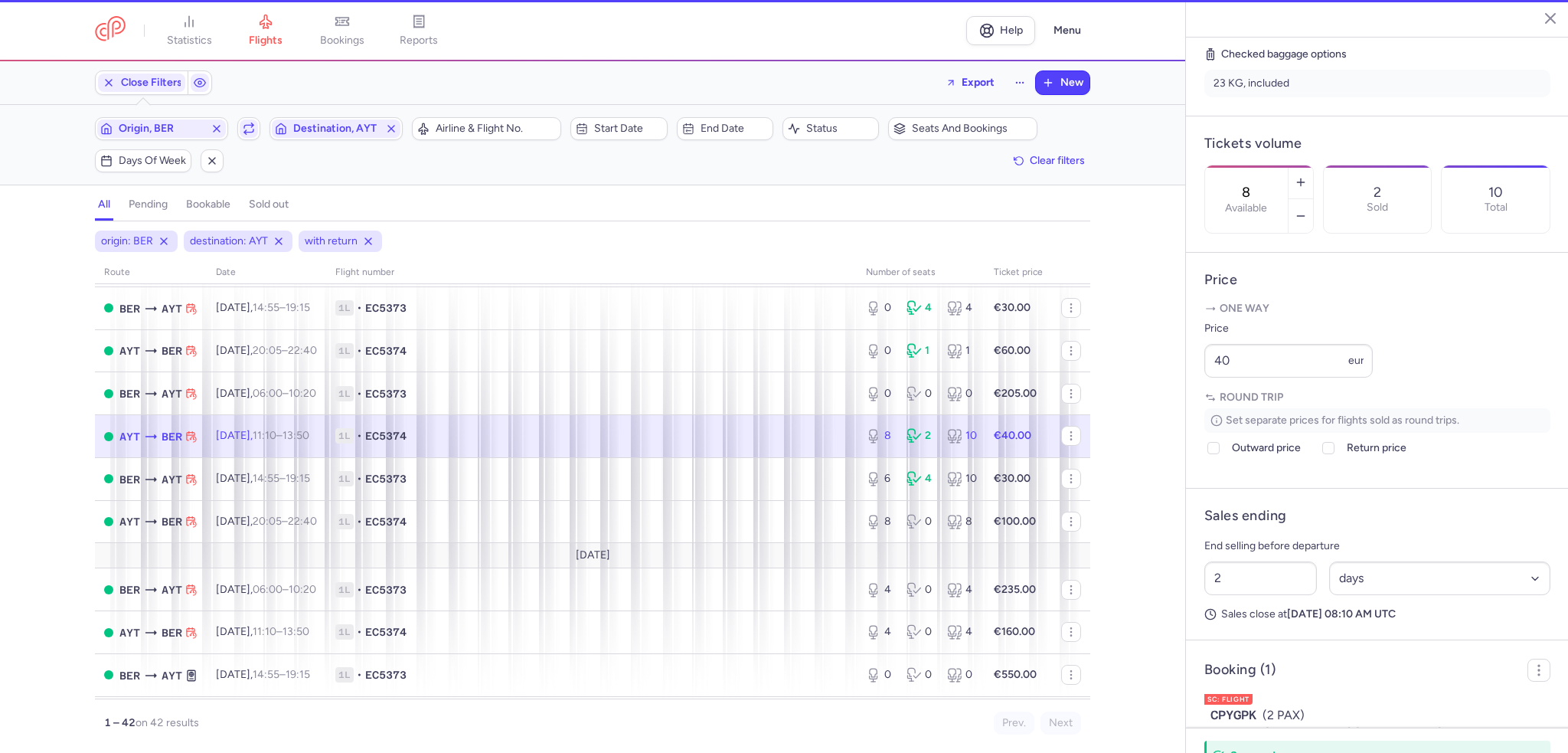
scroll to position [400, 0]
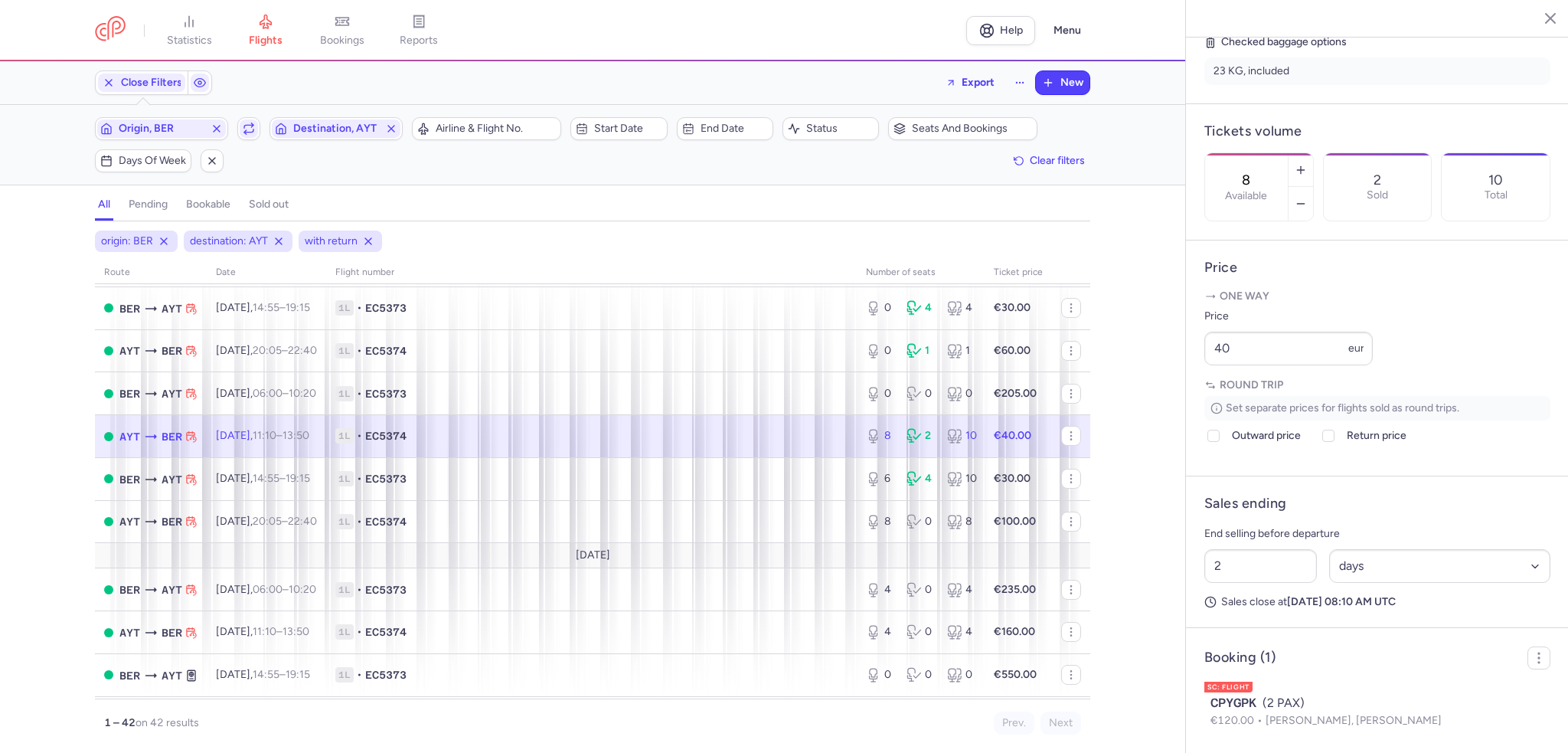
click at [1259, 171] on input "8" at bounding box center [1246, 180] width 37 height 17
click at [1278, 727] on span "Save changes" at bounding box center [1255, 723] width 76 height 14
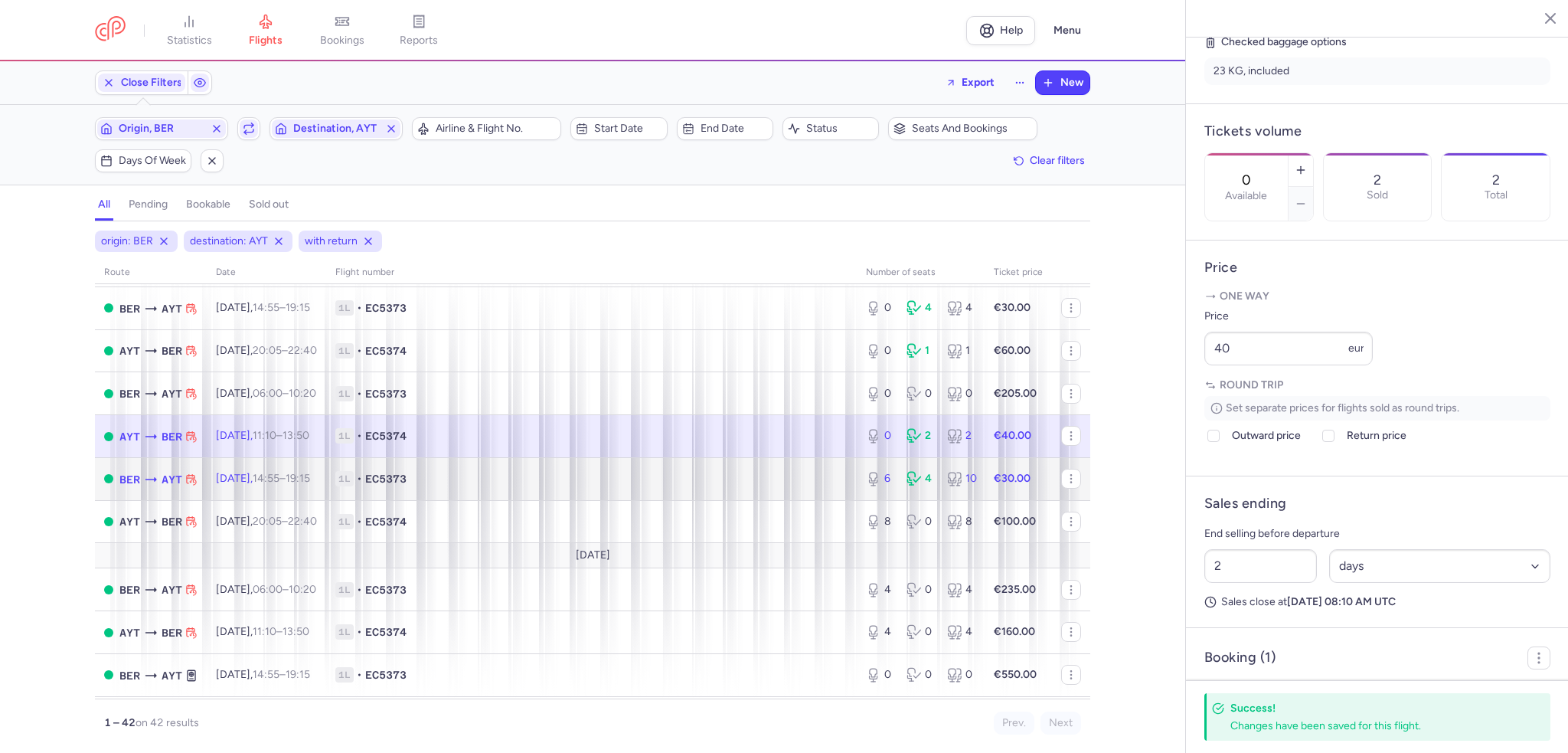
click at [840, 500] on td "1L • EC5373" at bounding box center [591, 478] width 530 height 43
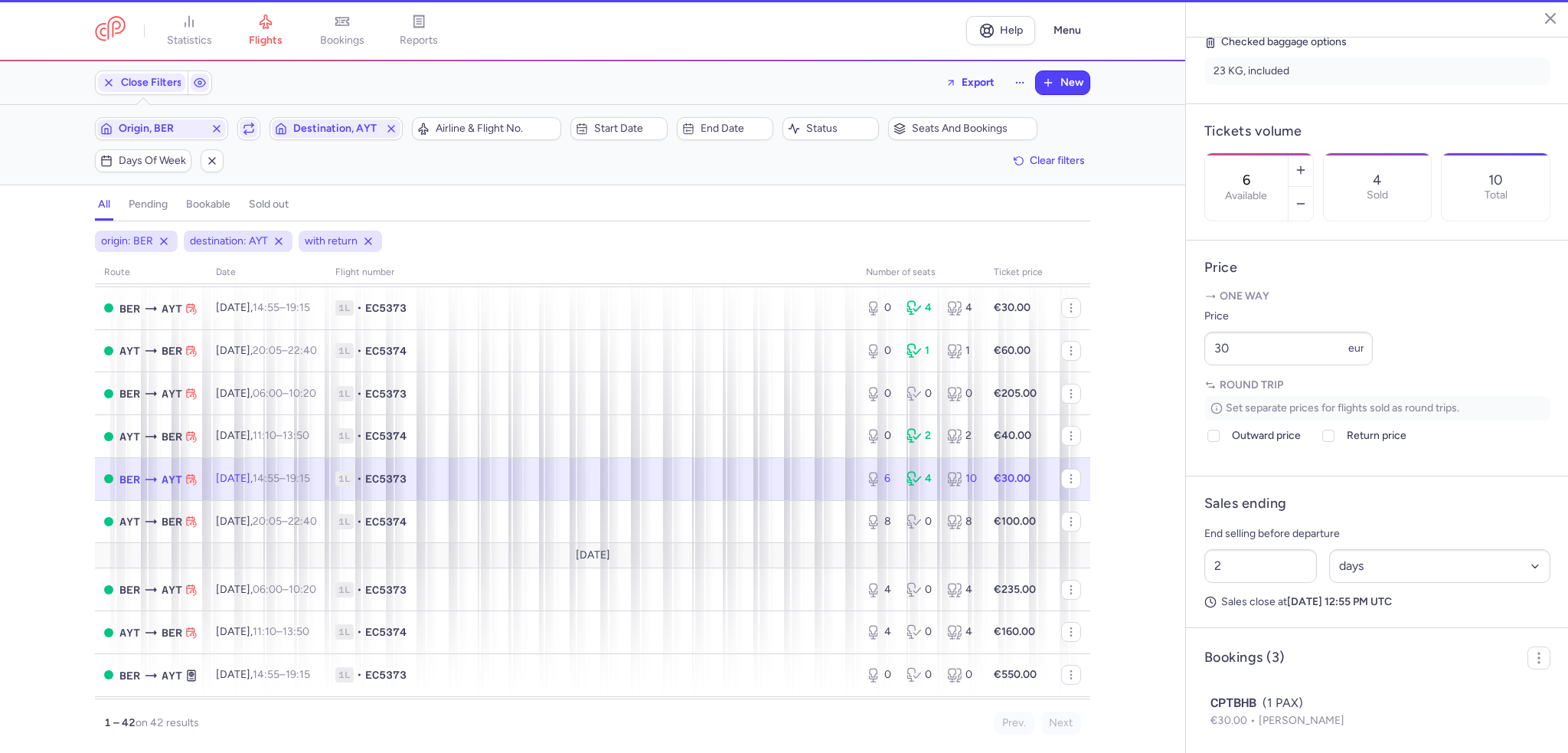
click at [1432, 153] on div "4 Sold" at bounding box center [1377, 187] width 108 height 68
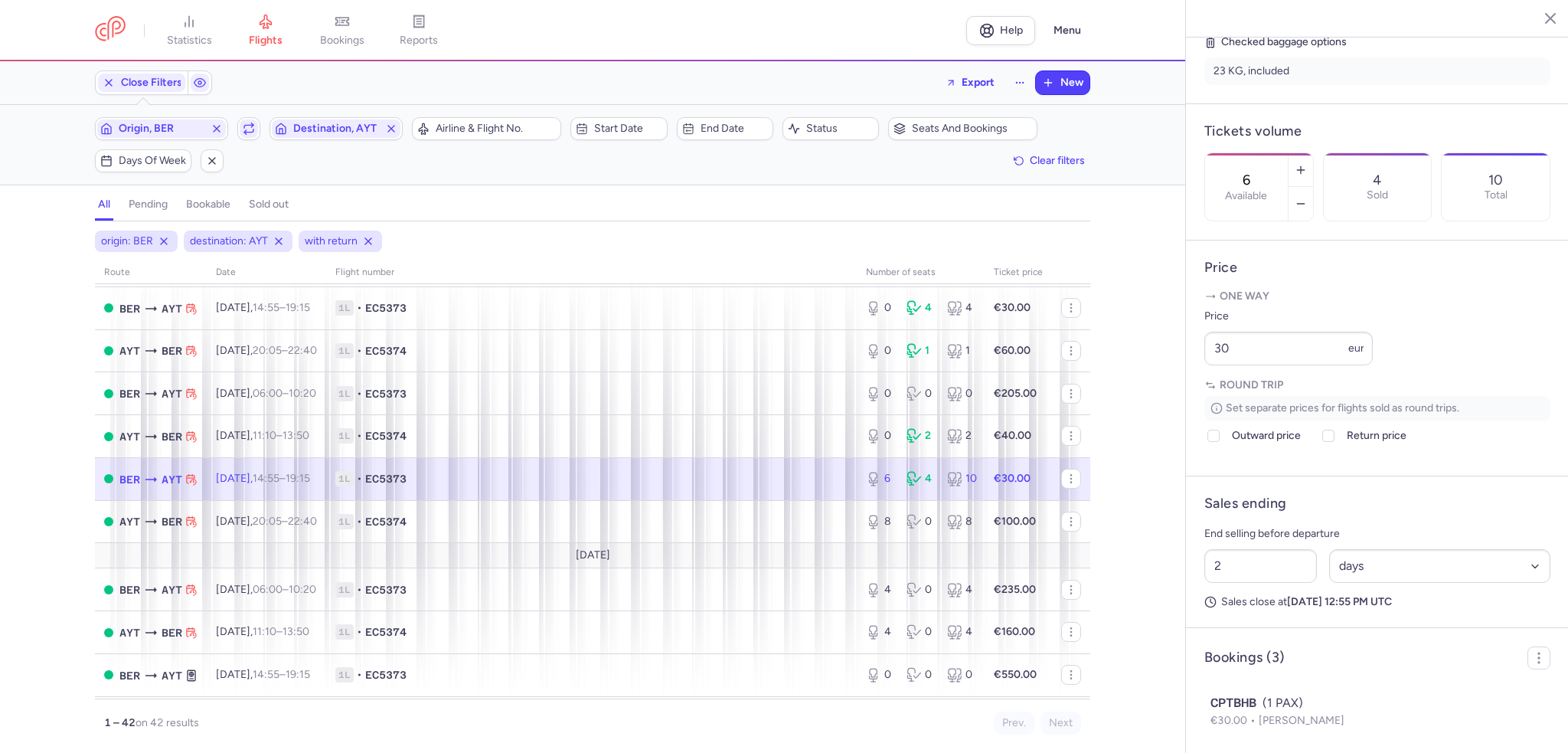
click at [1432, 153] on div "4 Sold" at bounding box center [1377, 187] width 108 height 68
click at [1250, 153] on div "6 Available" at bounding box center [1246, 187] width 83 height 68
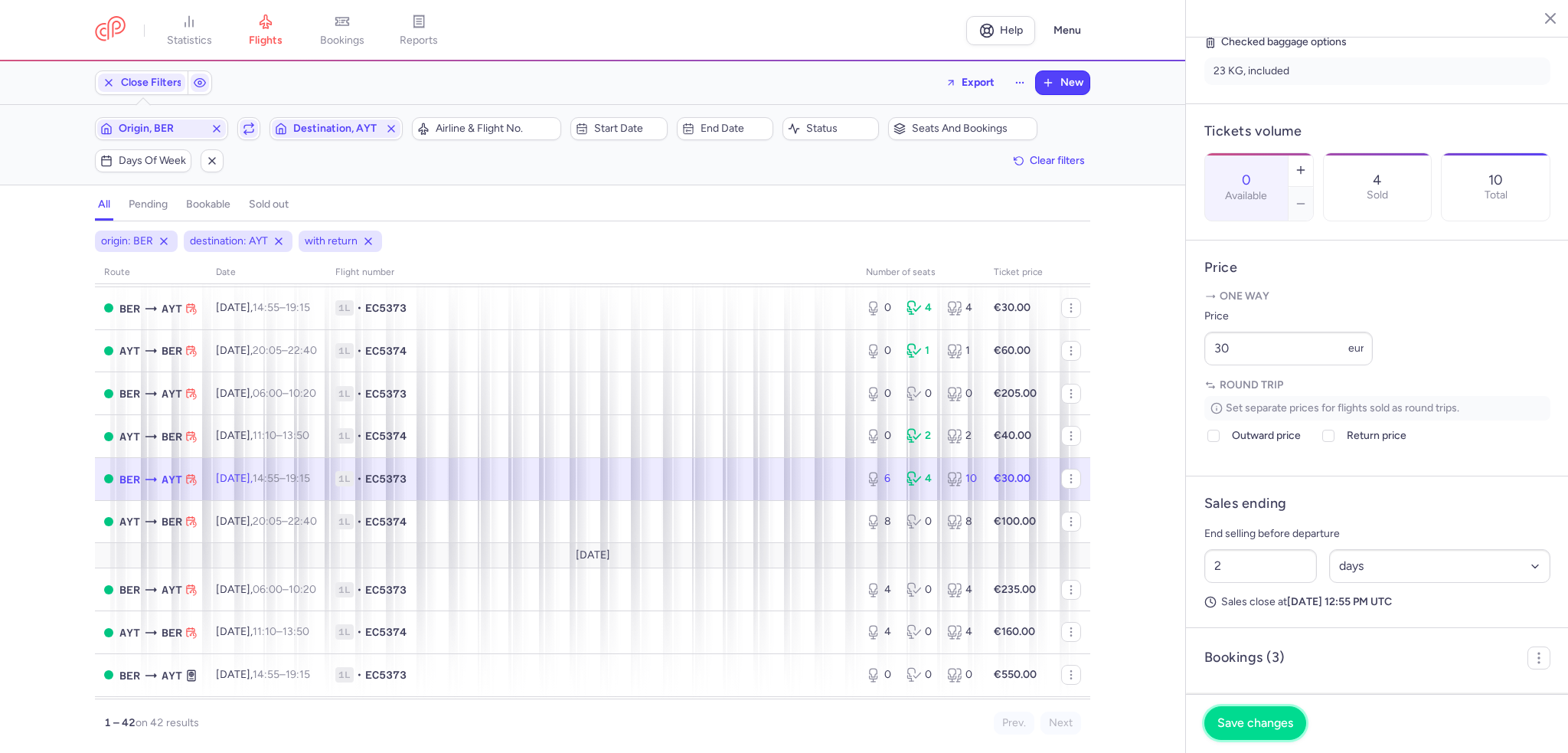
click at [1269, 727] on span "Save changes" at bounding box center [1255, 723] width 76 height 14
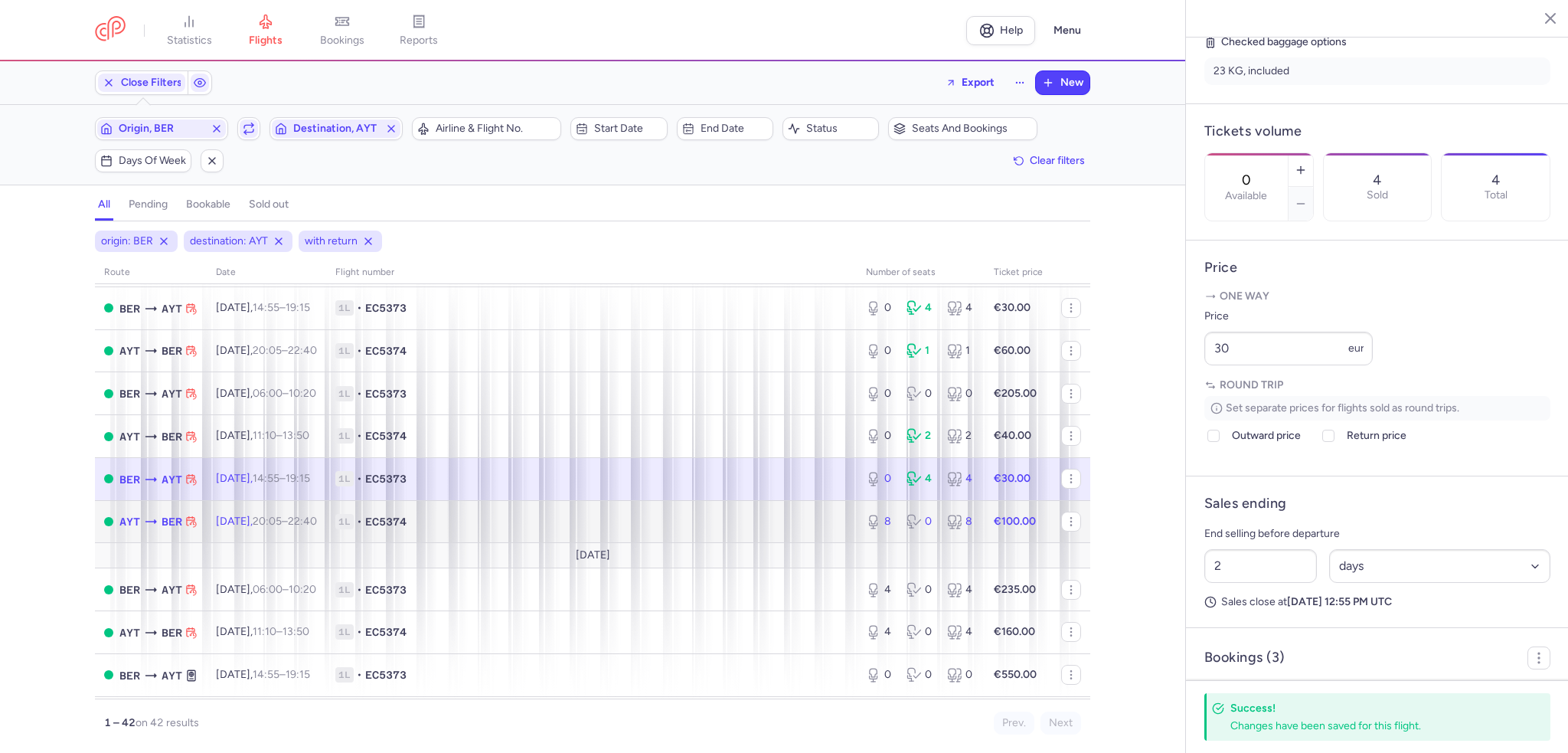
click at [866, 529] on icon at bounding box center [874, 522] width 16 height 16
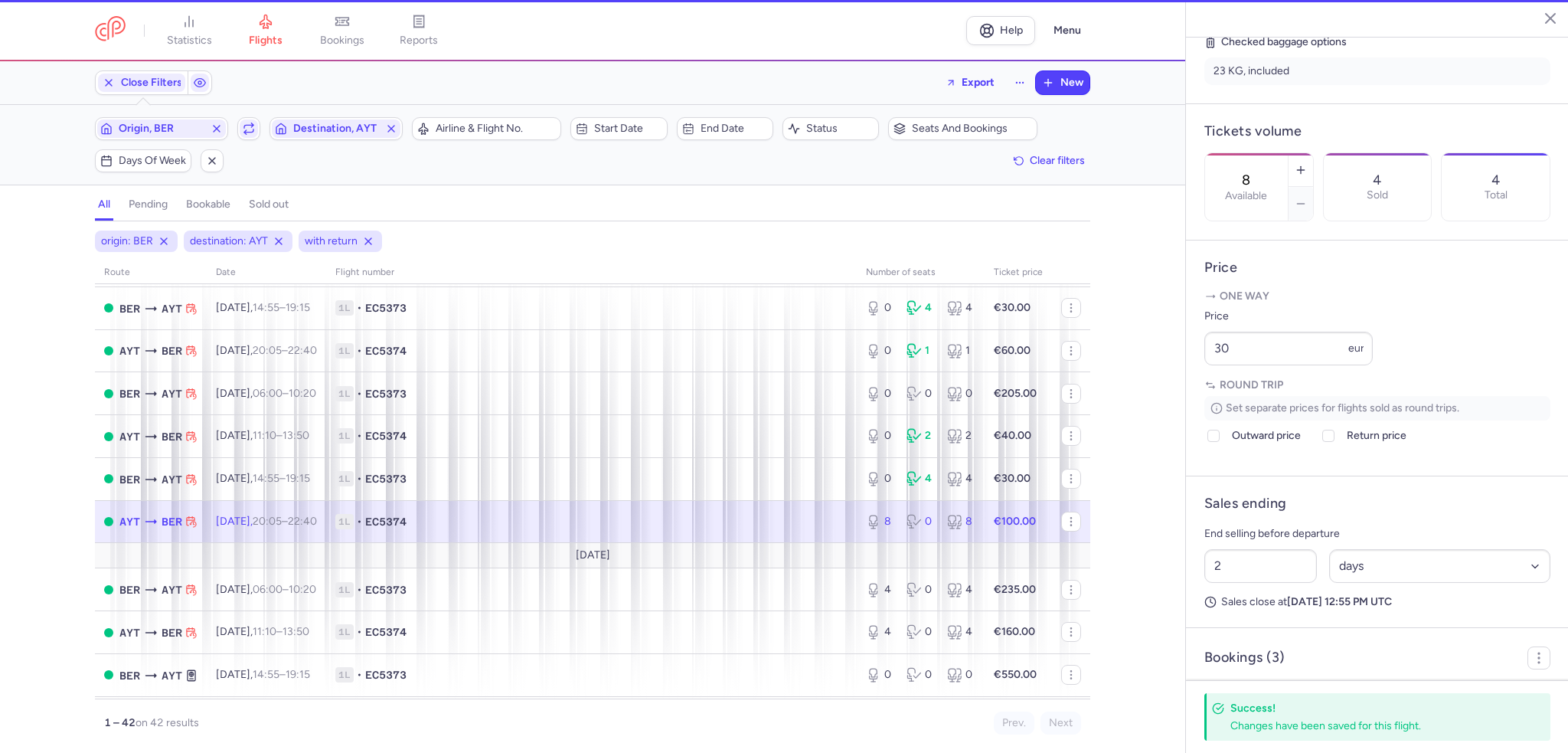
scroll to position [389, 0]
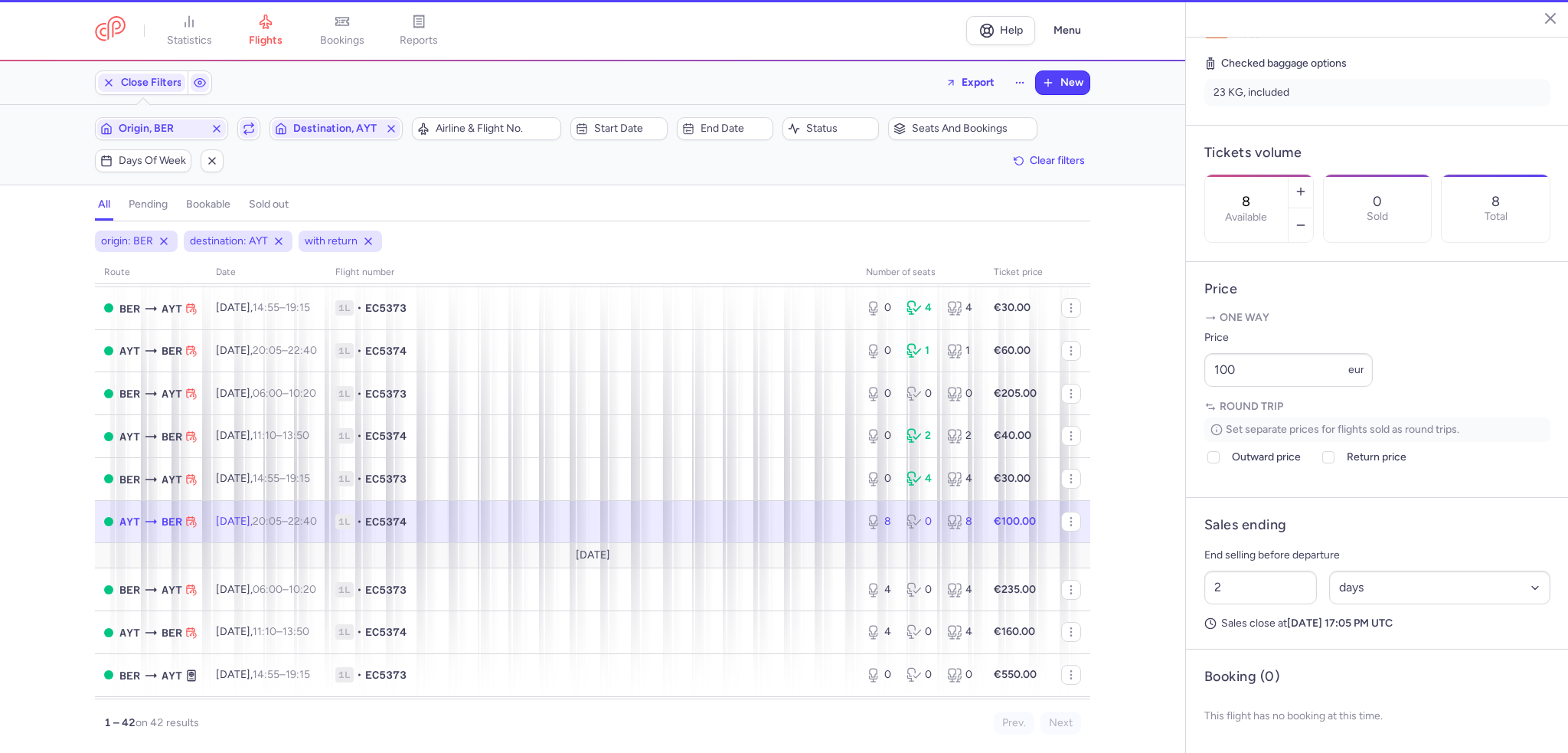
click at [1288, 174] on div "8 Available" at bounding box center [1246, 208] width 83 height 68
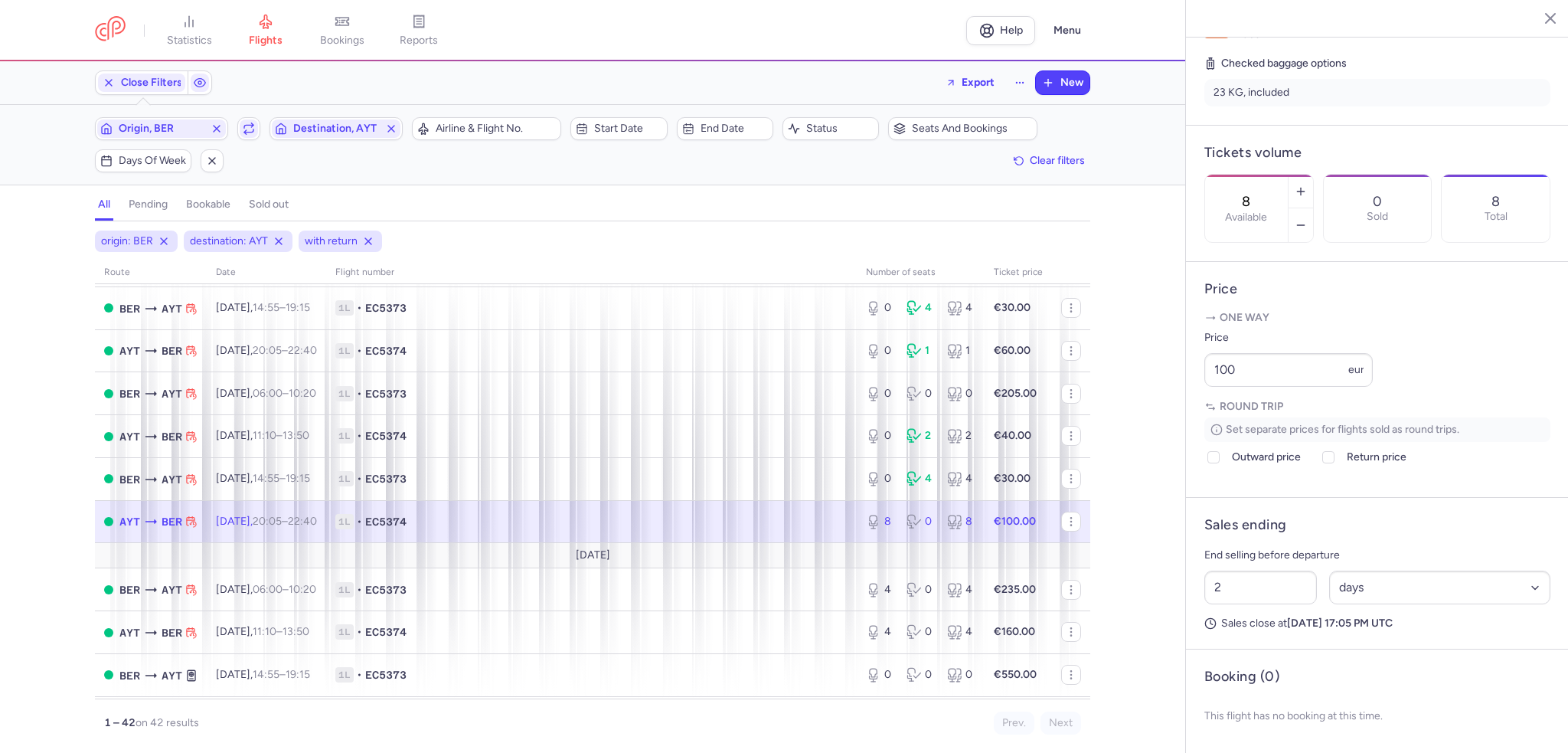
click at [1288, 174] on div "8 Available" at bounding box center [1246, 208] width 83 height 68
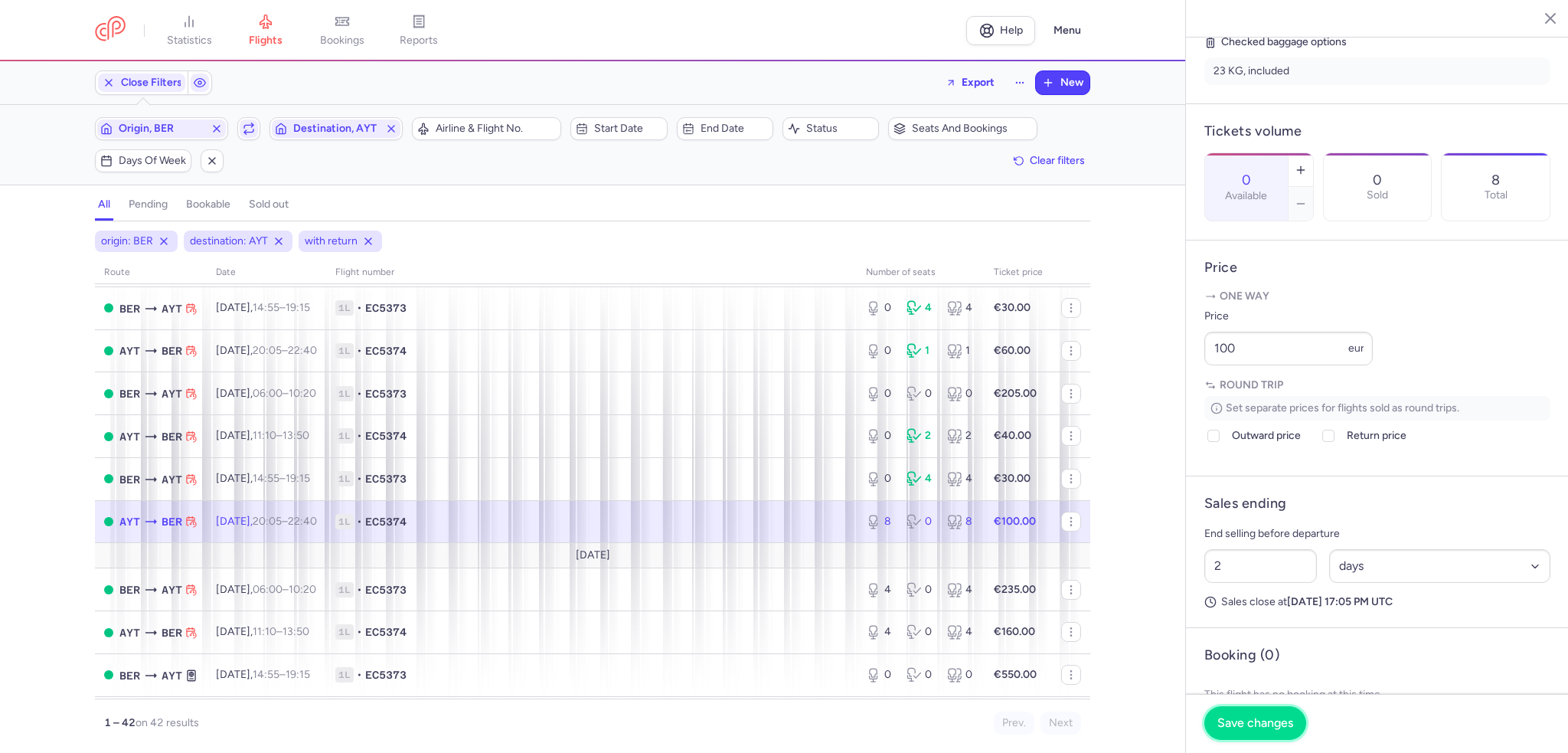
click at [1243, 726] on span "Save changes" at bounding box center [1255, 723] width 76 height 14
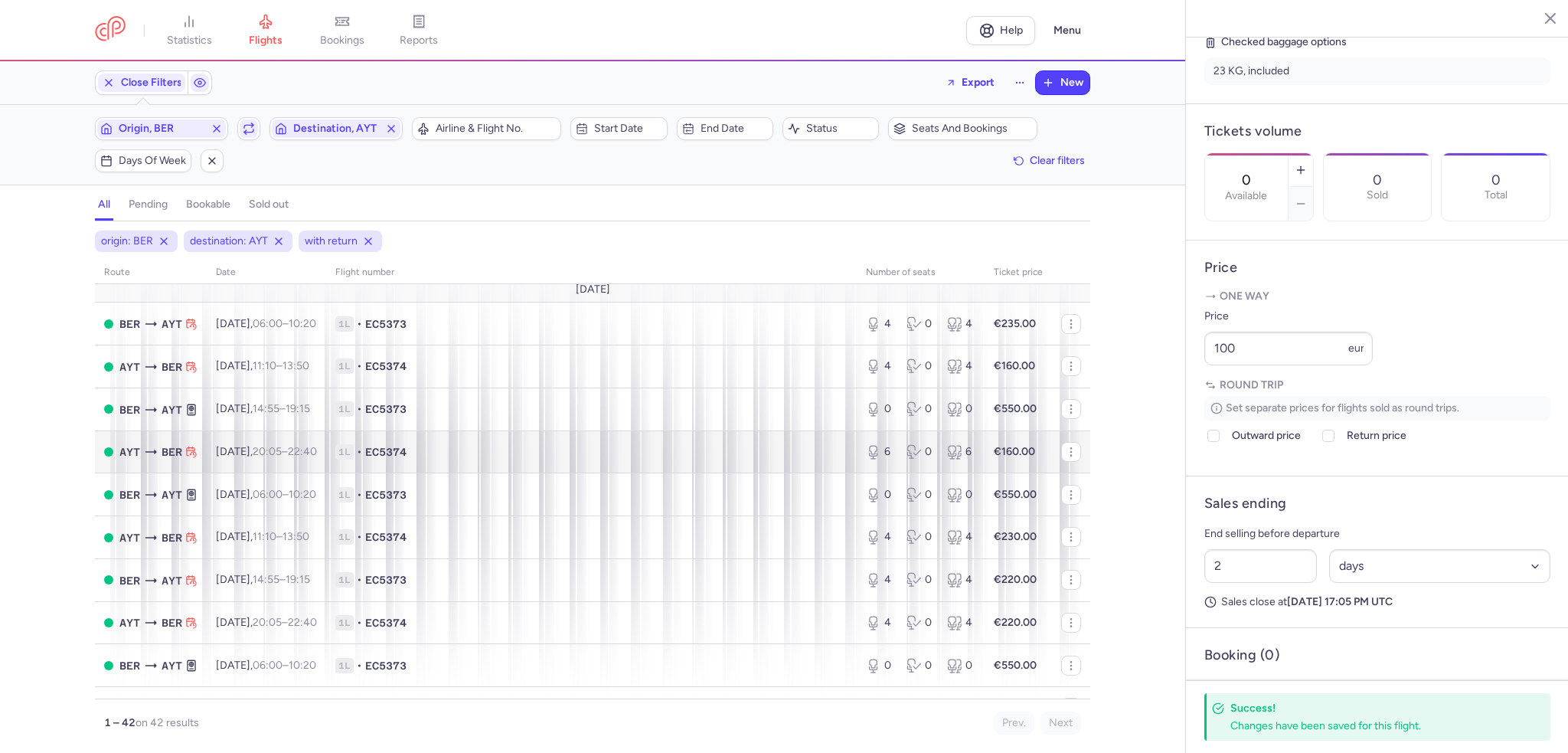
scroll to position [1378, 0]
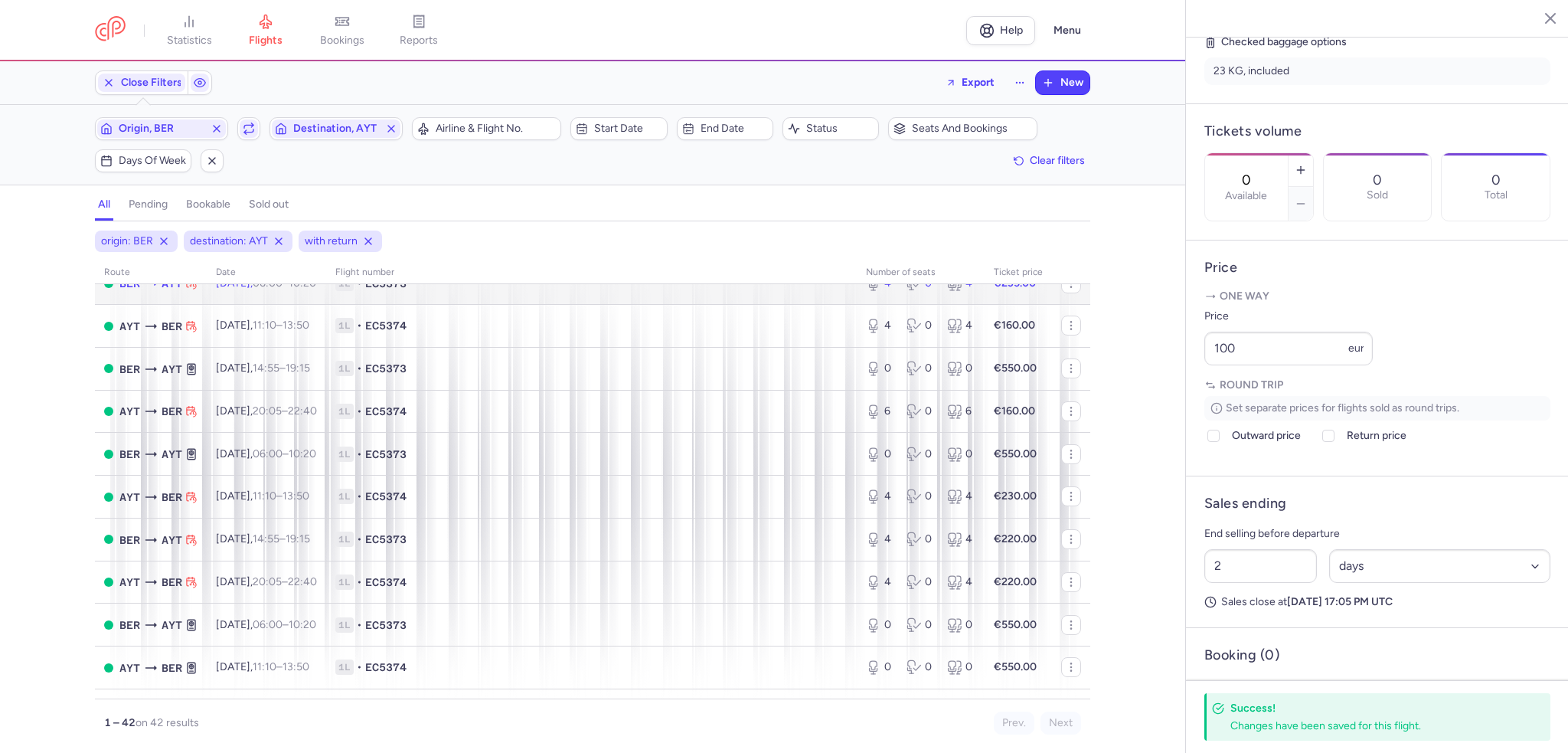
click at [793, 300] on td "1L • EC5373" at bounding box center [591, 283] width 530 height 43
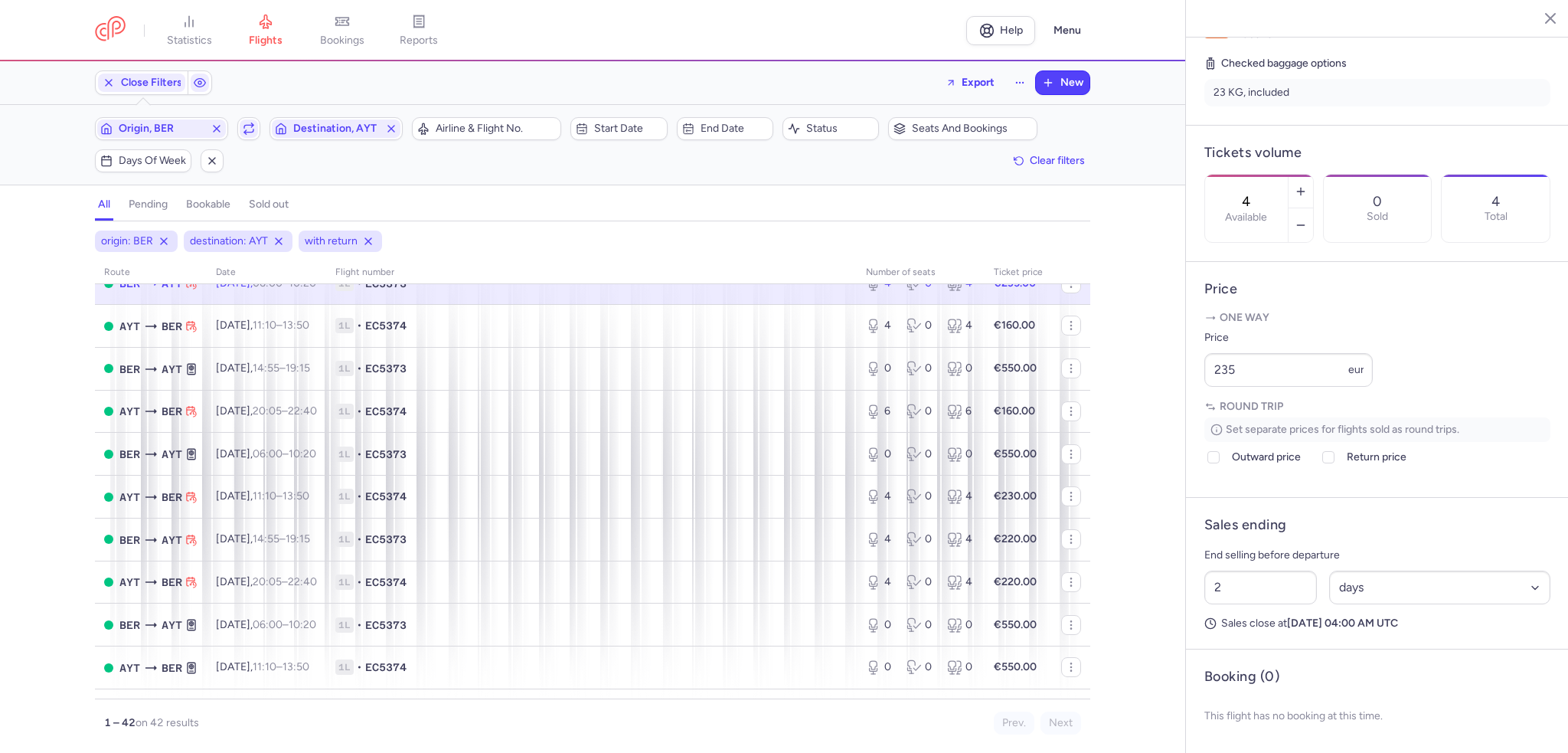
click at [1265, 193] on input "4" at bounding box center [1246, 202] width 37 height 17
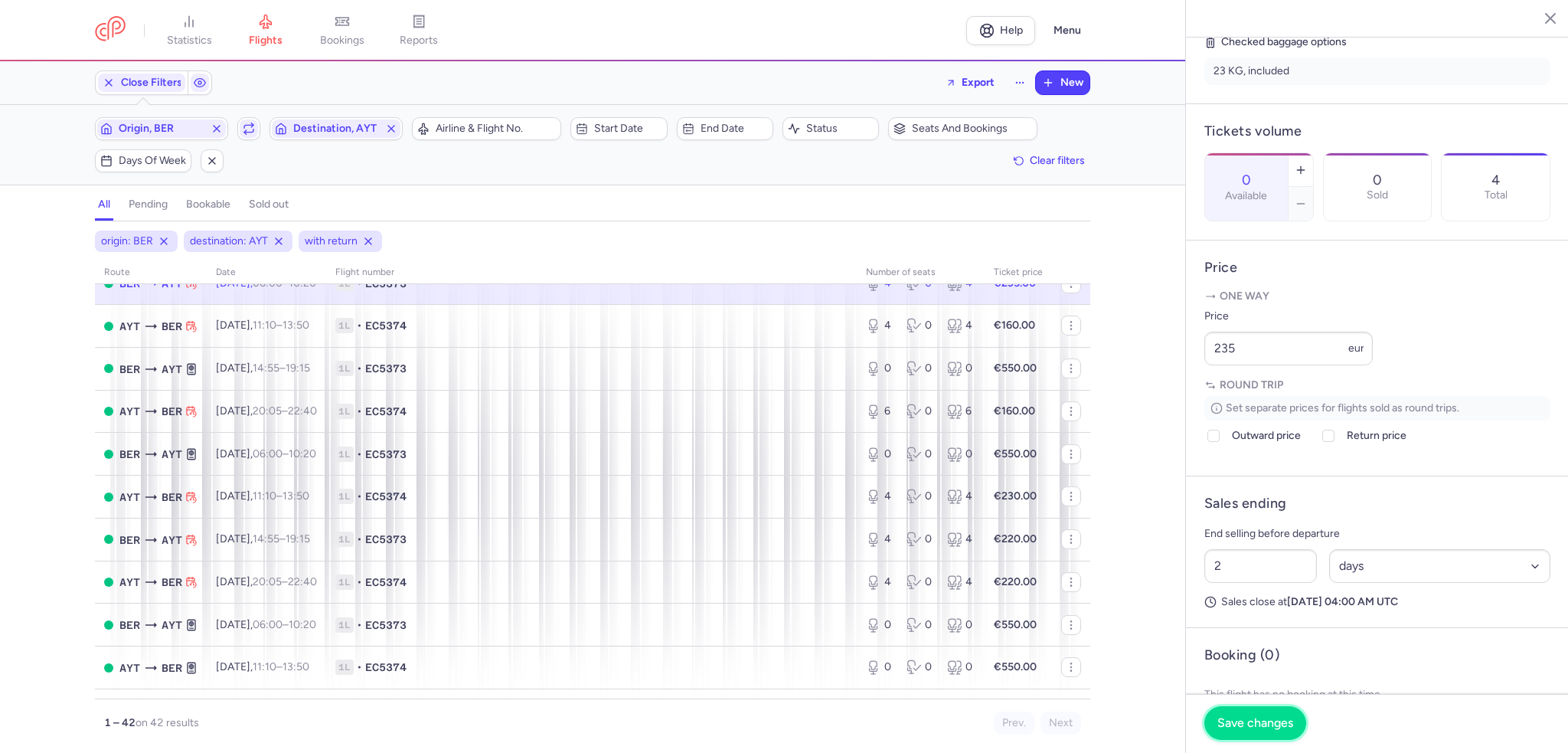
click at [1274, 710] on button "Save changes" at bounding box center [1255, 723] width 102 height 33
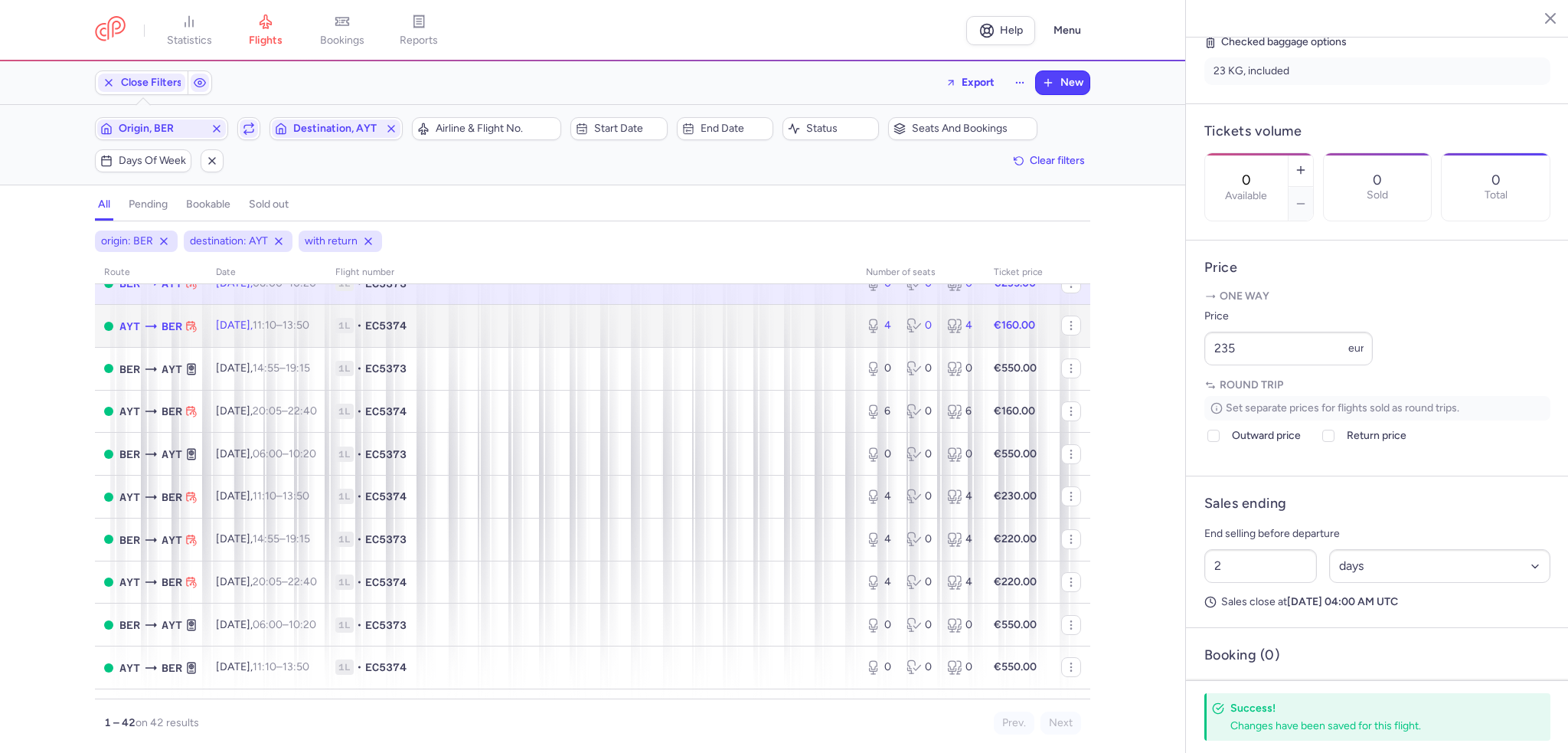
click at [829, 340] on td "1L • EC5374" at bounding box center [591, 325] width 530 height 43
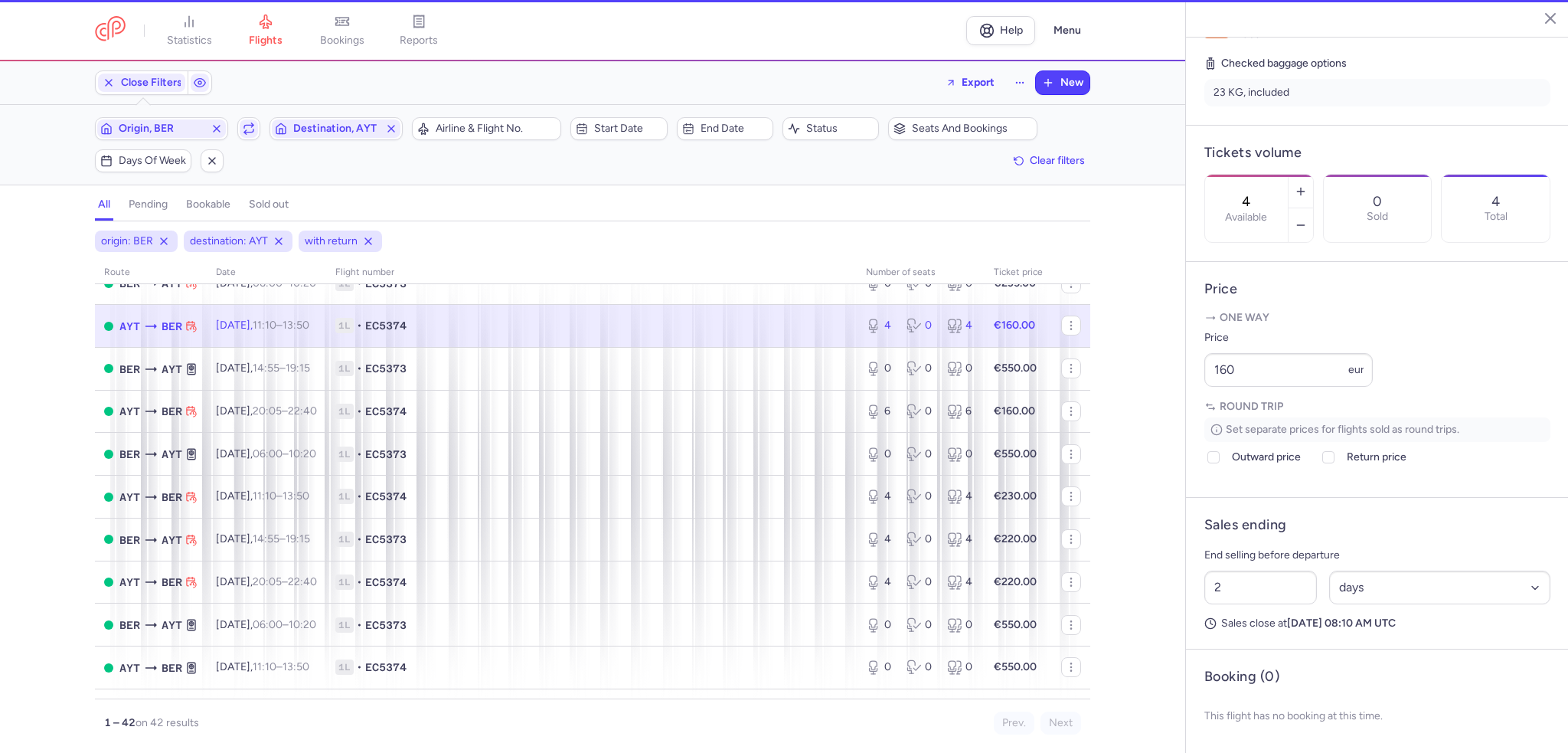
click at [1265, 193] on input "4" at bounding box center [1246, 202] width 37 height 17
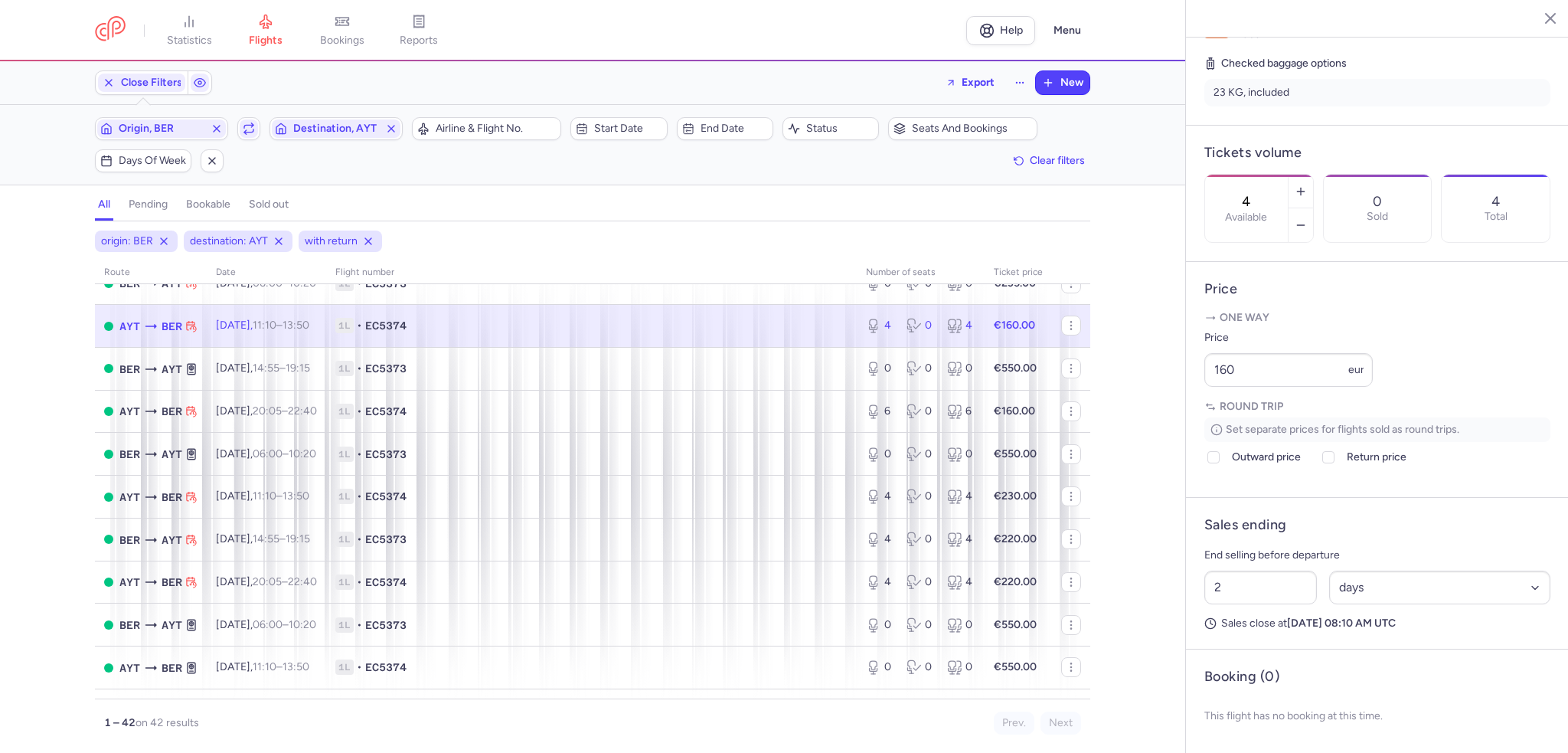
click at [1265, 193] on input "4" at bounding box center [1246, 202] width 37 height 17
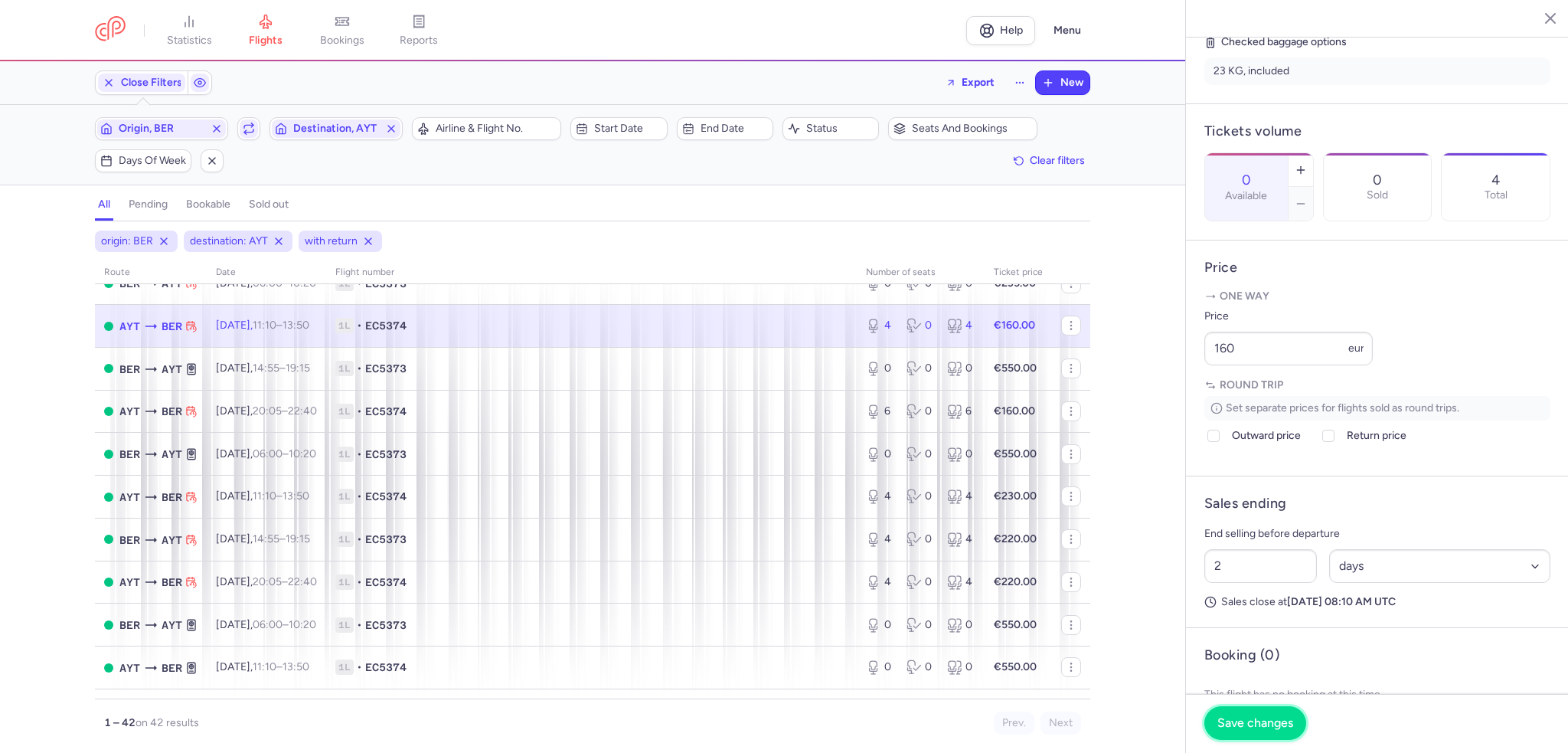
click at [1250, 719] on span "Save changes" at bounding box center [1255, 723] width 76 height 14
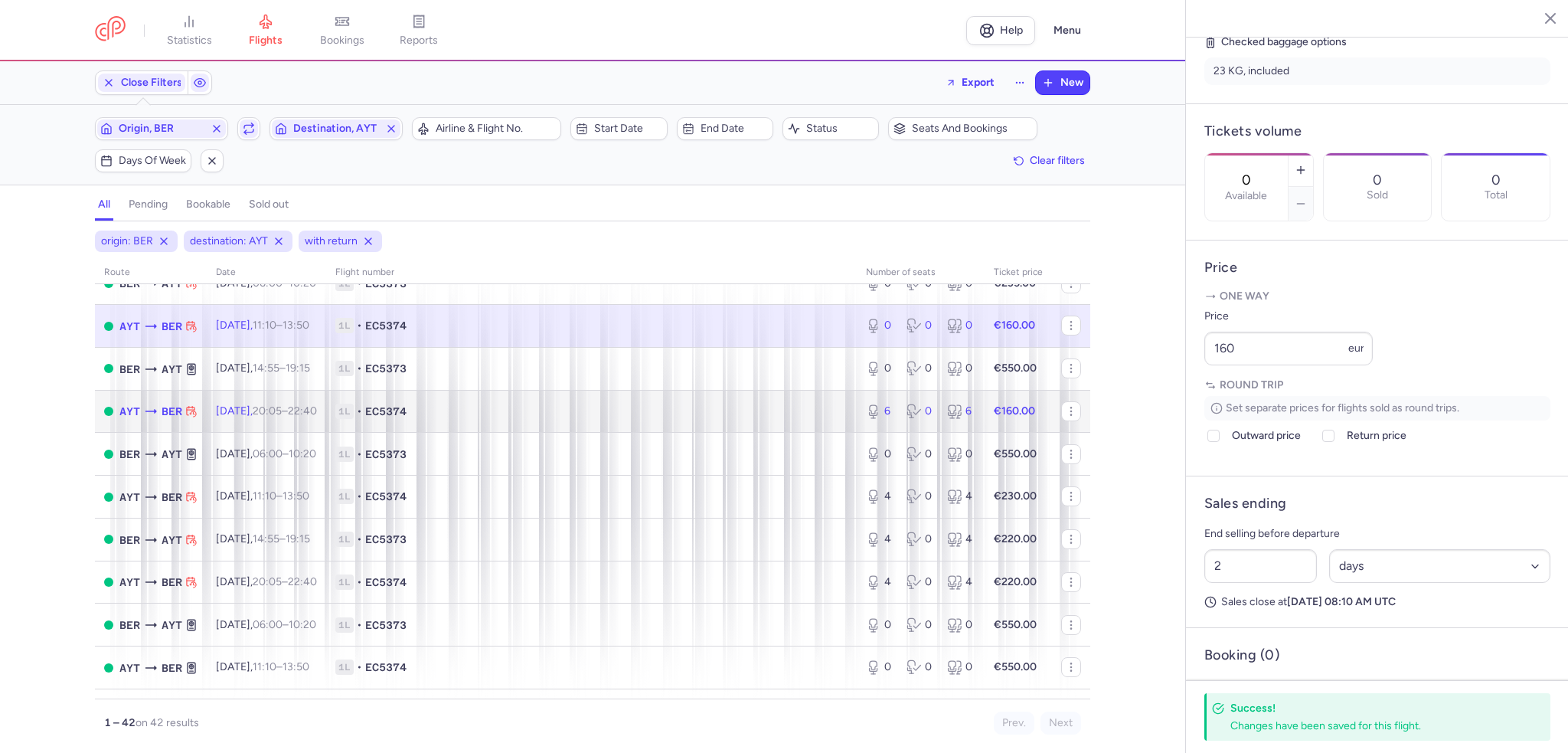
click at [828, 419] on span "1L • EC5374" at bounding box center [592, 411] width 512 height 16
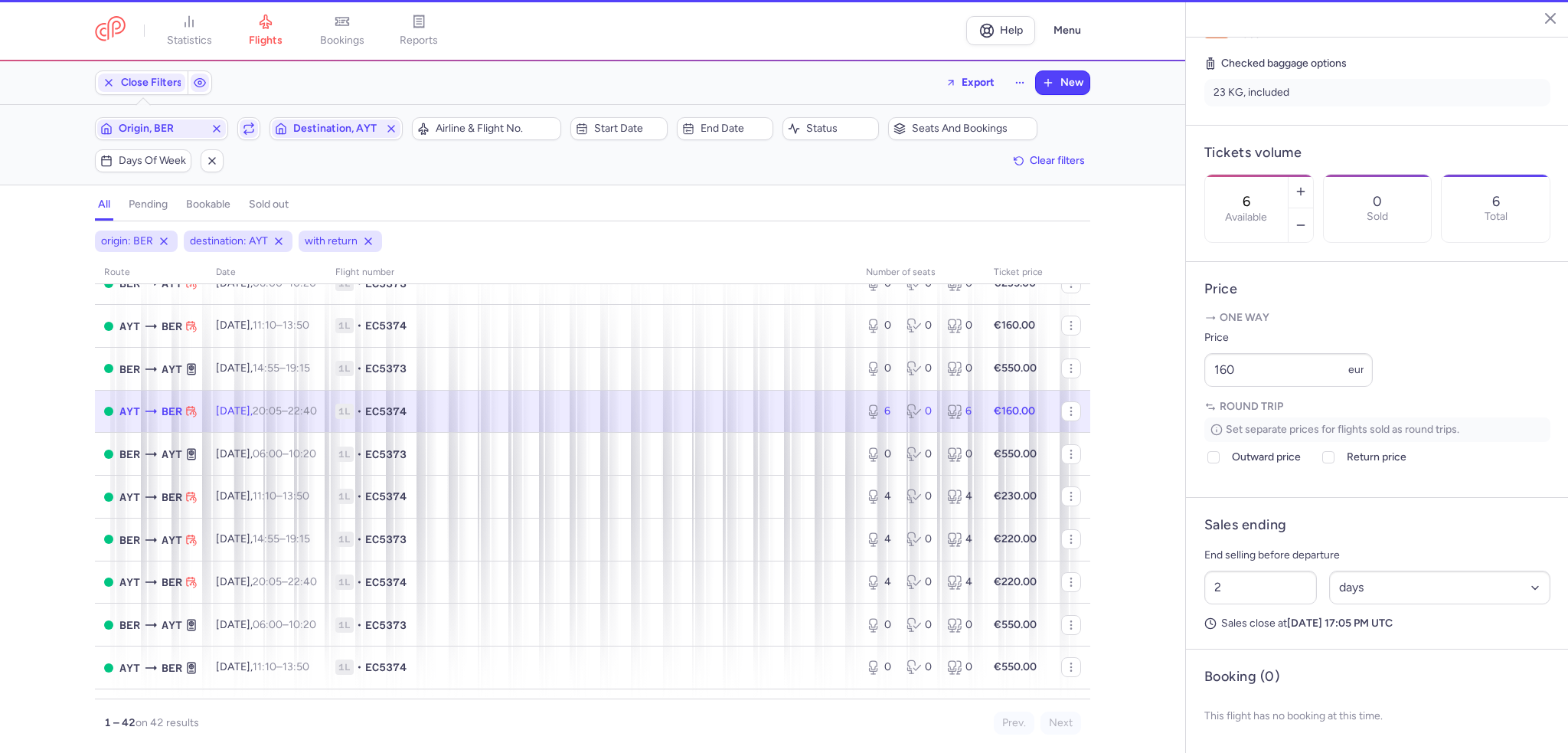
click at [1288, 174] on div "6 Available" at bounding box center [1246, 208] width 83 height 68
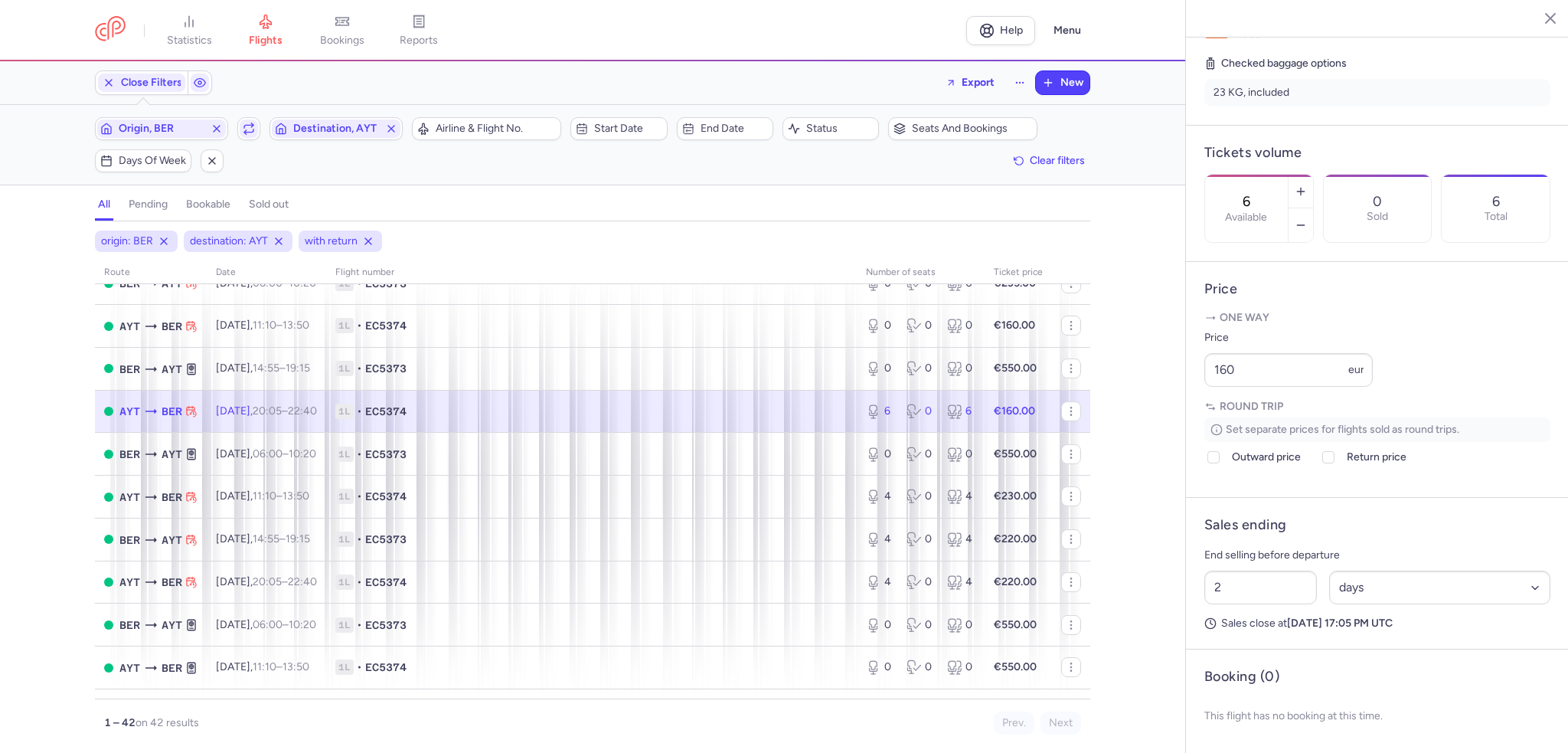
click at [1288, 174] on div "6 Available" at bounding box center [1246, 208] width 83 height 68
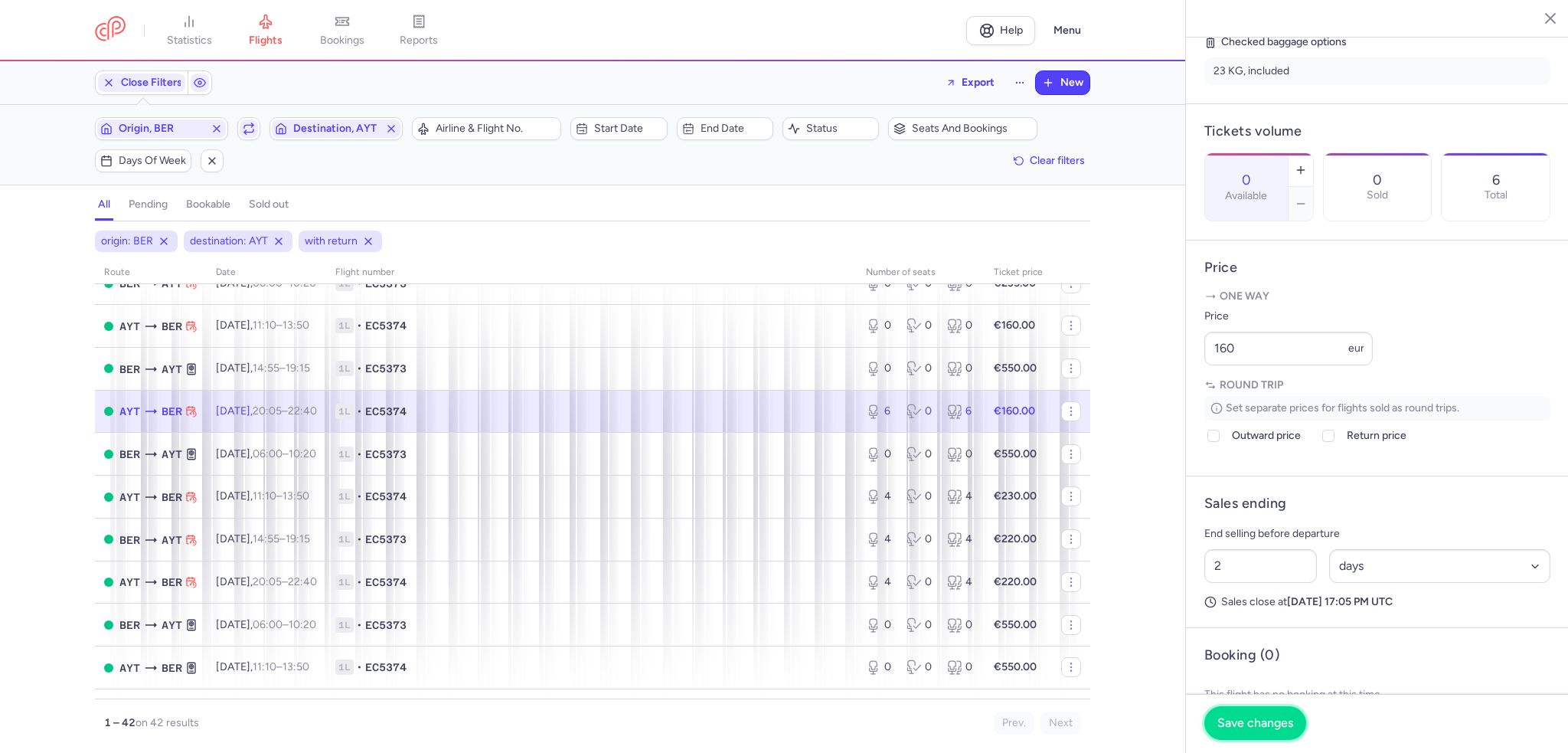
click at [1240, 727] on span "Save changes" at bounding box center [1255, 723] width 76 height 14
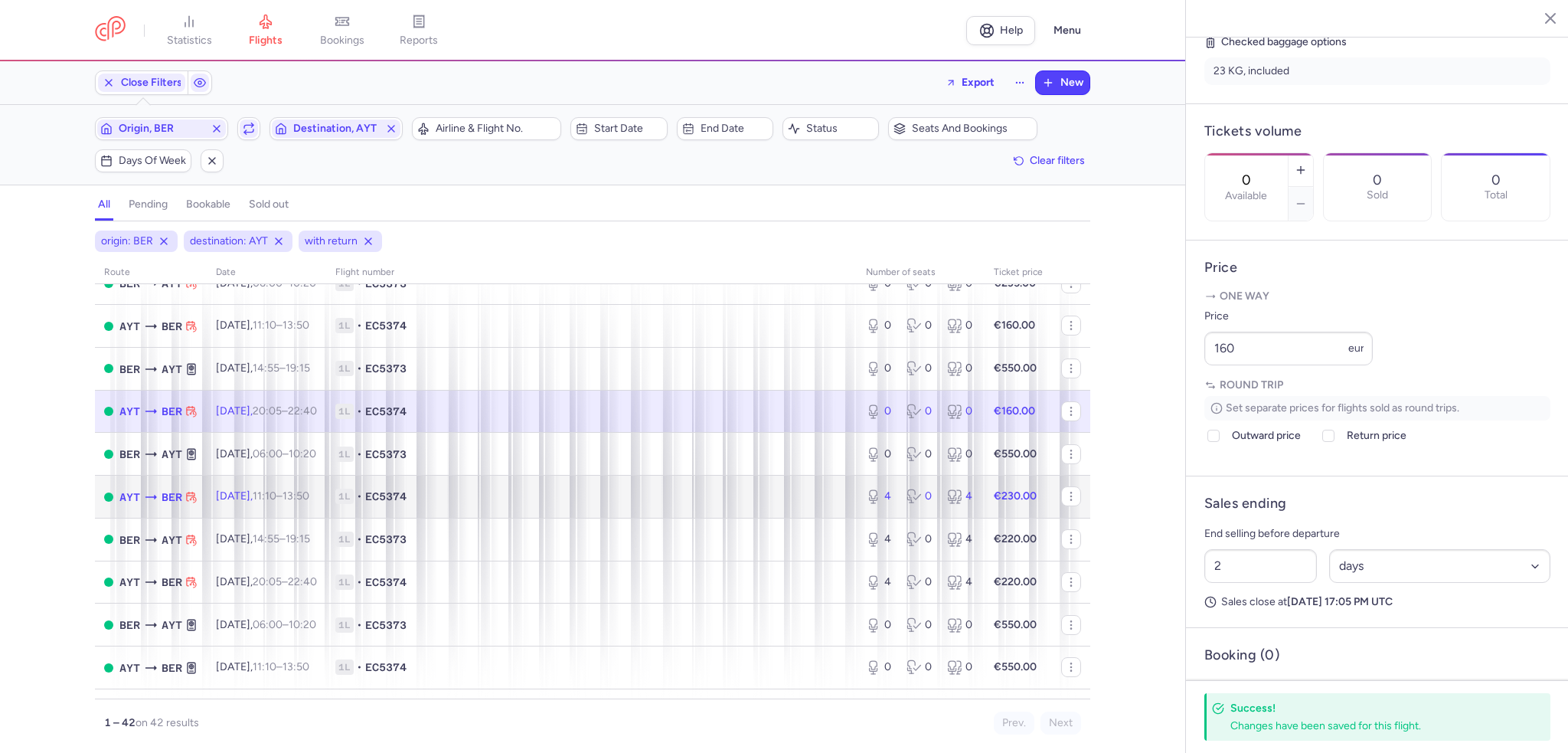
click at [827, 519] on td "1L • EC5374" at bounding box center [591, 497] width 530 height 43
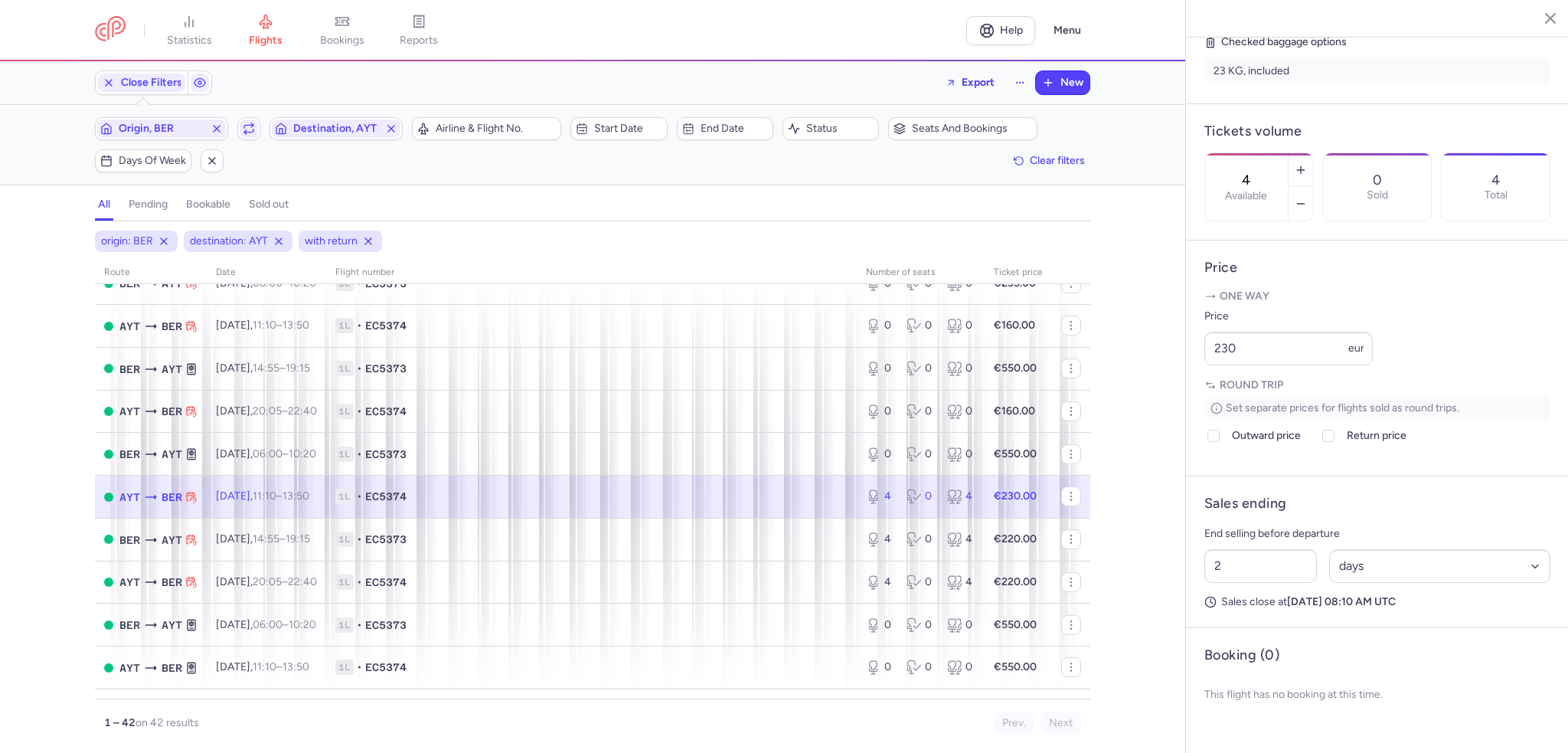
click at [1265, 171] on input "4" at bounding box center [1246, 180] width 37 height 17
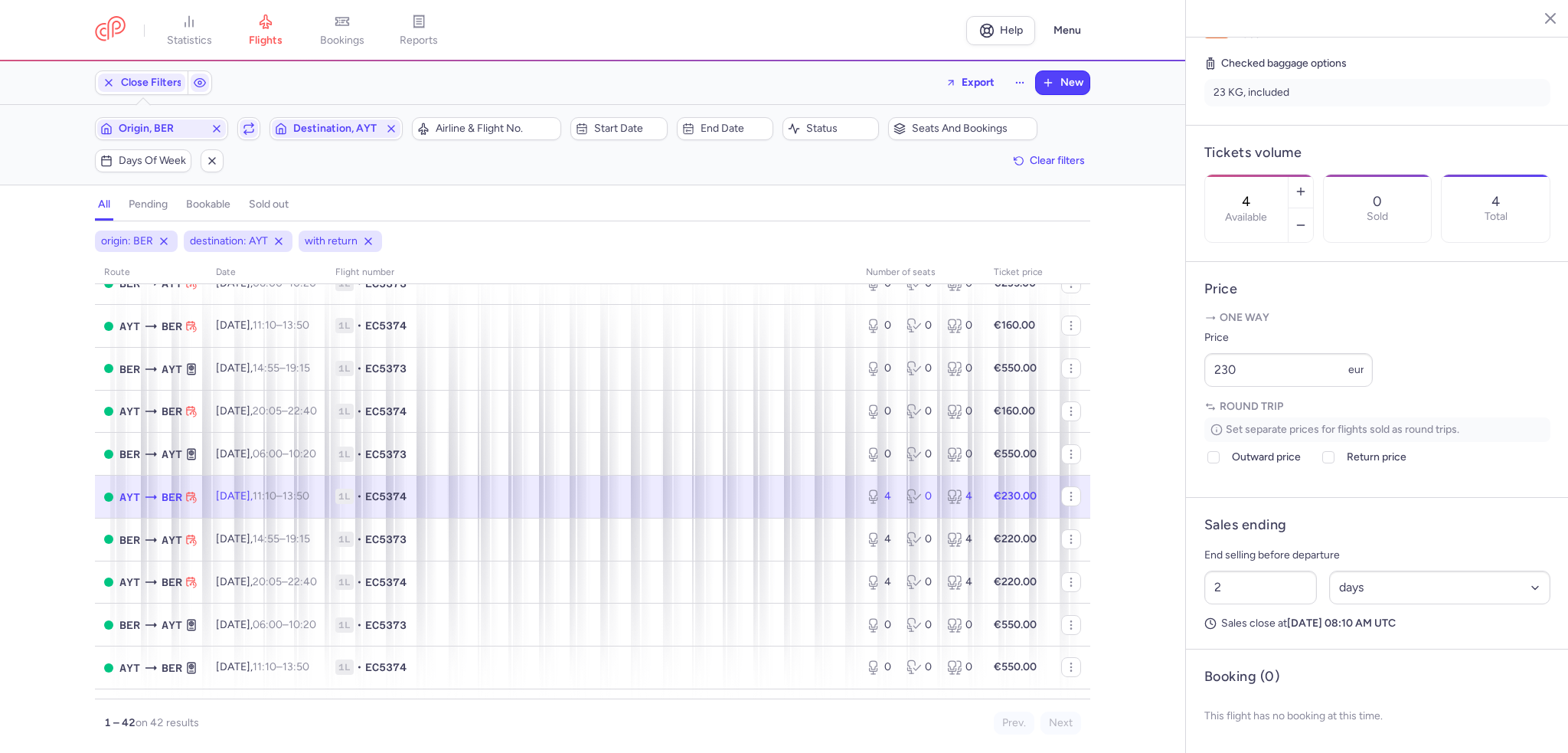
click at [1265, 193] on input "4" at bounding box center [1246, 202] width 37 height 17
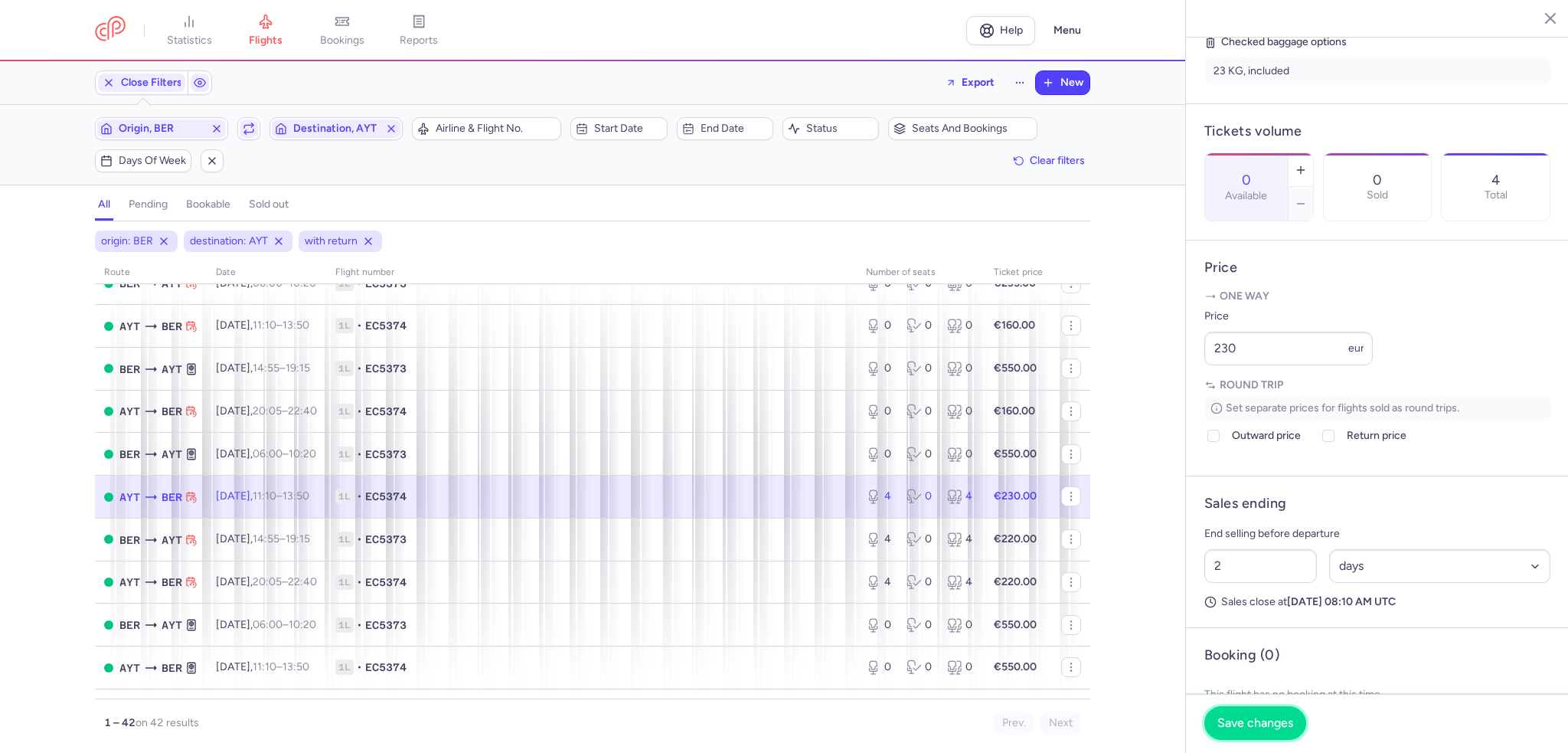
click at [1238, 711] on button "Save changes" at bounding box center [1255, 723] width 102 height 33
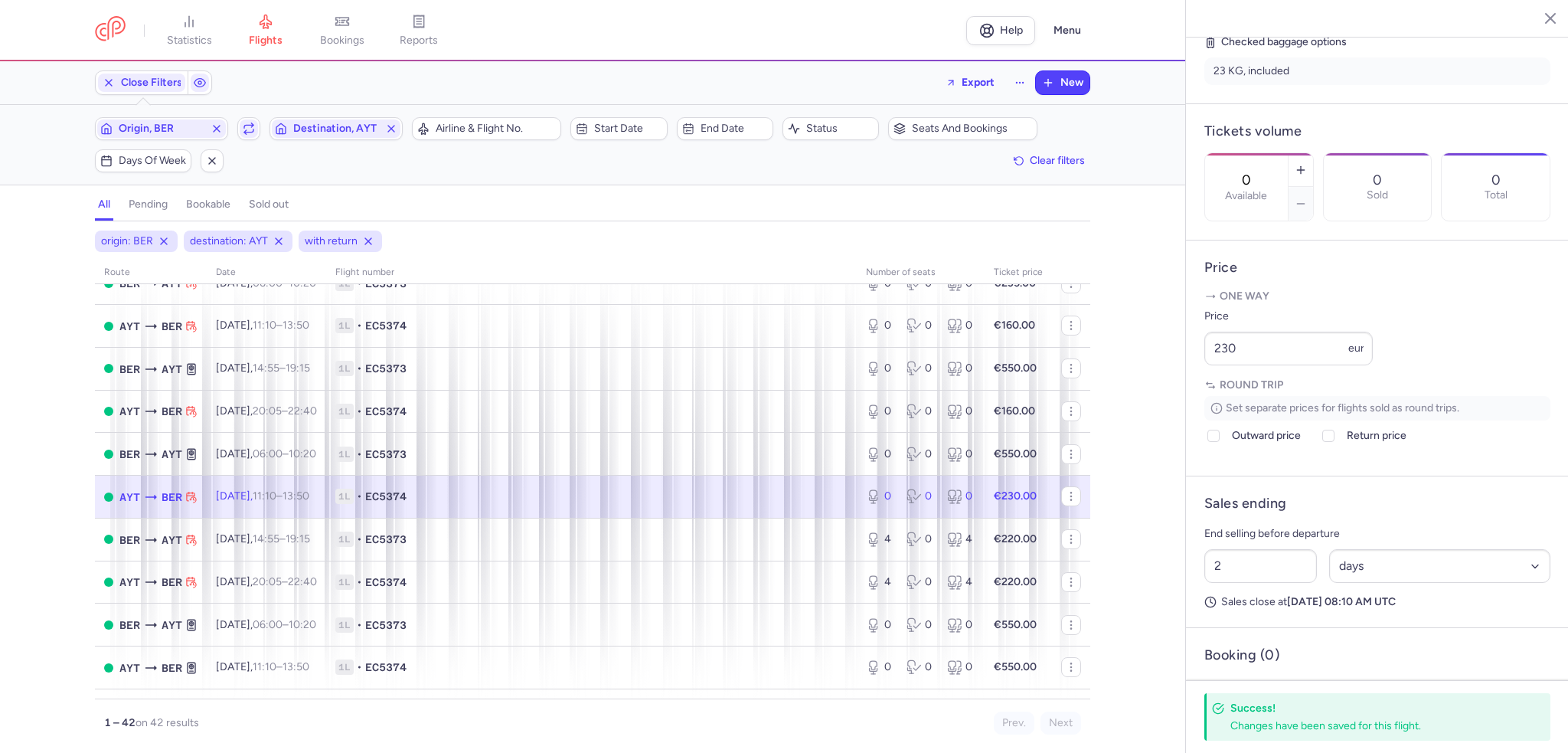
scroll to position [1494, 0]
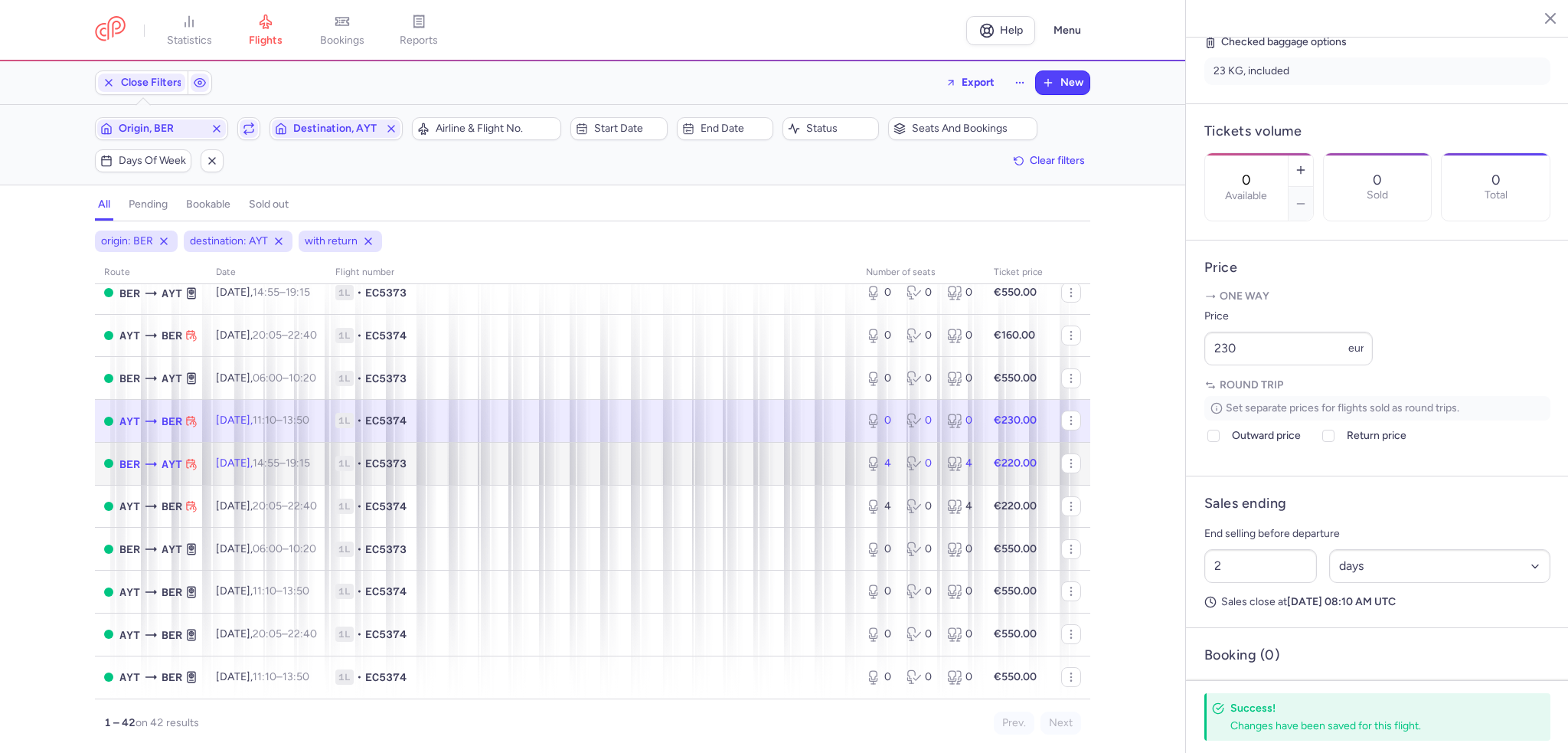
click at [789, 466] on span "1L • EC5373" at bounding box center [592, 463] width 512 height 16
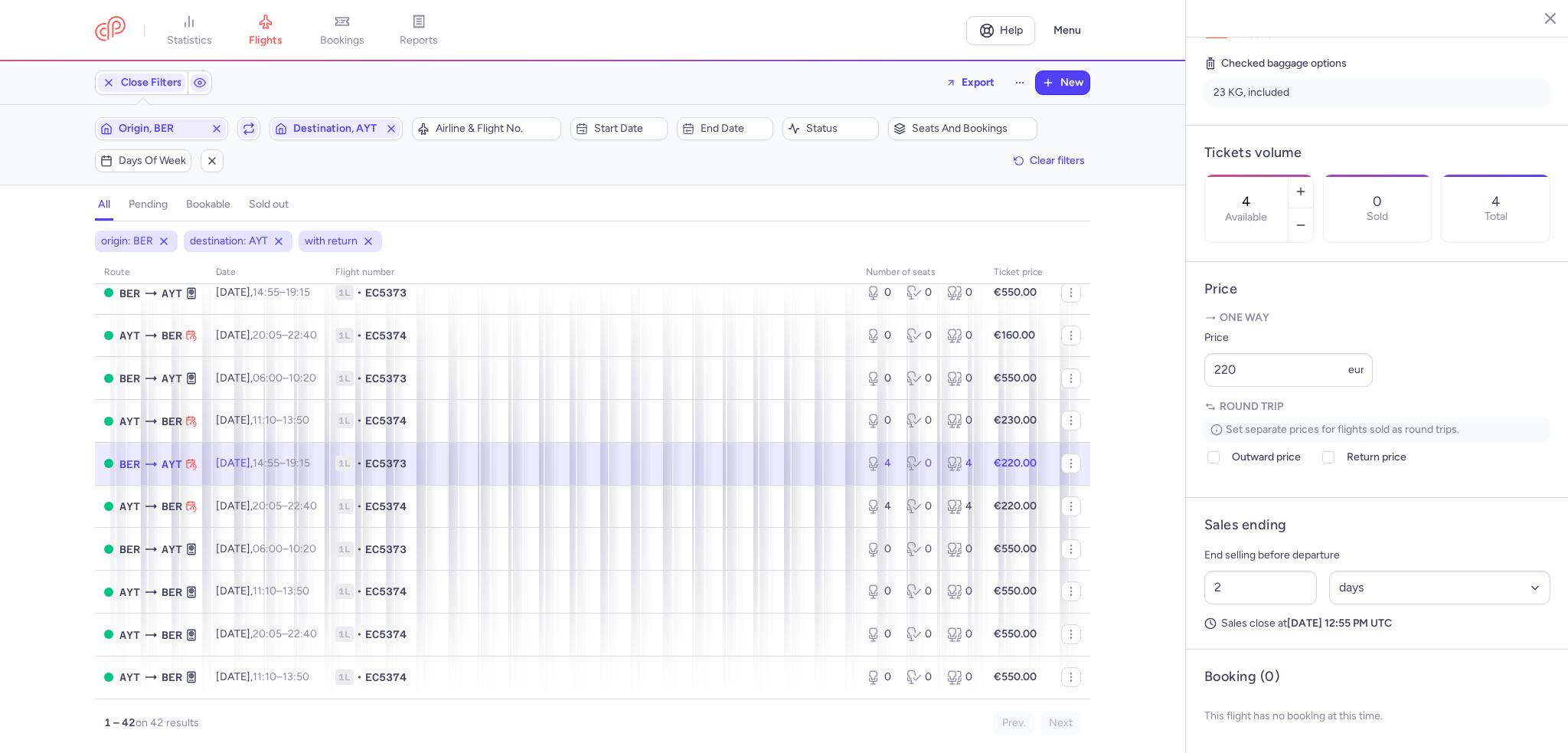
click at [1288, 174] on div "4 Available" at bounding box center [1246, 208] width 83 height 68
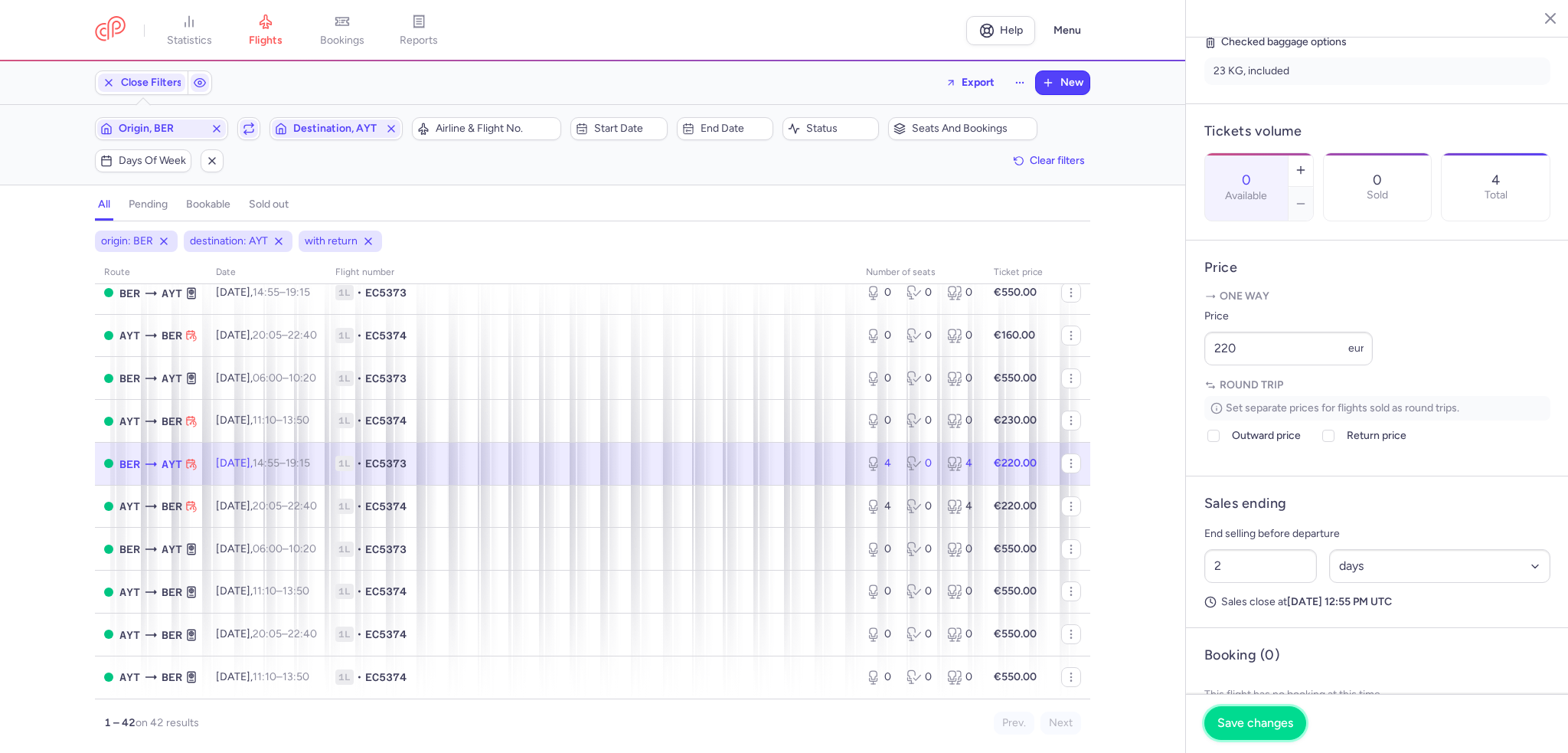
click at [1243, 715] on button "Save changes" at bounding box center [1255, 723] width 102 height 33
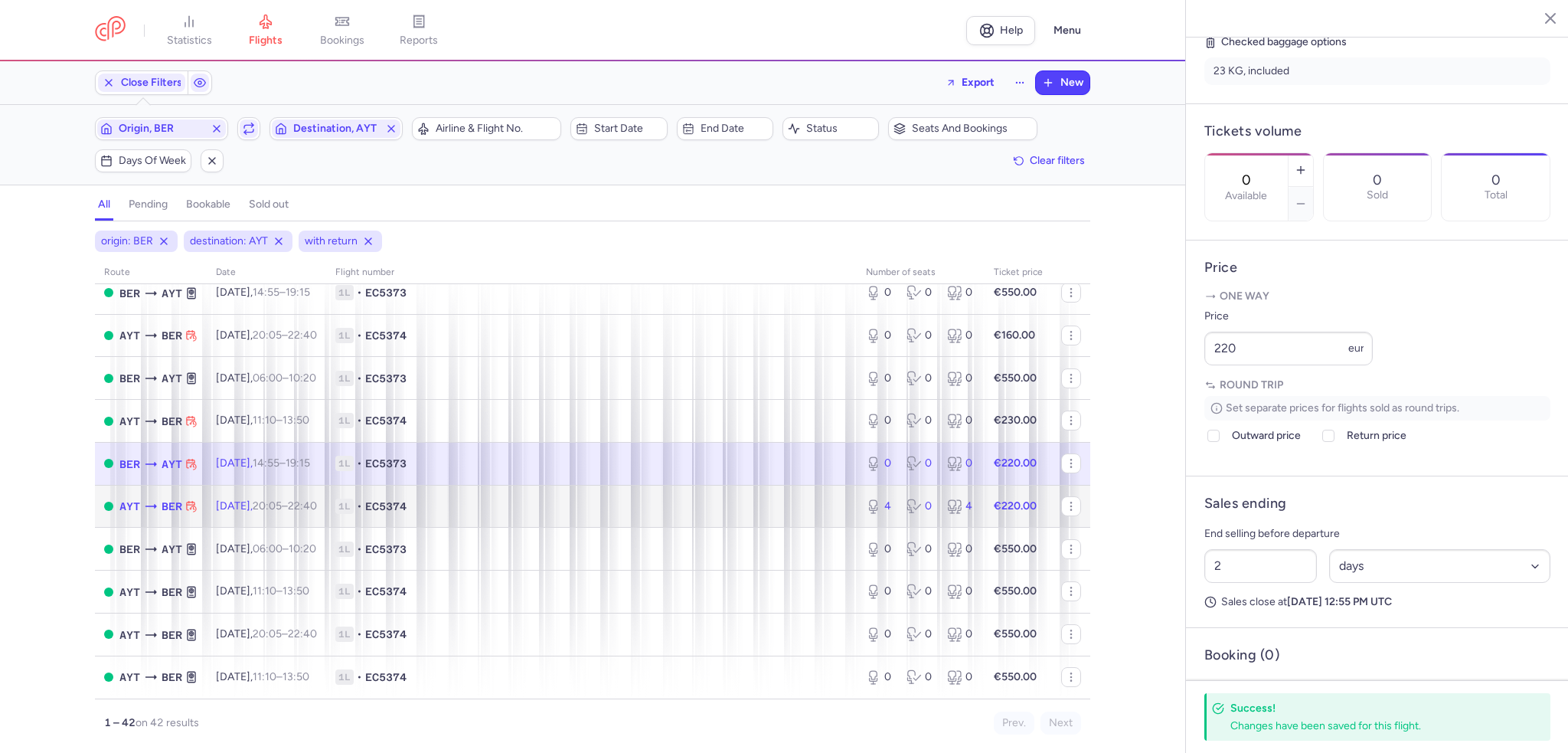
click at [779, 492] on td "1L • EC5374" at bounding box center [591, 505] width 530 height 43
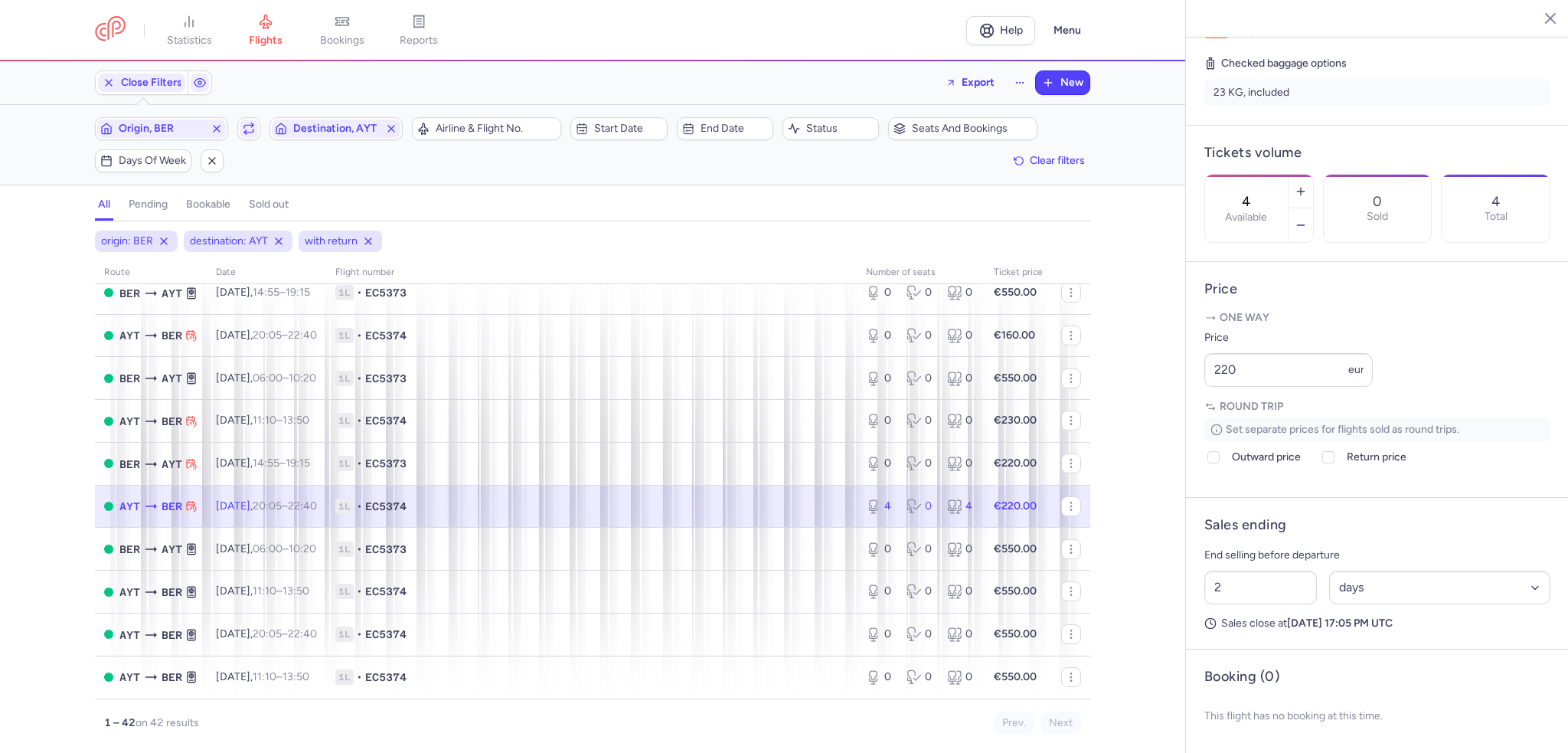
click at [1265, 193] on input "4" at bounding box center [1246, 202] width 37 height 17
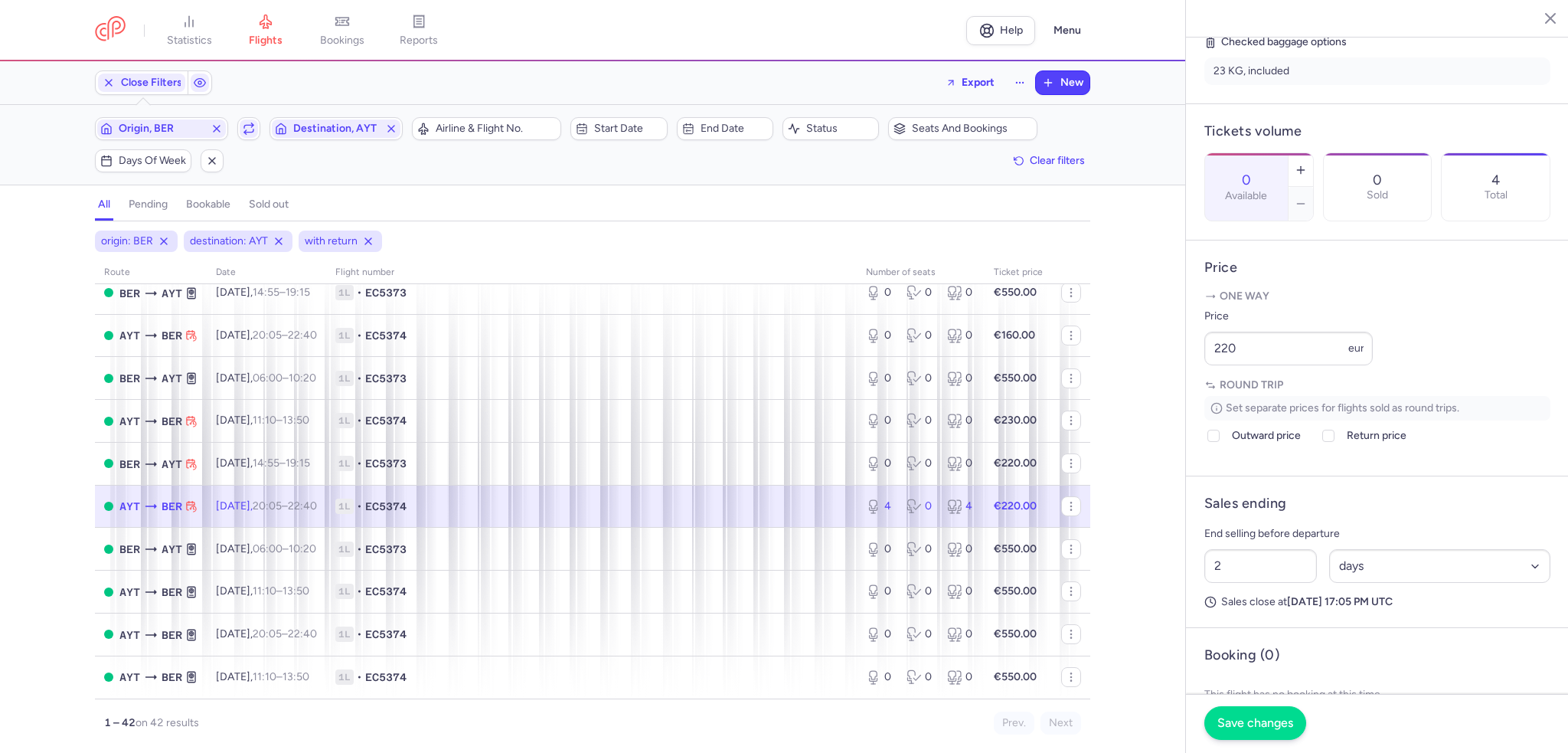
type input "0"
click at [1222, 737] on button "Save changes" at bounding box center [1255, 723] width 102 height 33
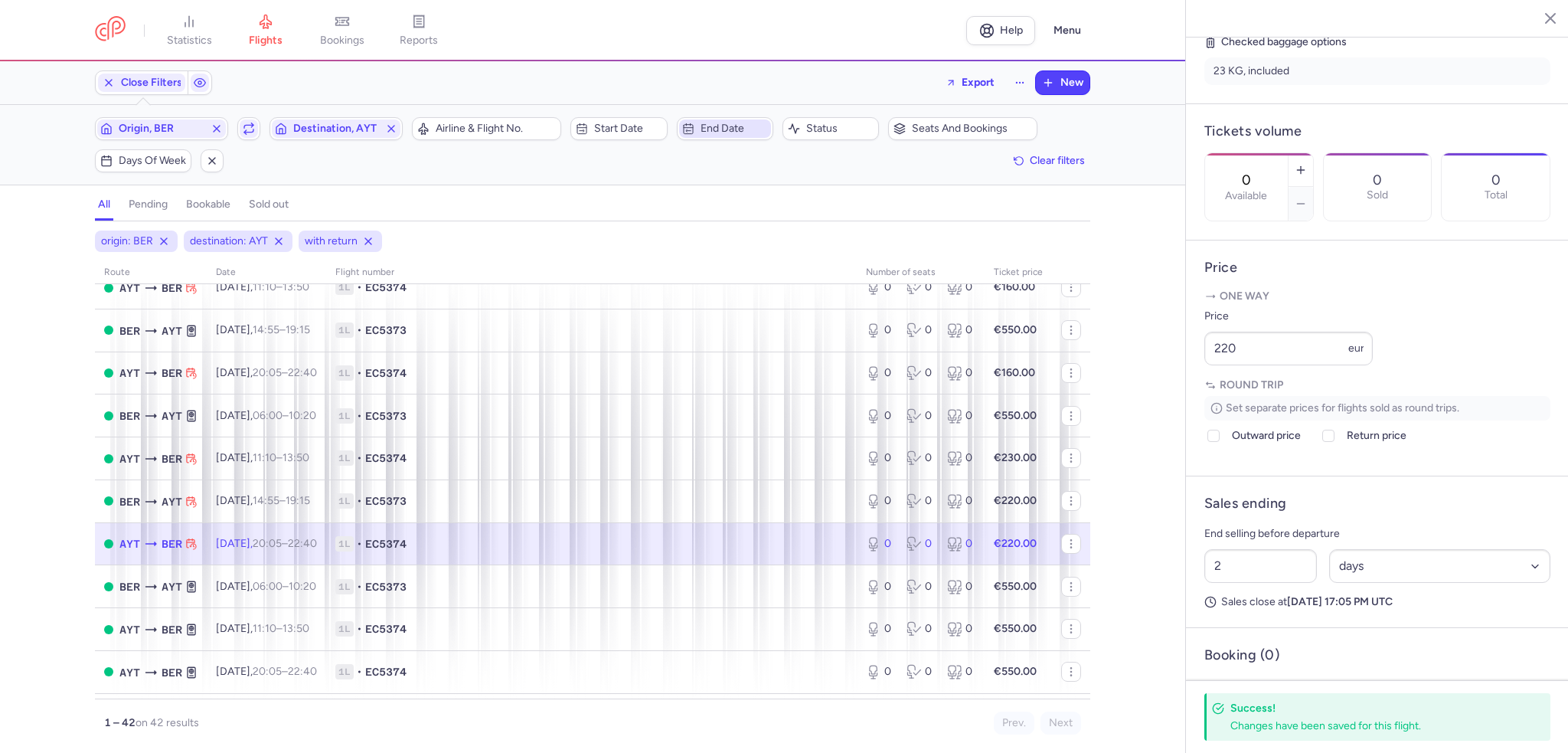
scroll to position [1494, 0]
